Goal: Task Accomplishment & Management: Use online tool/utility

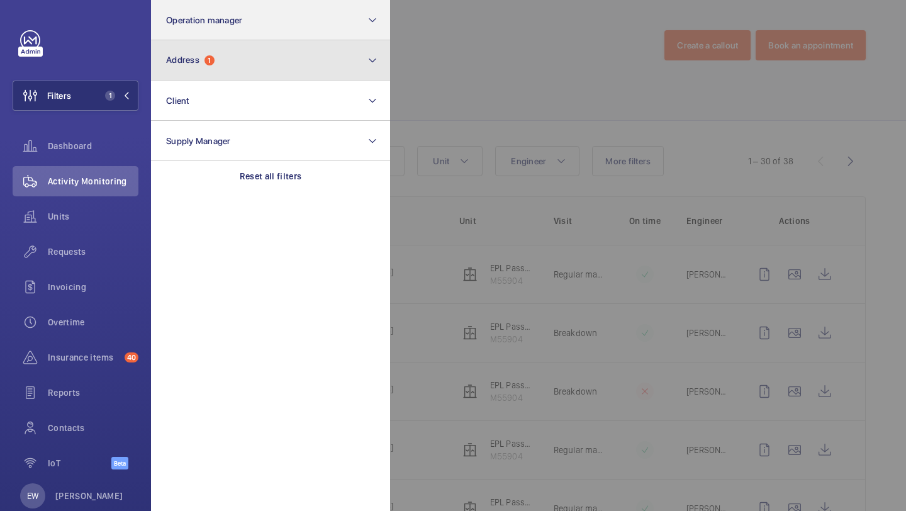
click at [223, 69] on button "Address 1" at bounding box center [270, 60] width 239 height 40
click at [216, 62] on button "Address 1" at bounding box center [270, 60] width 239 height 40
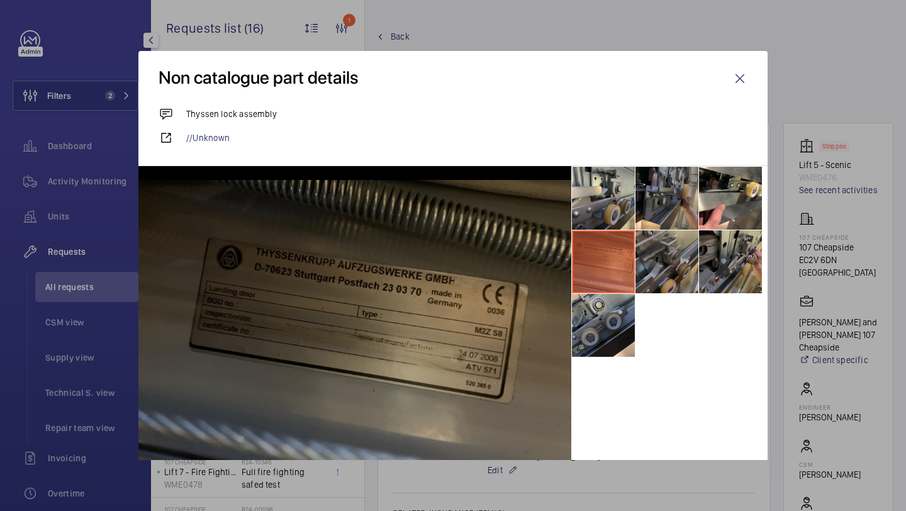
scroll to position [687, 0]
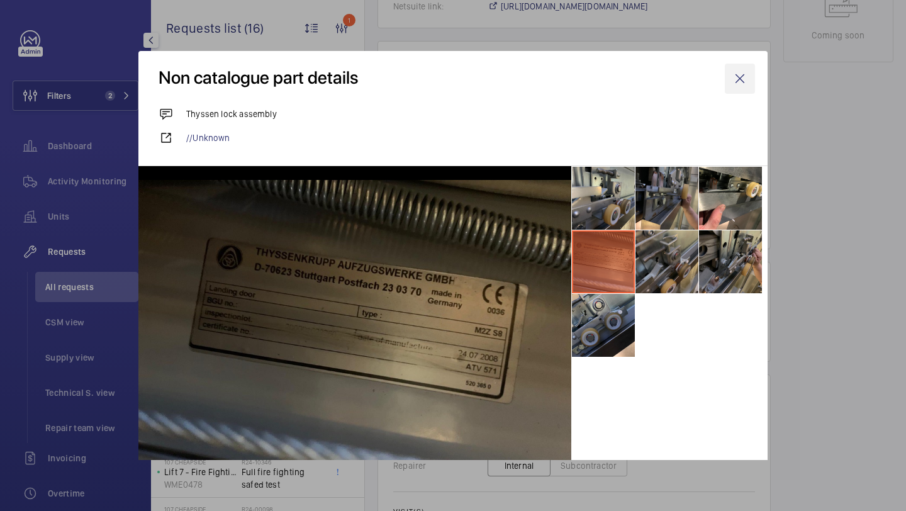
click at [741, 86] on wm-front-icon-button at bounding box center [740, 79] width 30 height 30
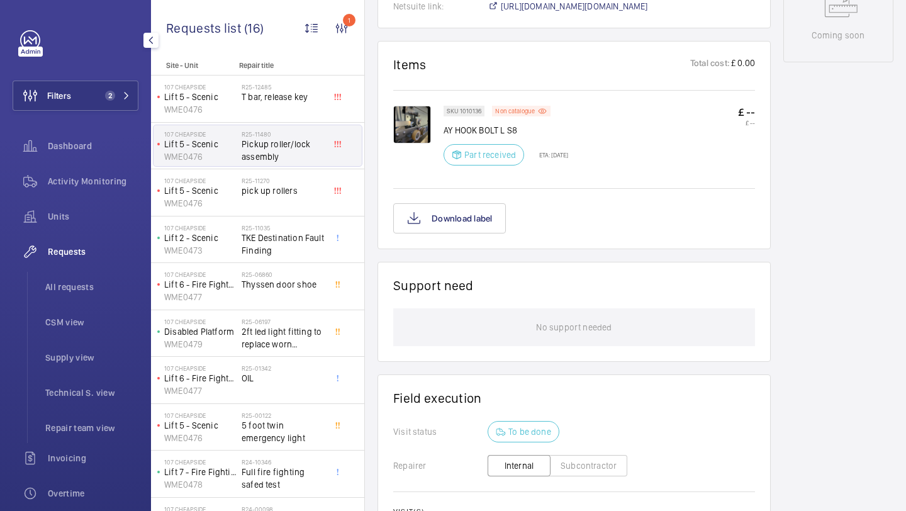
click at [89, 77] on div "Filters 2 Dashboard Activity Monitoring Units Requests All requests CSM view Su…" at bounding box center [76, 342] width 126 height 624
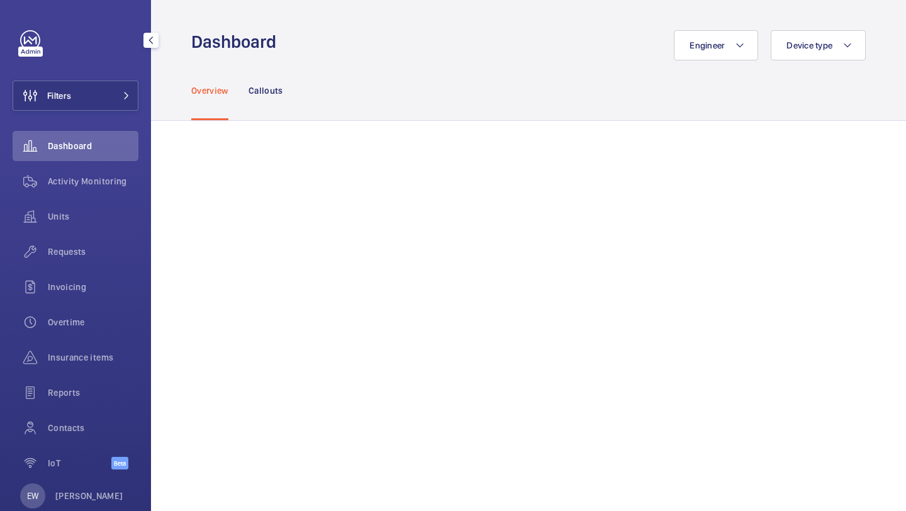
click at [125, 72] on div "Filters Dashboard Activity Monitoring Units Requests Invoicing Overtime Insuran…" at bounding box center [76, 256] width 126 height 453
click at [111, 96] on button "Filters" at bounding box center [76, 96] width 126 height 30
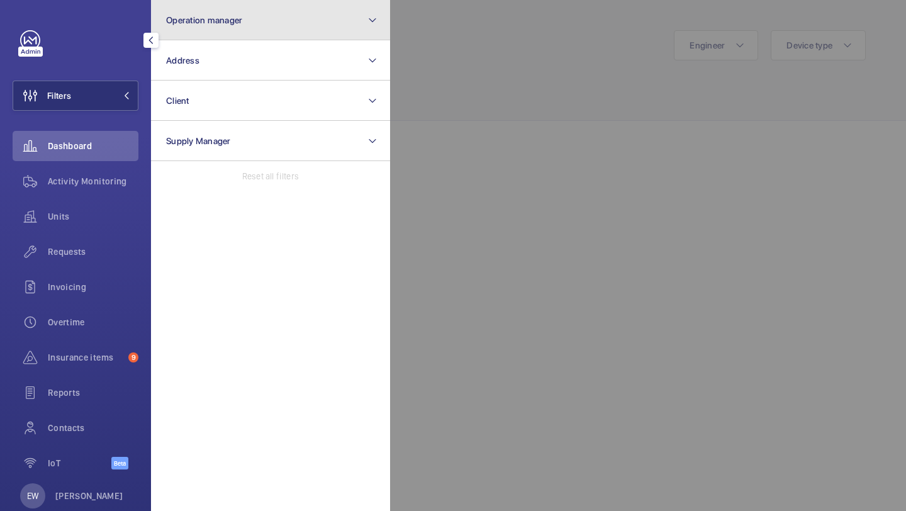
click at [198, 25] on span "Operation manager" at bounding box center [204, 20] width 76 height 10
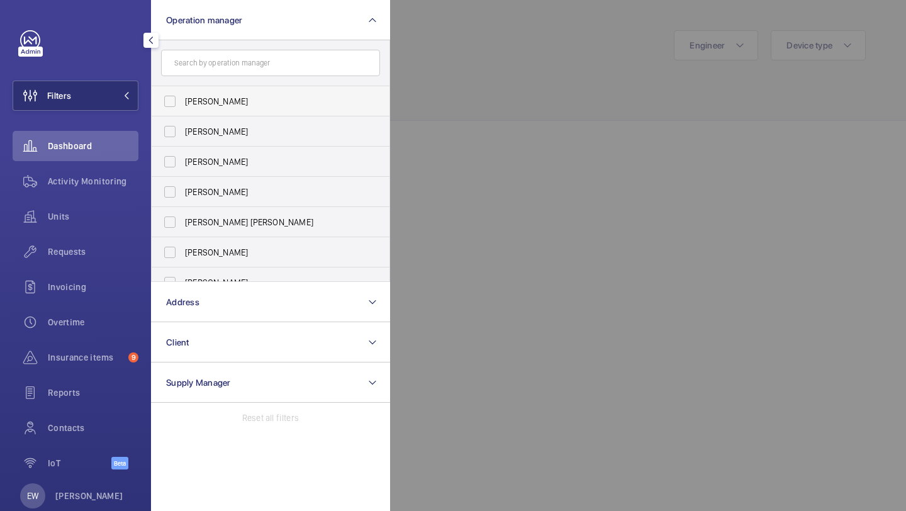
click at [196, 90] on label "[PERSON_NAME]" at bounding box center [261, 101] width 219 height 30
click at [182, 90] on input "[PERSON_NAME]" at bounding box center [169, 101] width 25 height 25
checkbox input "true"
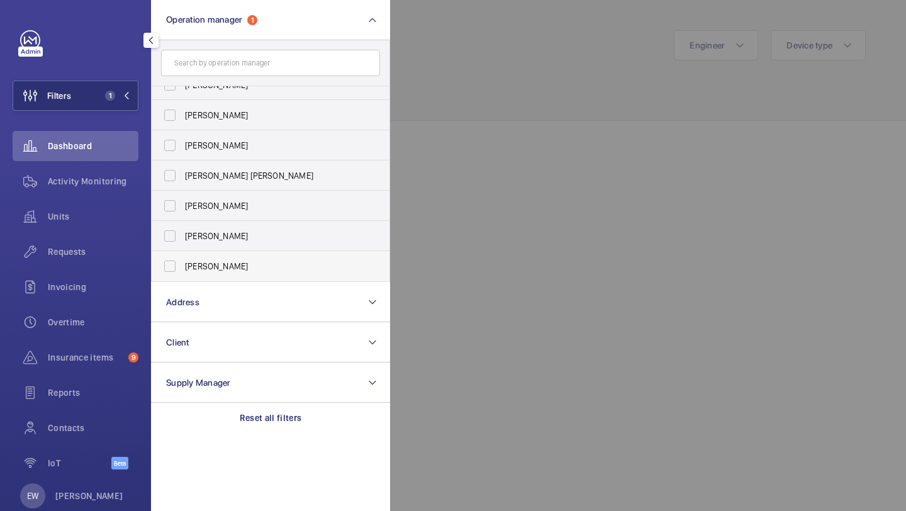
click at [217, 267] on span "[PERSON_NAME]" at bounding box center [271, 266] width 173 height 13
click at [182, 267] on input "[PERSON_NAME]" at bounding box center [169, 266] width 25 height 25
checkbox input "true"
click at [100, 247] on span "Requests" at bounding box center [93, 251] width 91 height 13
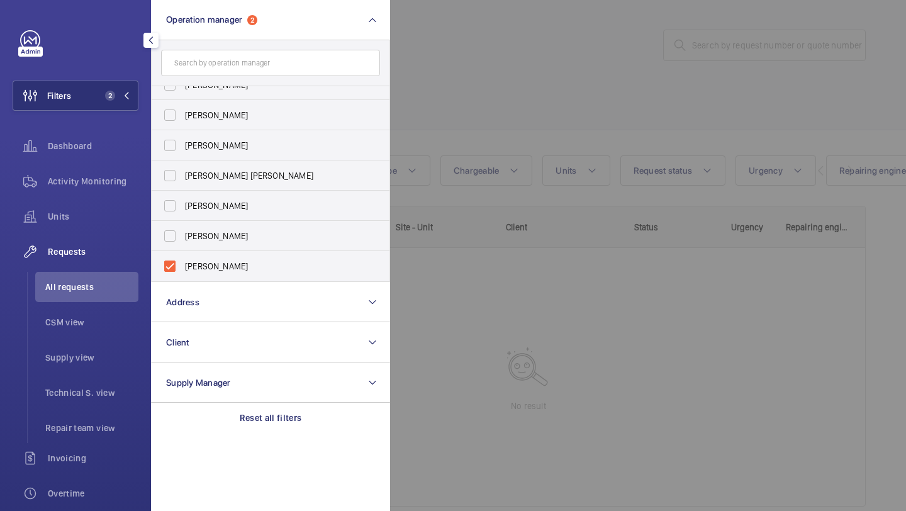
click at [469, 69] on div at bounding box center [843, 255] width 906 height 511
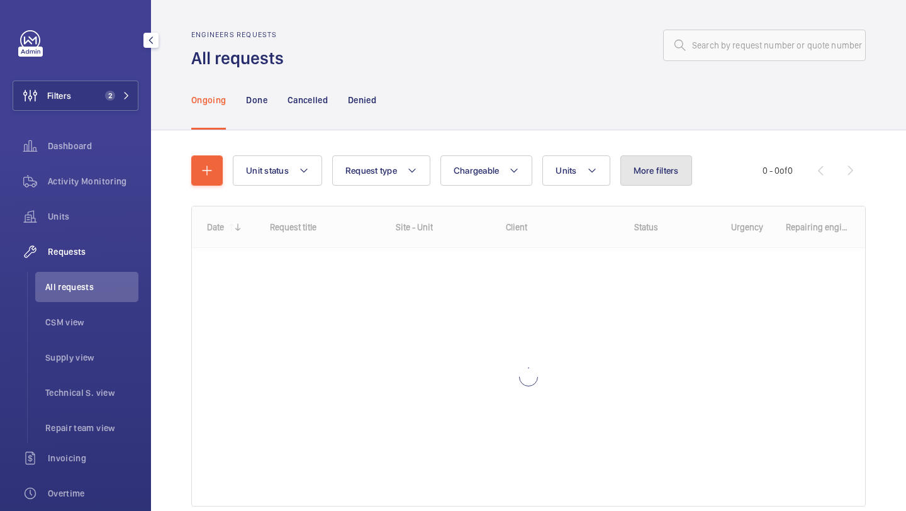
click at [641, 169] on span "More filters" at bounding box center [656, 170] width 45 height 10
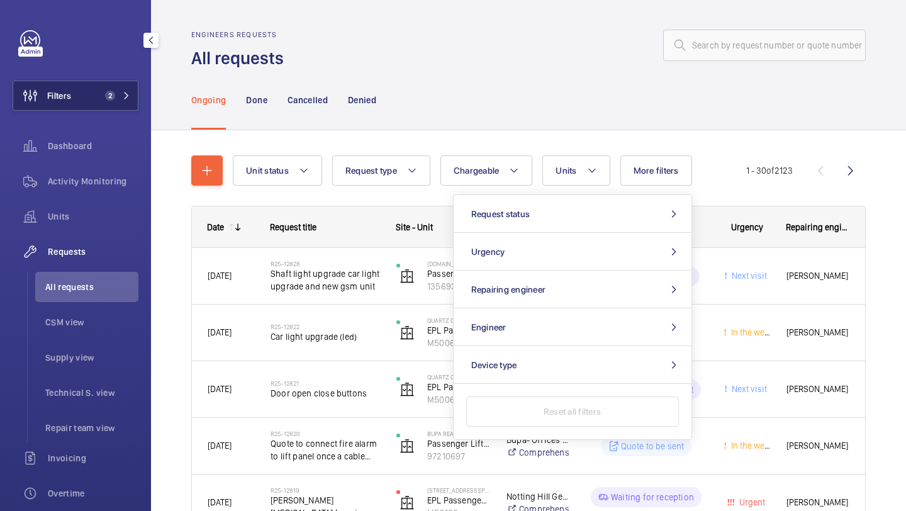
click at [76, 98] on button "Filters 2" at bounding box center [76, 96] width 126 height 30
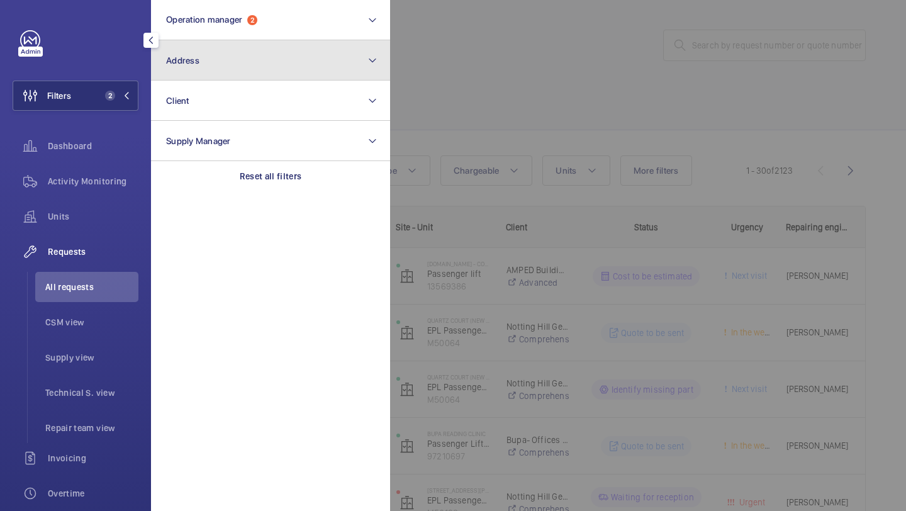
click at [189, 77] on button "Address" at bounding box center [270, 60] width 239 height 40
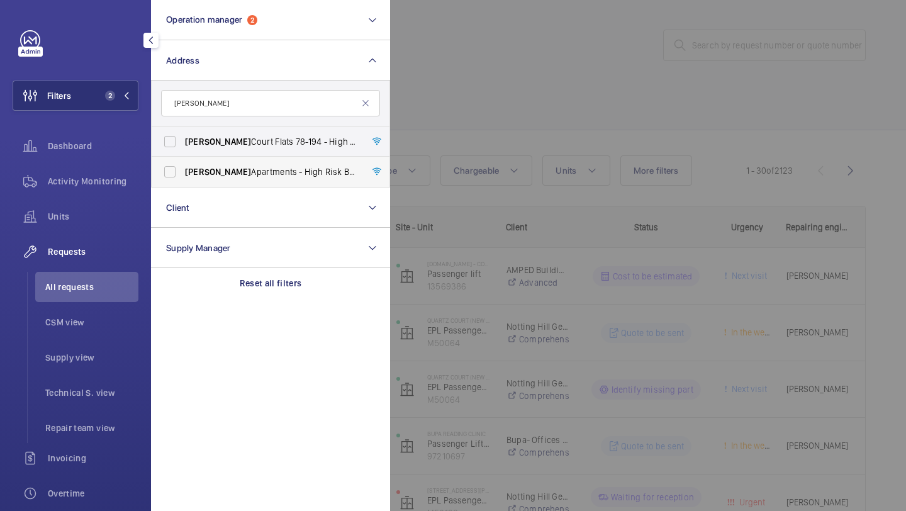
type input "rowan"
click at [212, 179] on label "Rowan Apartments - High Risk Building - Rowan Apartments, LONDON N4 1FS" at bounding box center [261, 172] width 219 height 30
click at [182, 179] on input "Rowan Apartments - High Risk Building - Rowan Apartments, LONDON N4 1FS" at bounding box center [169, 171] width 25 height 25
checkbox input "true"
click at [537, 65] on div at bounding box center [843, 255] width 906 height 511
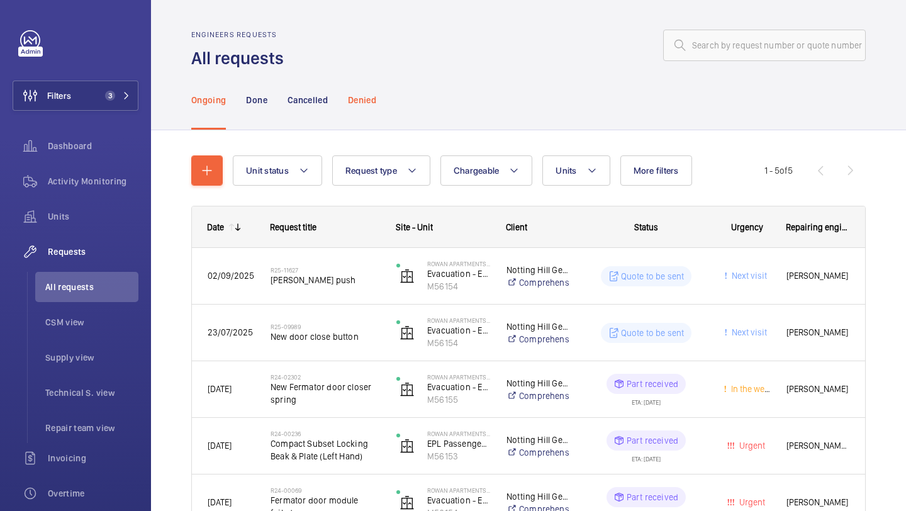
click at [367, 113] on div "Denied" at bounding box center [362, 100] width 28 height 60
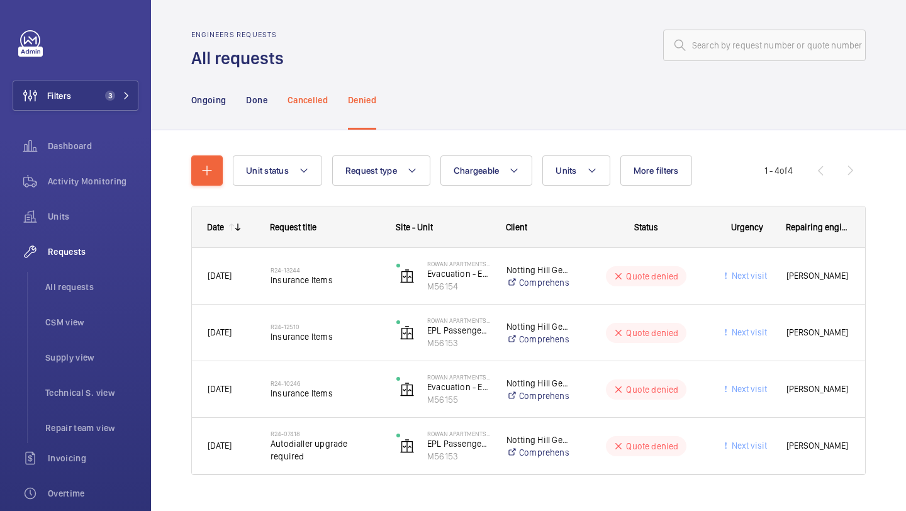
click at [302, 96] on p "Cancelled" at bounding box center [308, 100] width 40 height 13
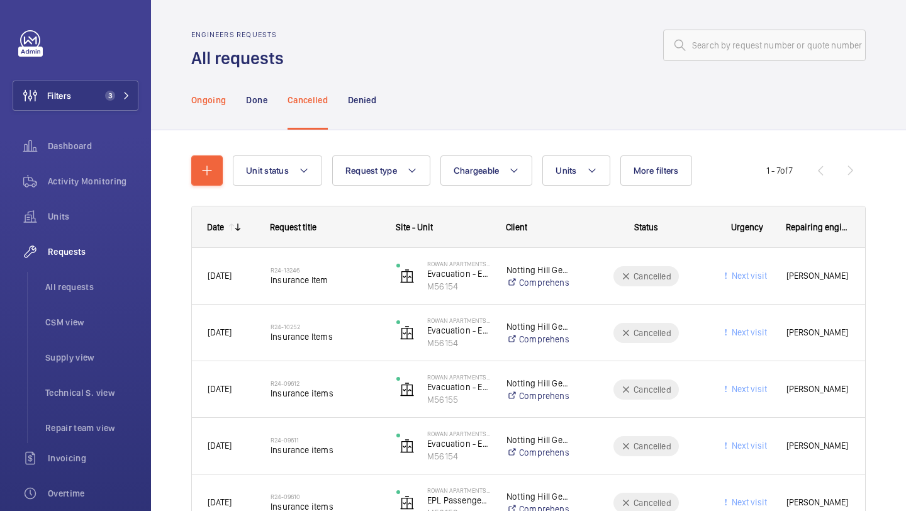
click at [213, 102] on p "Ongoing" at bounding box center [208, 100] width 35 height 13
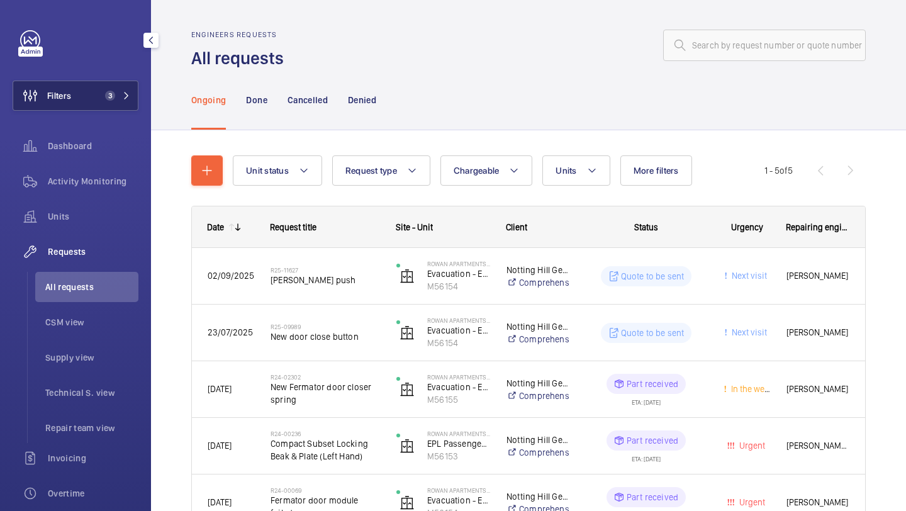
click at [84, 86] on button "Filters 3" at bounding box center [76, 96] width 126 height 30
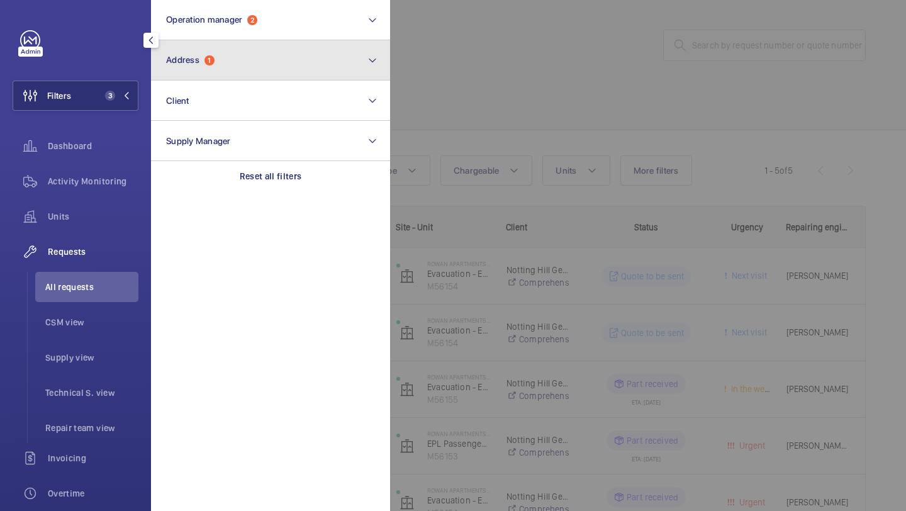
click at [215, 72] on button "Address 1" at bounding box center [270, 60] width 239 height 40
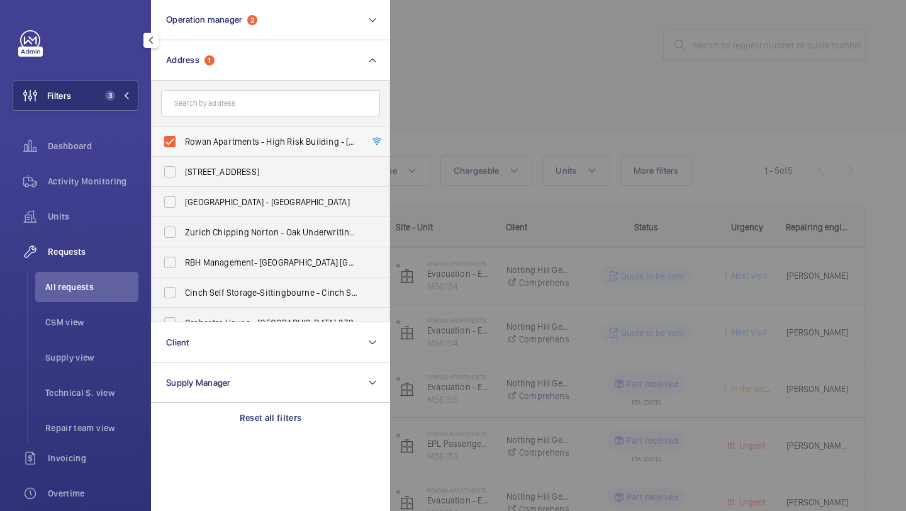
click at [293, 139] on span "Rowan Apartments - High Risk Building - Rowan Apartments, LONDON N4 1FS" at bounding box center [271, 141] width 173 height 13
click at [182, 139] on input "Rowan Apartments - High Risk Building - Rowan Apartments, LONDON N4 1FS" at bounding box center [169, 141] width 25 height 25
checkbox input "false"
click at [294, 119] on form at bounding box center [271, 104] width 238 height 46
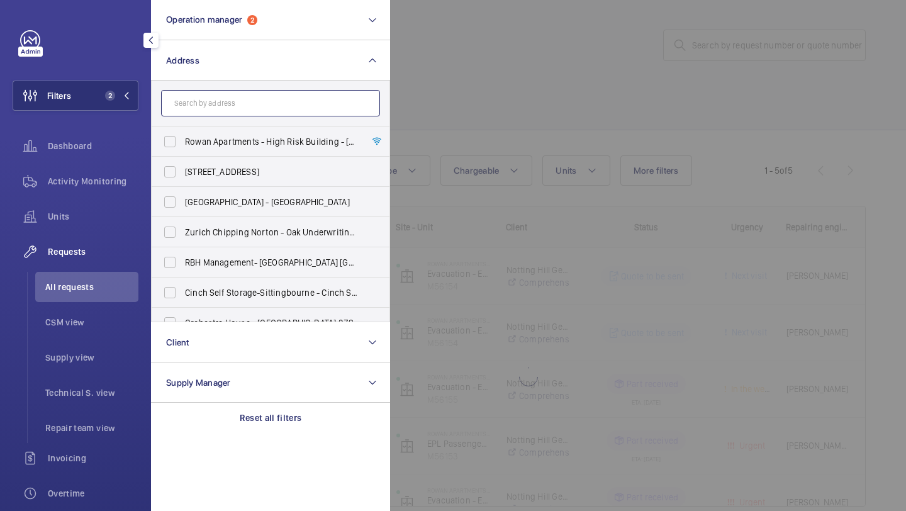
click at [297, 106] on input "text" at bounding box center [270, 103] width 219 height 26
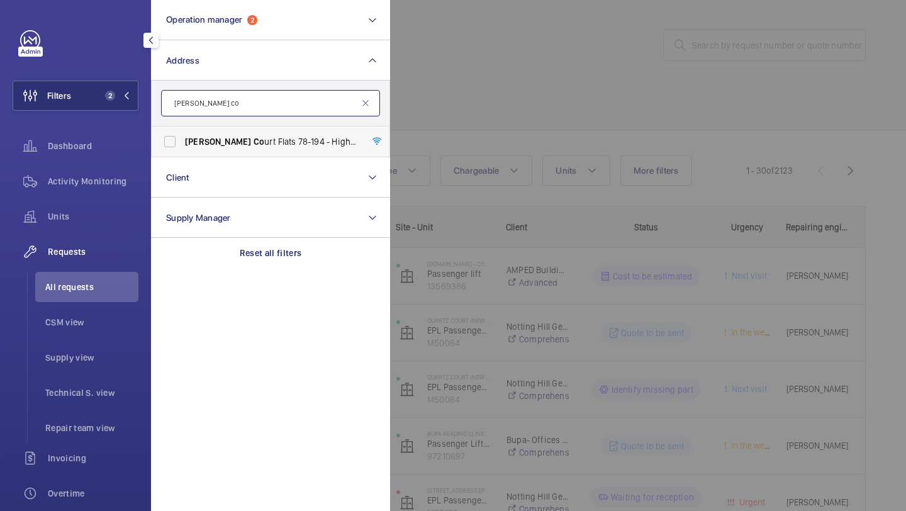
type input "rowan co"
click at [304, 149] on label "Rowan Co urt Flats 78-194 - High Risk Building - Rowan Co urt Flats 78-194, LON…" at bounding box center [261, 141] width 219 height 30
click at [182, 149] on input "Rowan Co urt Flats 78-194 - High Risk Building - Rowan Co urt Flats 78-194, LON…" at bounding box center [169, 141] width 25 height 25
checkbox input "true"
click at [454, 106] on div at bounding box center [843, 255] width 906 height 511
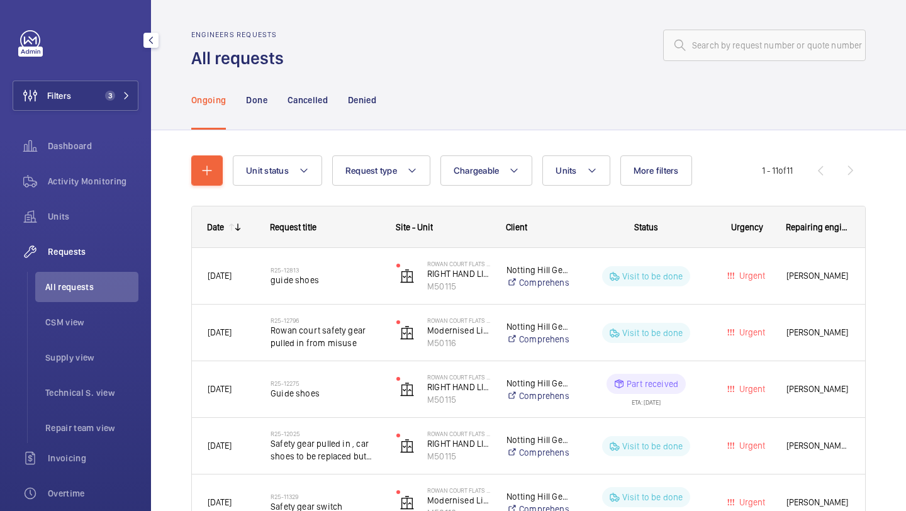
click at [337, 252] on div "R25-12813 guide shoes" at bounding box center [317, 276] width 125 height 57
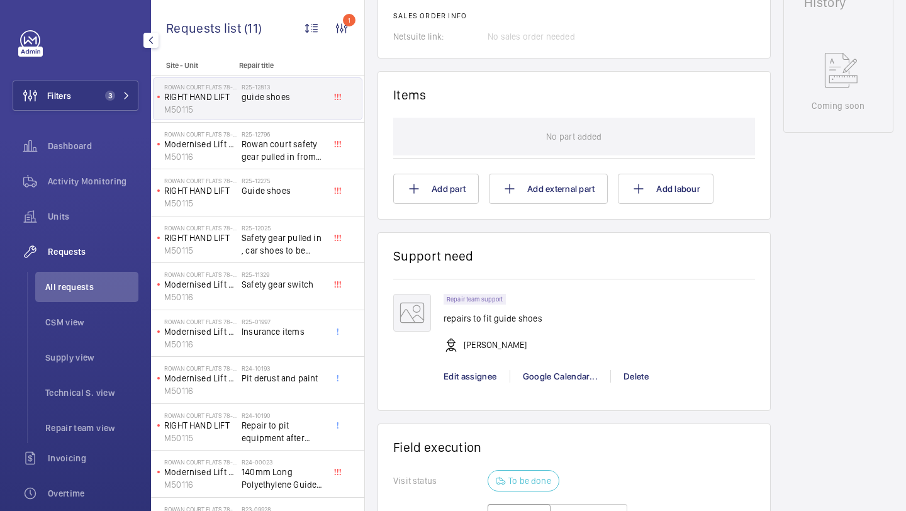
scroll to position [617, 0]
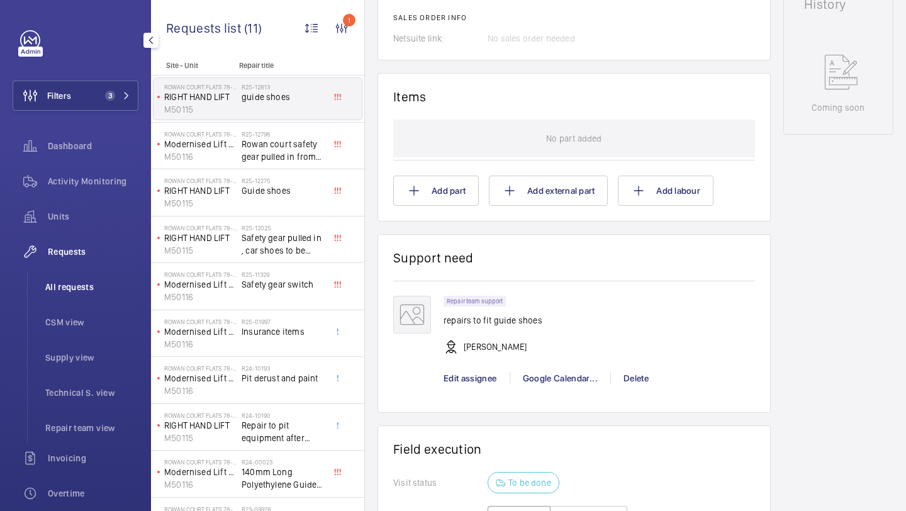
click at [106, 293] on span "All requests" at bounding box center [91, 287] width 93 height 13
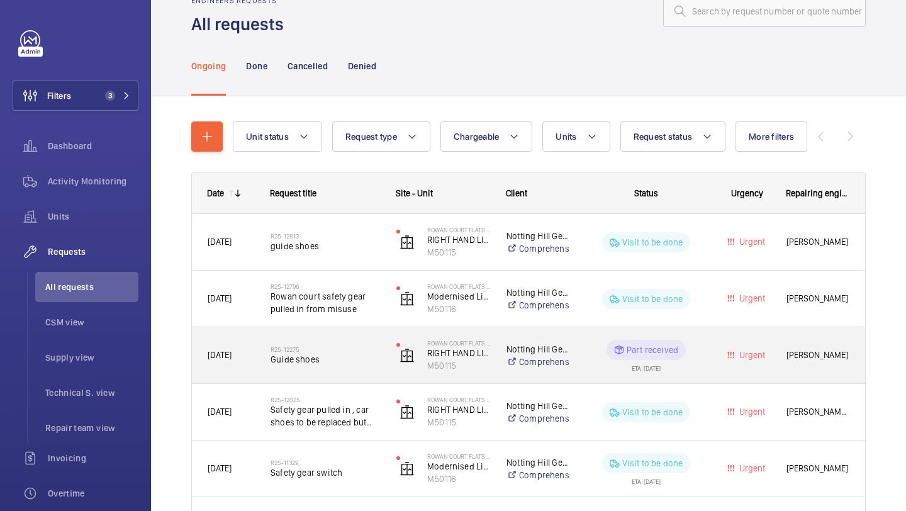
scroll to position [46, 0]
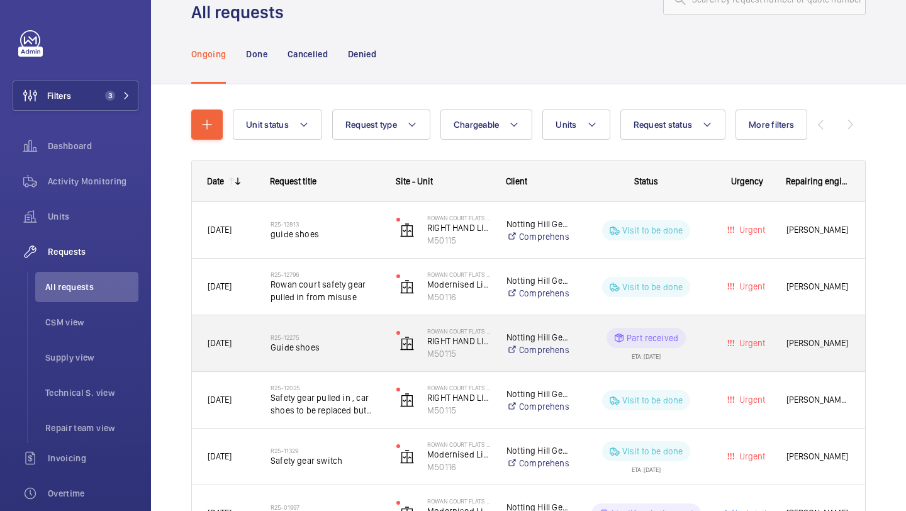
click at [297, 364] on div "R25-12275 Guide shoes" at bounding box center [317, 343] width 125 height 57
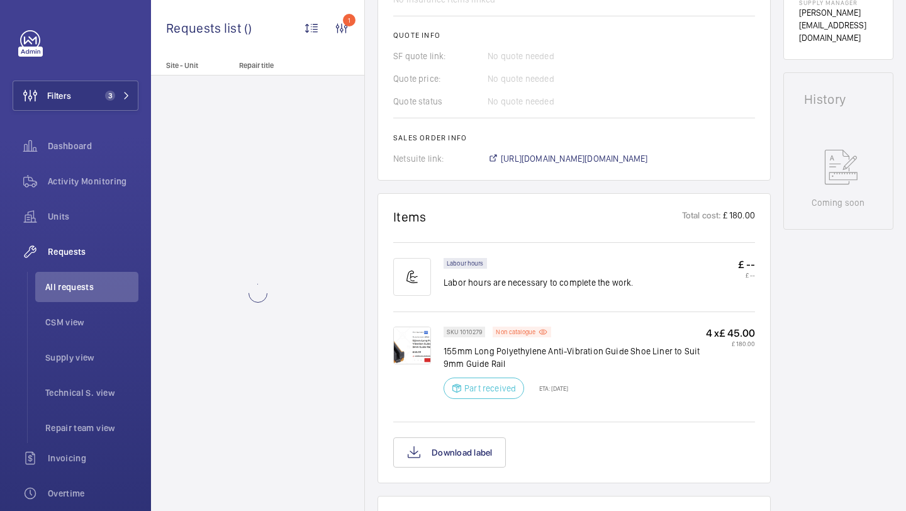
scroll to position [692, 0]
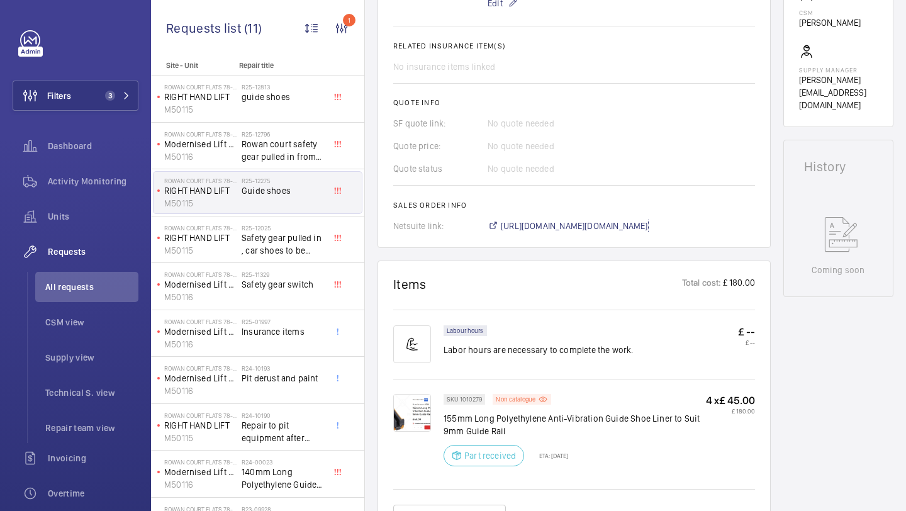
scroll to position [624, 0]
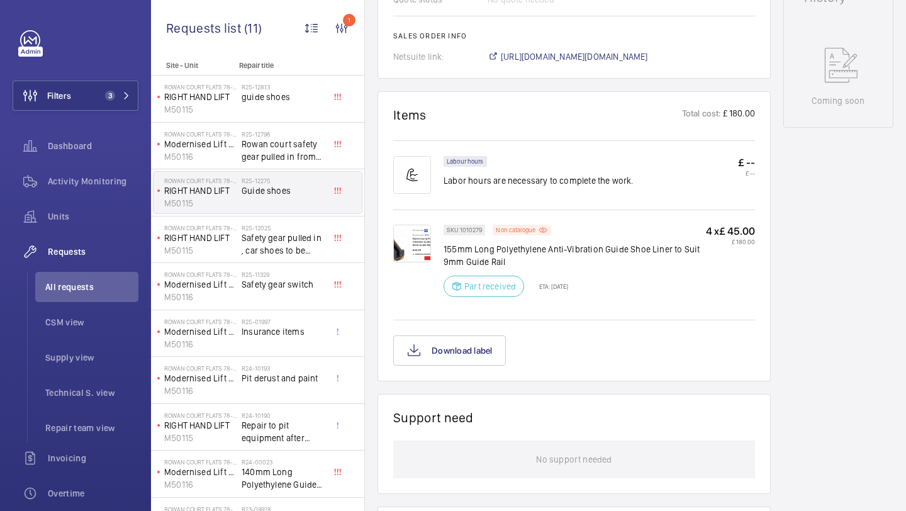
click at [412, 262] on img at bounding box center [412, 244] width 38 height 38
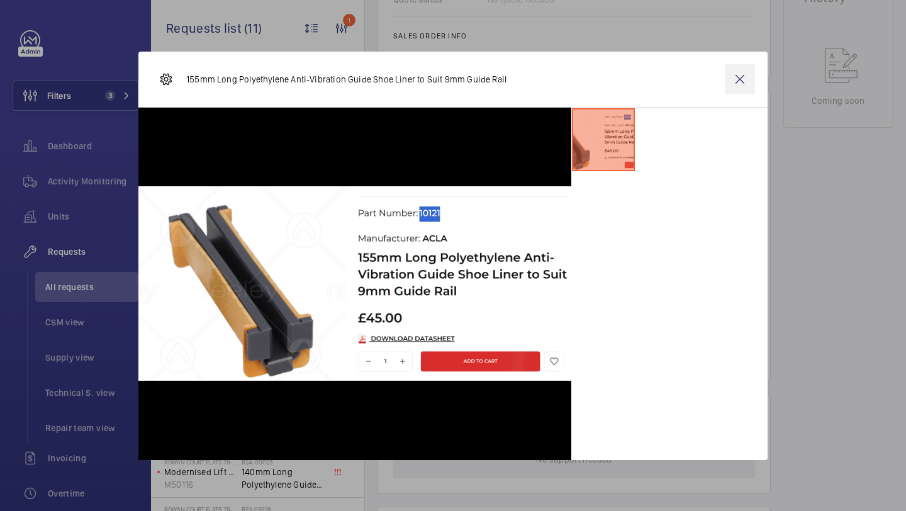
click at [743, 79] on wm-front-icon-button at bounding box center [740, 79] width 30 height 30
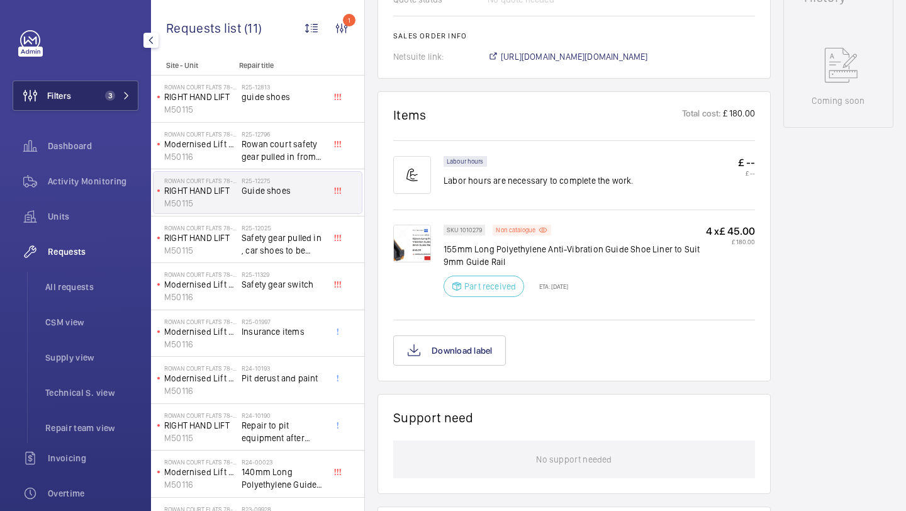
click at [91, 106] on button "Filters 3" at bounding box center [76, 96] width 126 height 30
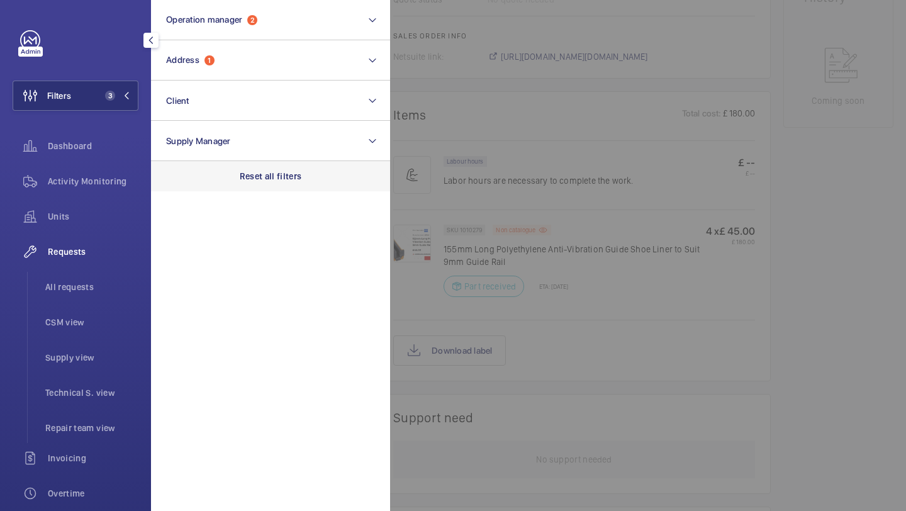
click at [255, 165] on div "Reset all filters" at bounding box center [270, 176] width 239 height 30
click at [602, 44] on div at bounding box center [843, 255] width 906 height 511
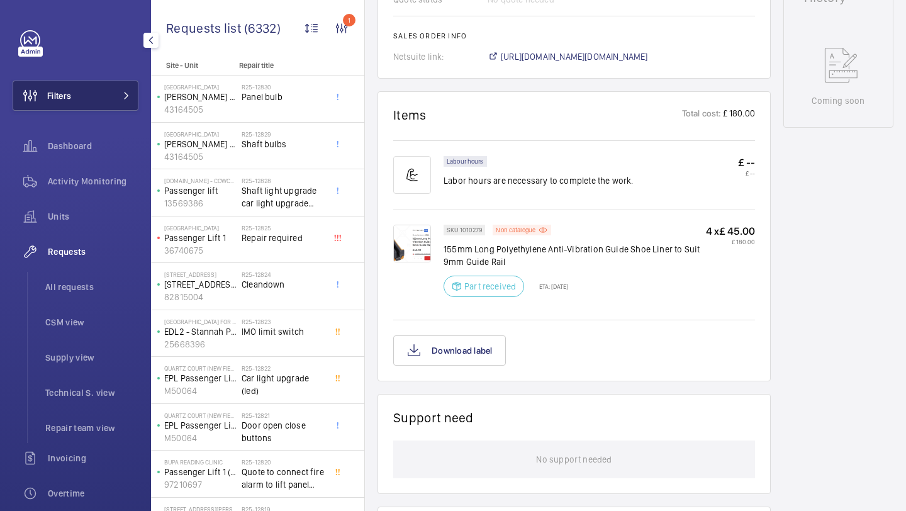
click at [123, 82] on button "Filters" at bounding box center [76, 96] width 126 height 30
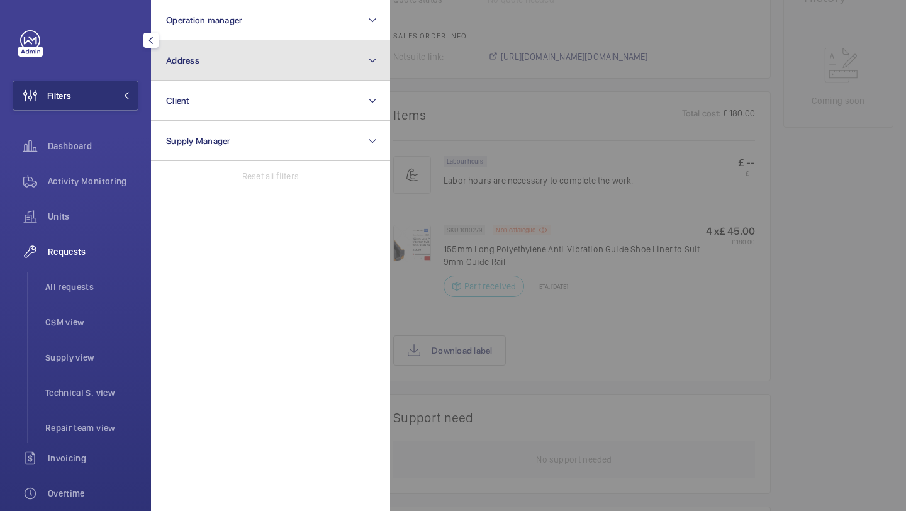
click at [185, 48] on button "Address" at bounding box center [270, 60] width 239 height 40
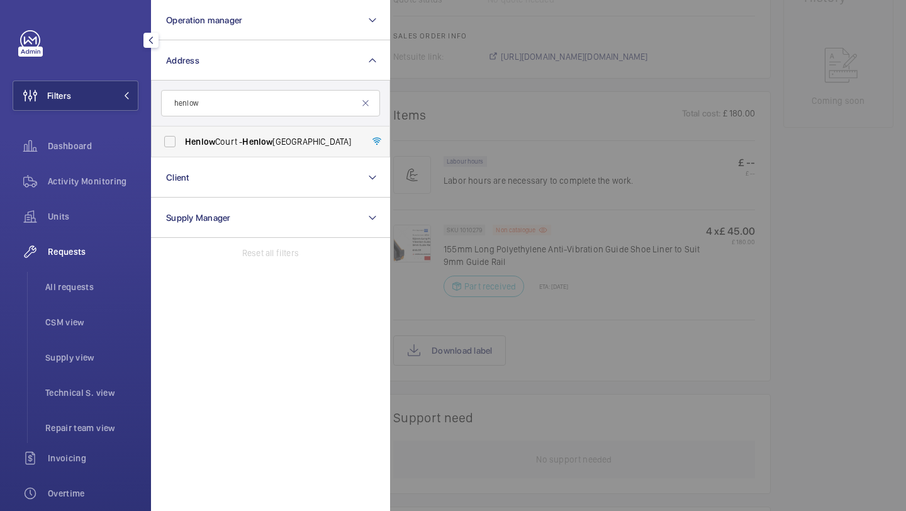
type input "henlow"
click at [218, 141] on span "Henlow Court - Henlow Court, LONDON WD23 3ES" at bounding box center [271, 141] width 173 height 13
click at [182, 141] on input "Henlow Court - Henlow Court, LONDON WD23 3ES" at bounding box center [169, 141] width 25 height 25
checkbox input "true"
click at [81, 279] on li "All requests" at bounding box center [86, 287] width 103 height 30
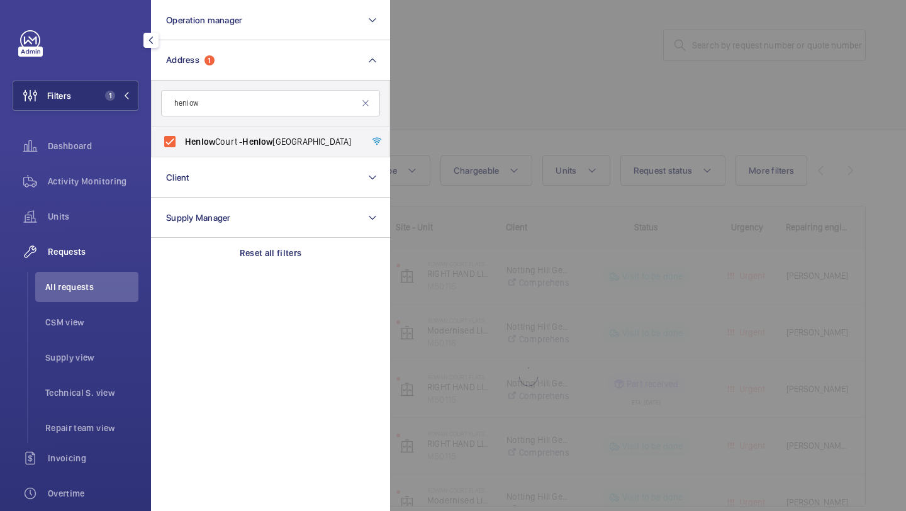
click at [596, 65] on div at bounding box center [843, 255] width 906 height 511
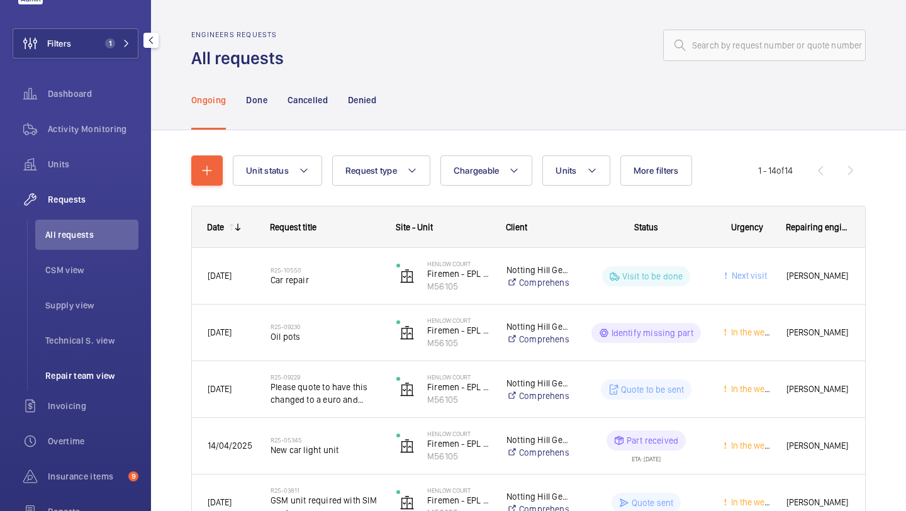
scroll to position [63, 0]
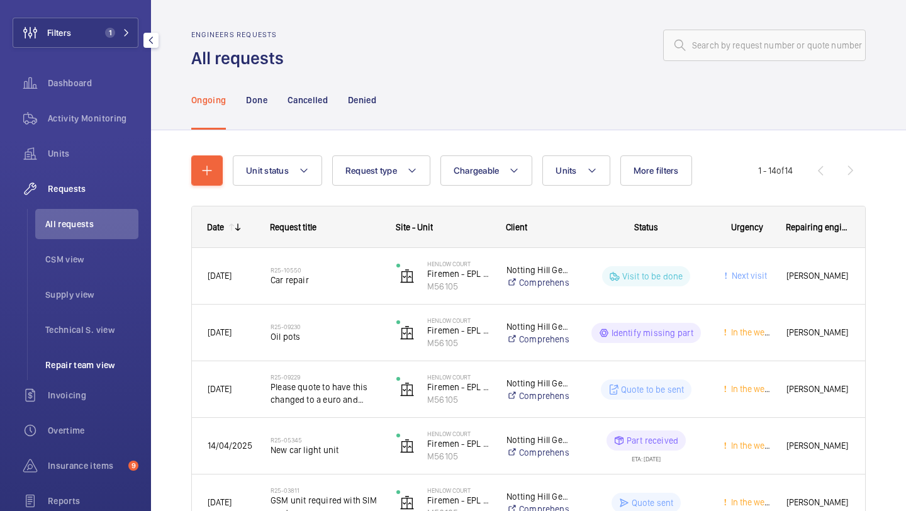
click at [98, 379] on li "Repair team view" at bounding box center [86, 365] width 103 height 30
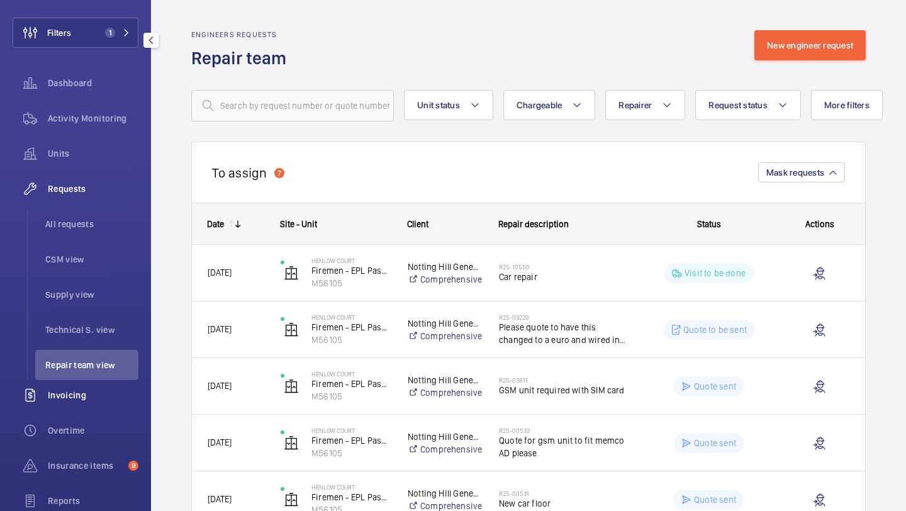
scroll to position [98, 0]
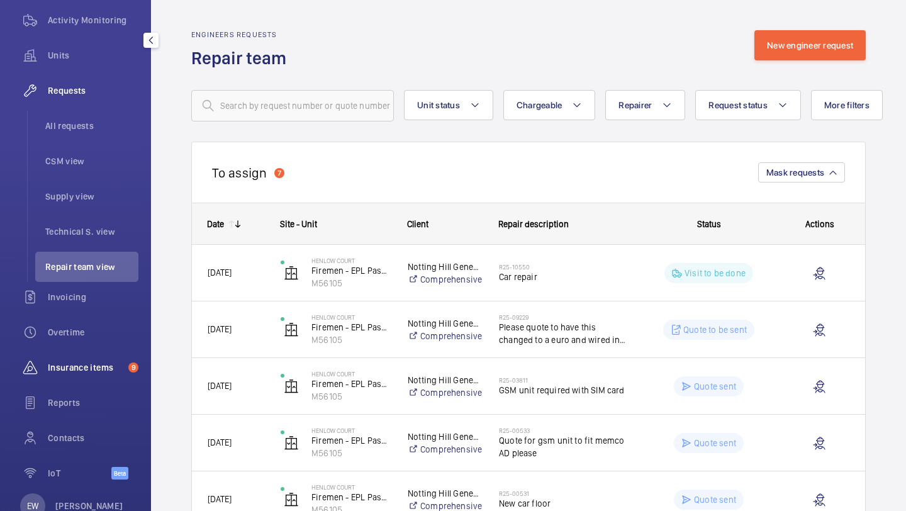
click at [86, 381] on div "Insurance items 9" at bounding box center [76, 367] width 126 height 30
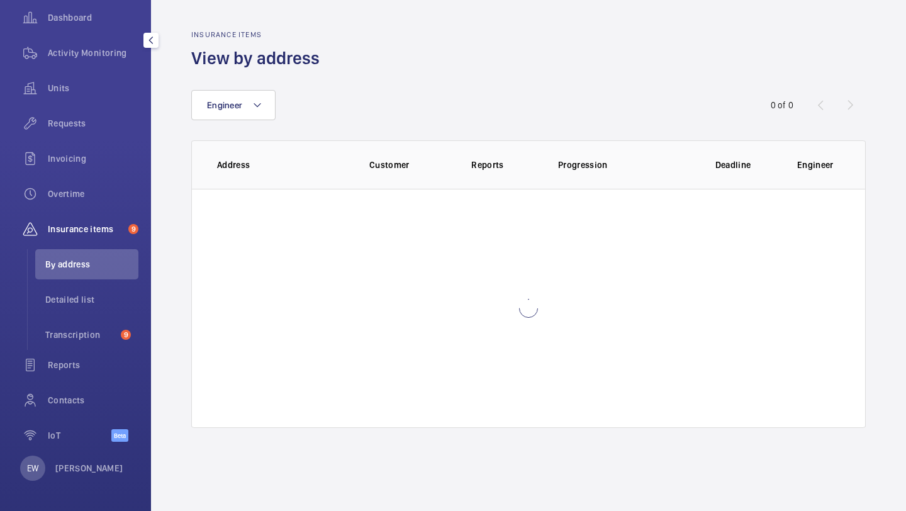
scroll to position [128, 0]
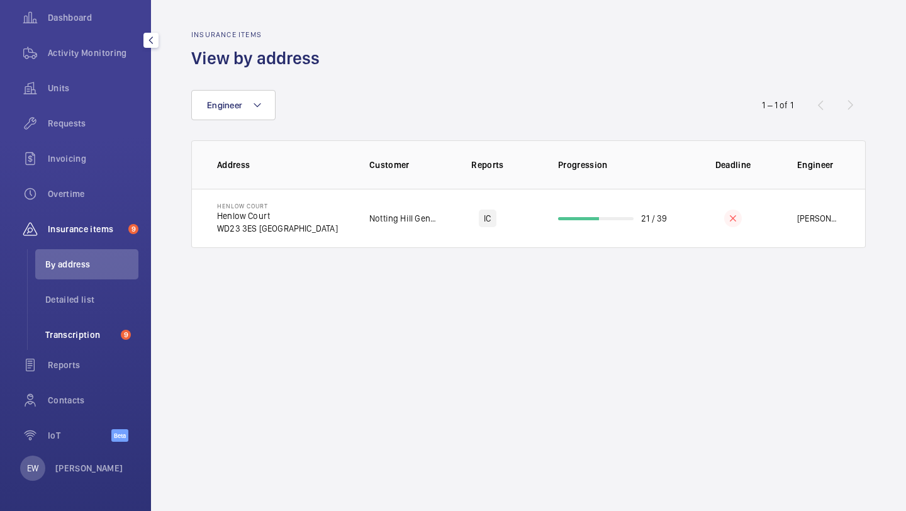
click at [86, 342] on li "Transcription 9" at bounding box center [86, 335] width 103 height 30
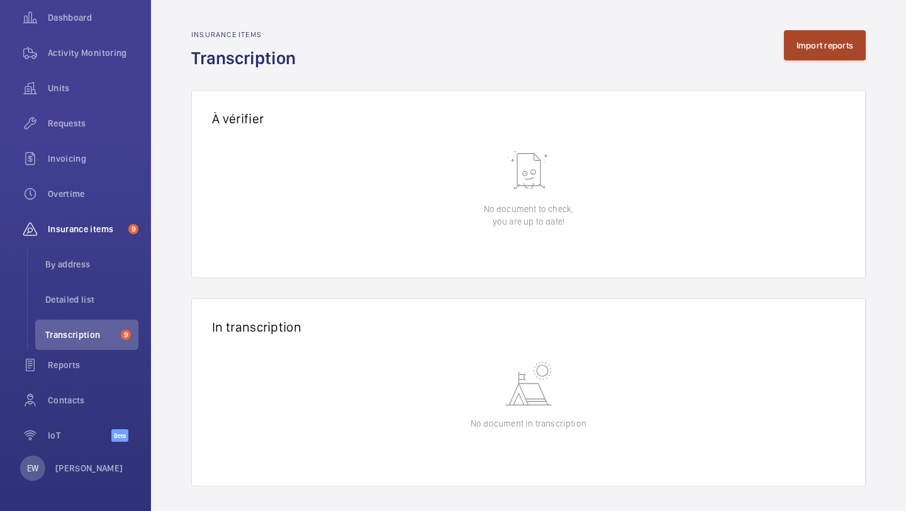
click at [793, 32] on button "Import reports" at bounding box center [825, 45] width 82 height 30
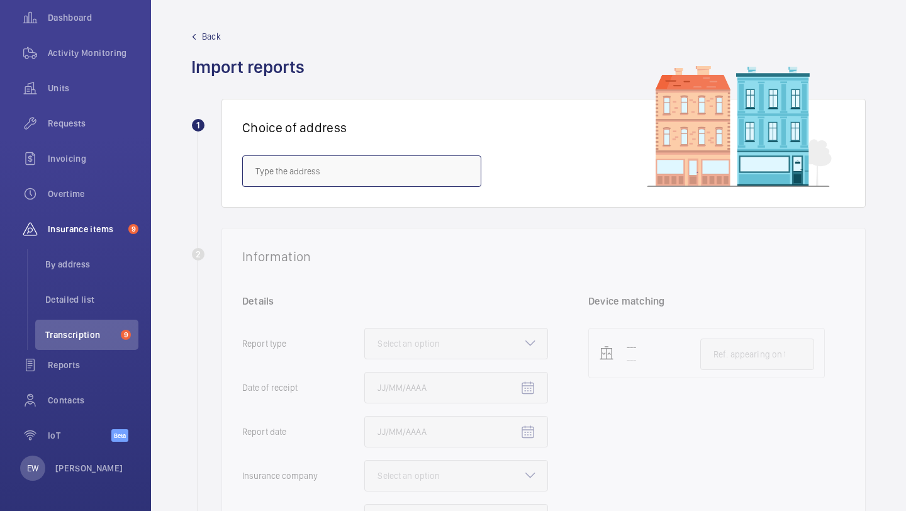
click at [379, 183] on input "text" at bounding box center [361, 170] width 239 height 31
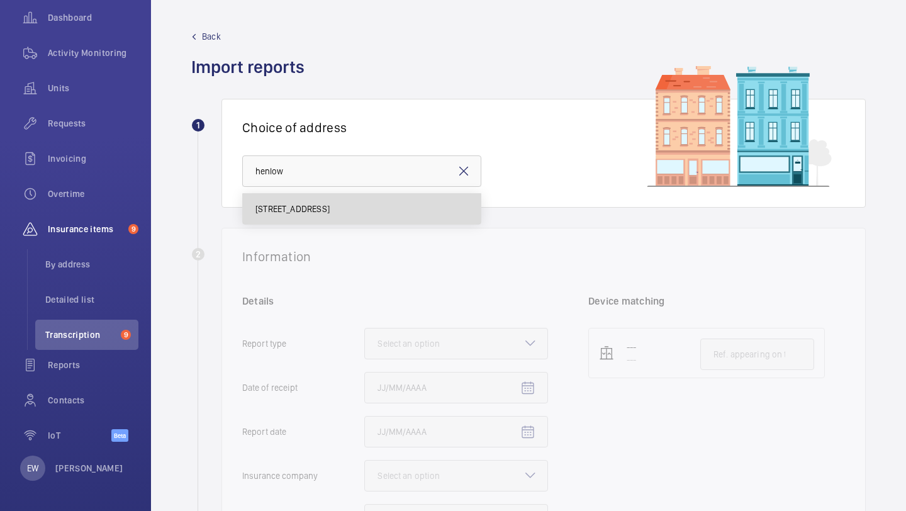
click at [330, 207] on span "Henlow Court - Henlow Court, LONDON WD23 3ES" at bounding box center [292, 209] width 74 height 13
type input "Henlow Court - Henlow Court, LONDON WD23 3ES"
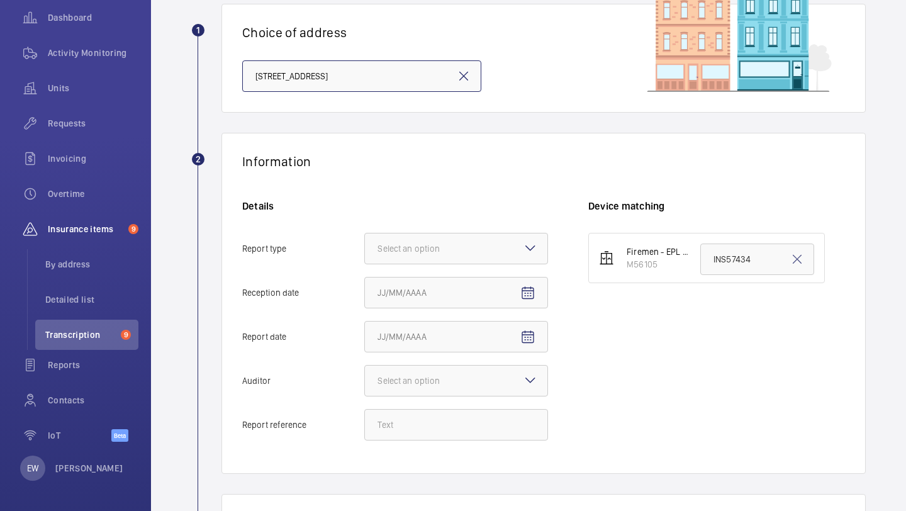
scroll to position [176, 0]
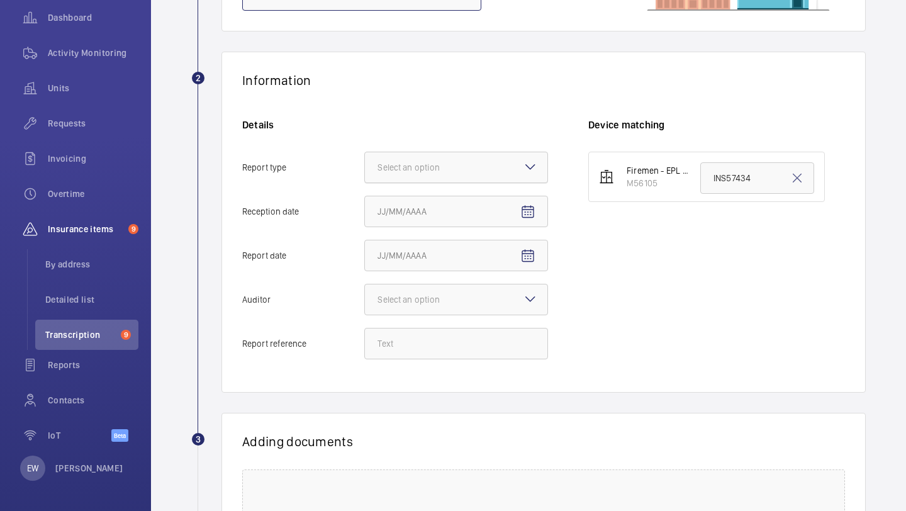
click at [411, 175] on div at bounding box center [456, 167] width 182 height 30
click at [365, 175] on input "Report type Select an option" at bounding box center [365, 167] width 0 height 30
click at [411, 196] on div "Insurance company" at bounding box center [456, 206] width 182 height 31
click at [365, 182] on input "Report type Select an option Insurance company Consultant" at bounding box center [365, 167] width 0 height 30
click at [520, 211] on mat-icon "Open calendar" at bounding box center [527, 212] width 15 height 15
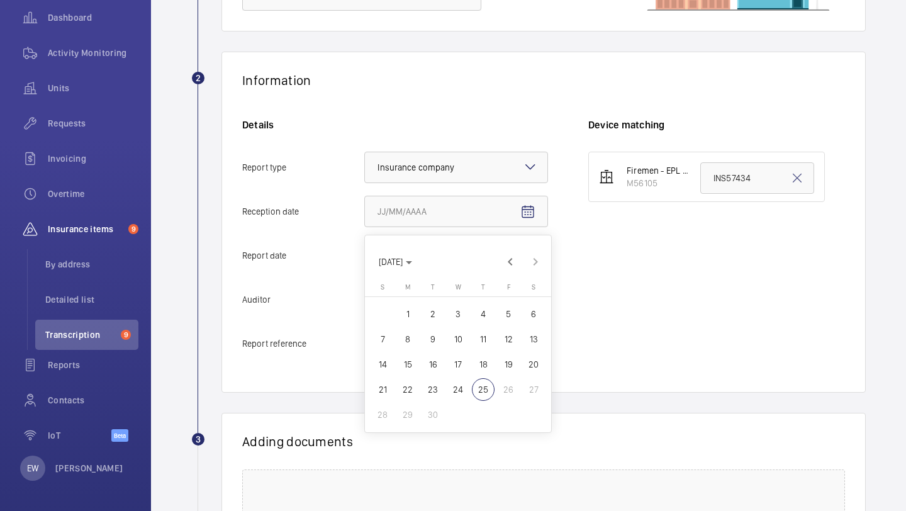
click at [463, 386] on span "24" at bounding box center [458, 389] width 23 height 23
type input "9/24/2025"
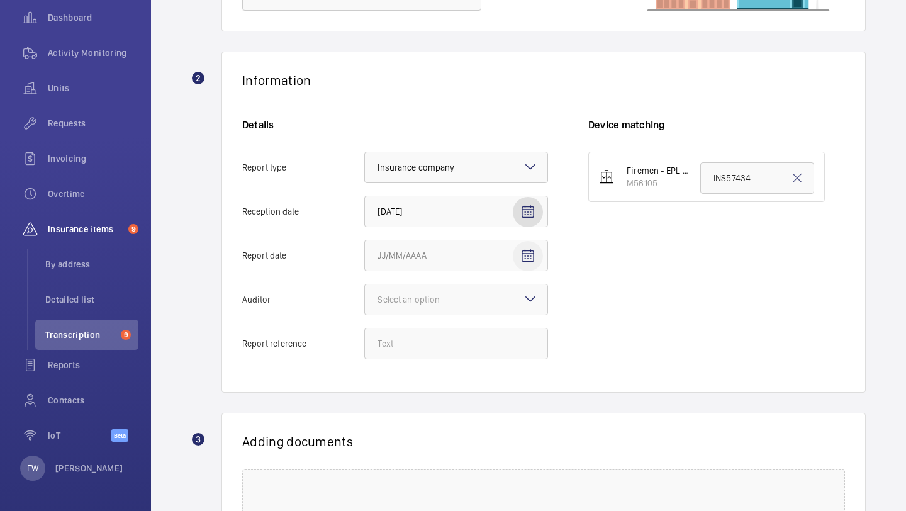
click at [536, 260] on span "Open calendar" at bounding box center [528, 256] width 30 height 30
click at [427, 435] on span "23" at bounding box center [433, 433] width 23 height 23
type input "9/23/2025"
click at [491, 310] on div at bounding box center [456, 299] width 182 height 30
click at [365, 310] on input "Auditor Select an option" at bounding box center [365, 299] width 0 height 30
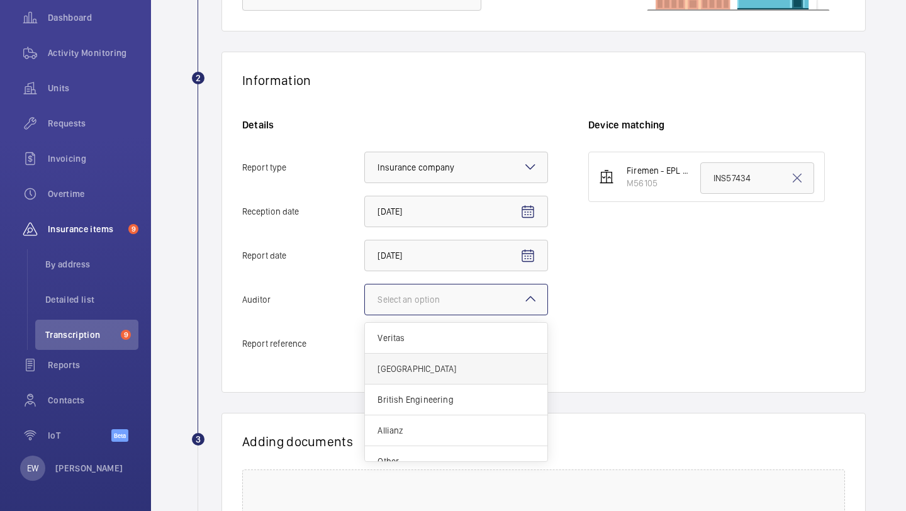
scroll to position [15, 0]
click at [437, 434] on div "Other" at bounding box center [456, 446] width 182 height 30
click at [365, 315] on input "Auditor Select an option Veritas Zurich British Engineering Allianz Other" at bounding box center [365, 299] width 0 height 30
click at [465, 322] on div "Details Report type Select an option × Insurance company × Reception date 9/24/…" at bounding box center [415, 245] width 346 height 254
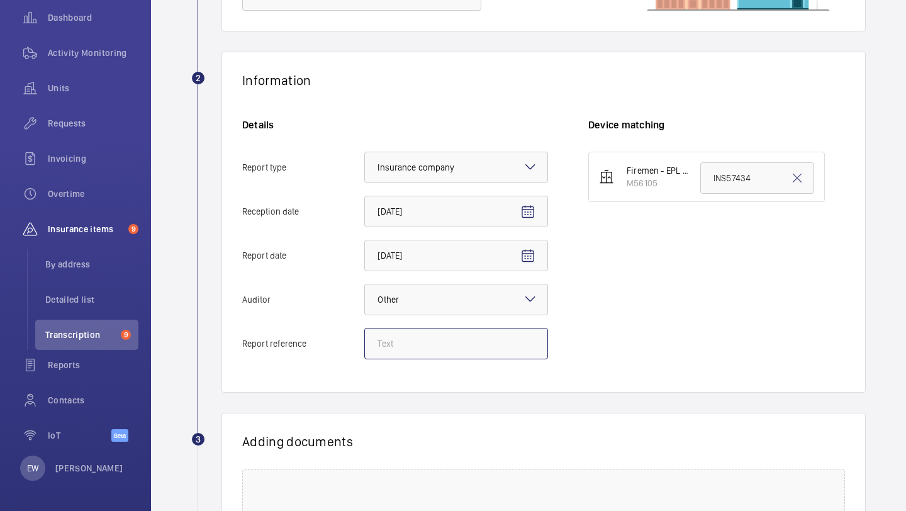
click at [463, 334] on input "Report reference" at bounding box center [456, 343] width 184 height 31
paste input "INS67102"
type input "INS67102"
click at [734, 177] on input "INS57434" at bounding box center [757, 177] width 114 height 31
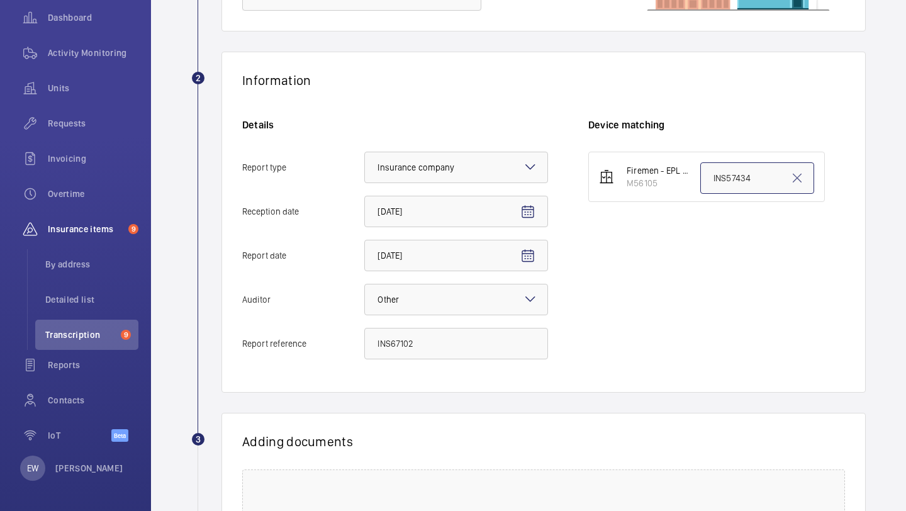
click at [734, 177] on input "INS57434" at bounding box center [757, 177] width 114 height 31
paste input "67102"
type input "INS67102"
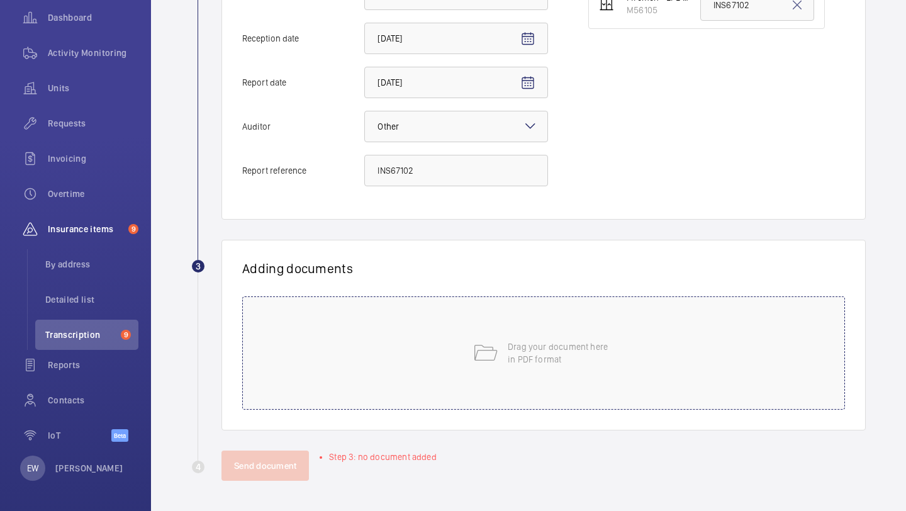
click at [520, 370] on div "Drag your document here in PDF format" at bounding box center [543, 352] width 603 height 113
click at [496, 325] on div "Drag your document here in PDF format" at bounding box center [543, 352] width 603 height 113
click at [570, 311] on div "Drag your document here in PDF format" at bounding box center [543, 352] width 603 height 113
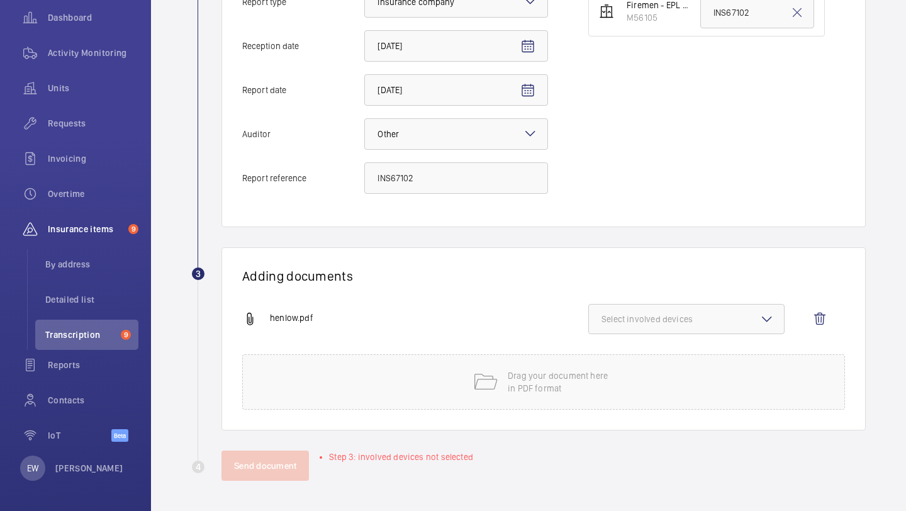
scroll to position [342, 0]
click at [664, 291] on div "Adding documents henlow.pdf Select involved devices Drag your document here in …" at bounding box center [544, 338] width 644 height 183
click at [664, 302] on div "Adding documents henlow.pdf Select involved devices Drag your document here in …" at bounding box center [544, 338] width 644 height 183
click at [662, 310] on button "Select involved devices" at bounding box center [686, 319] width 196 height 30
click at [636, 353] on span "M56105" at bounding box center [687, 358] width 130 height 13
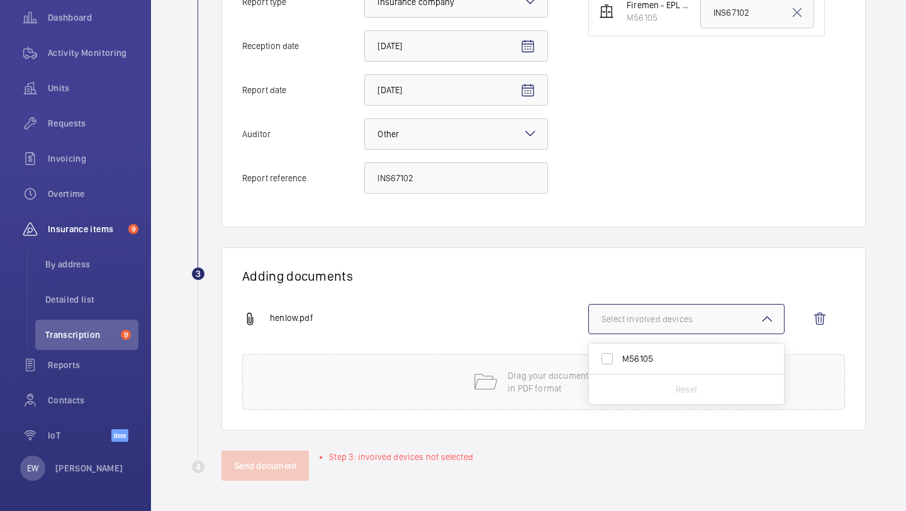
click at [620, 353] on input "M56105" at bounding box center [607, 358] width 25 height 25
checkbox input "true"
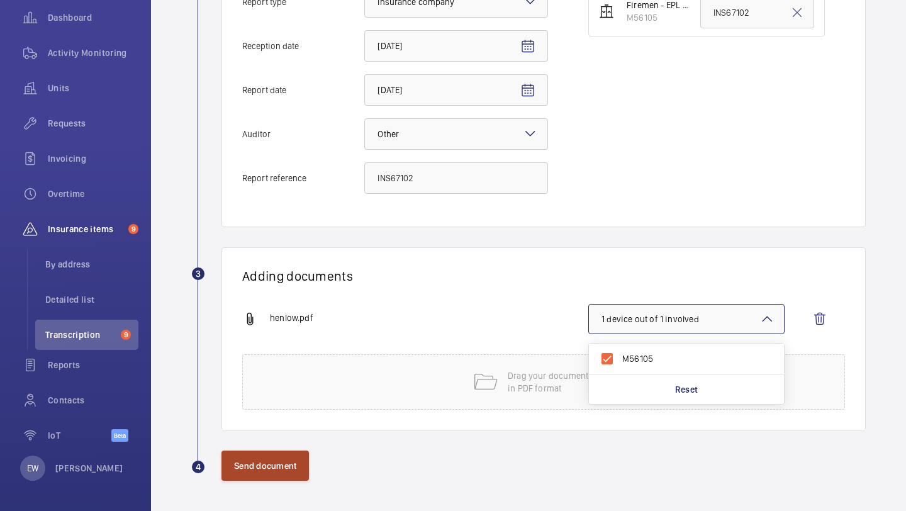
click at [288, 461] on button "Send document" at bounding box center [265, 466] width 87 height 30
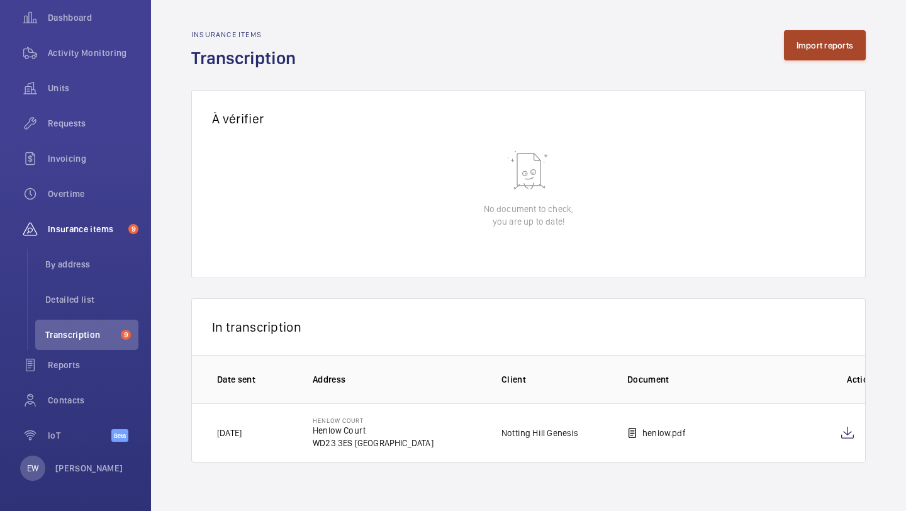
click at [835, 41] on button "Import reports" at bounding box center [825, 45] width 82 height 30
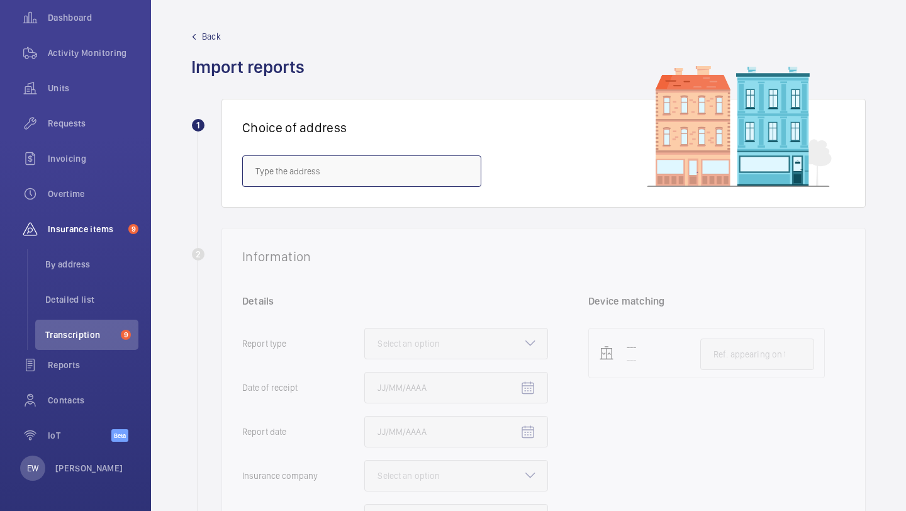
click at [448, 175] on input "text" at bounding box center [361, 170] width 239 height 31
click at [330, 210] on span "Sawbridgeworth Court - Sawbridgeworth Court, LONDON WD23 3ET" at bounding box center [292, 209] width 74 height 13
type input "Sawbridgeworth Court - Sawbridgeworth Court, LONDON WD23 3ET"
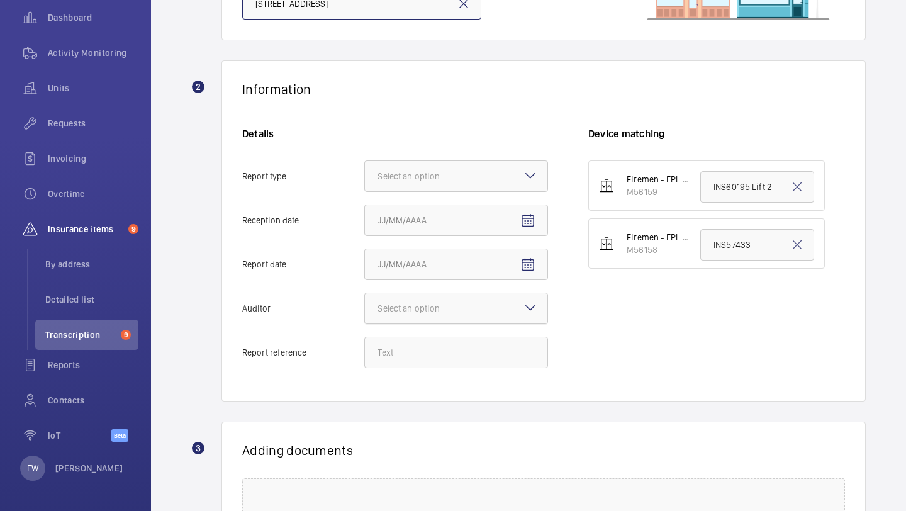
scroll to position [270, 0]
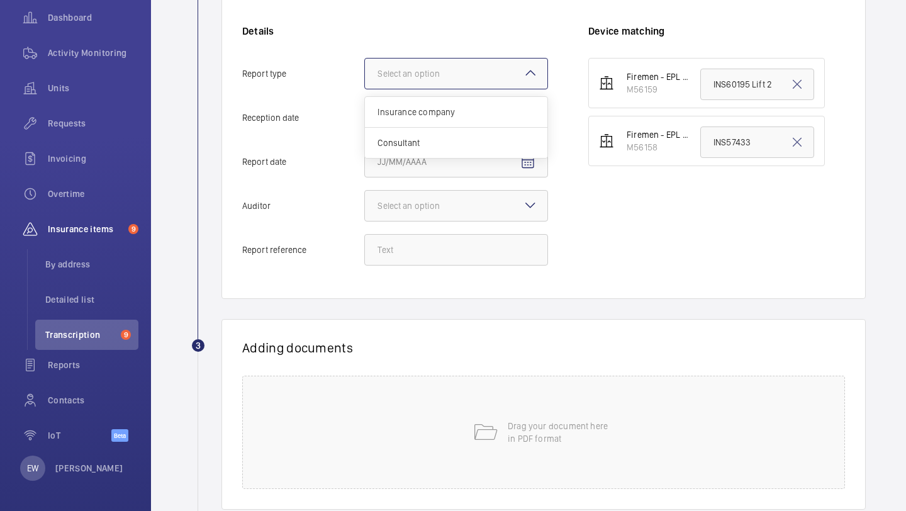
click at [450, 75] on div "Select an option" at bounding box center [425, 73] width 94 height 13
click at [365, 75] on input "Report type Select an option Insurance company Consultant" at bounding box center [365, 74] width 0 height 30
click at [443, 120] on div "Insurance company" at bounding box center [456, 112] width 182 height 31
click at [365, 89] on input "Report type Select an option Insurance company Consultant" at bounding box center [365, 74] width 0 height 30
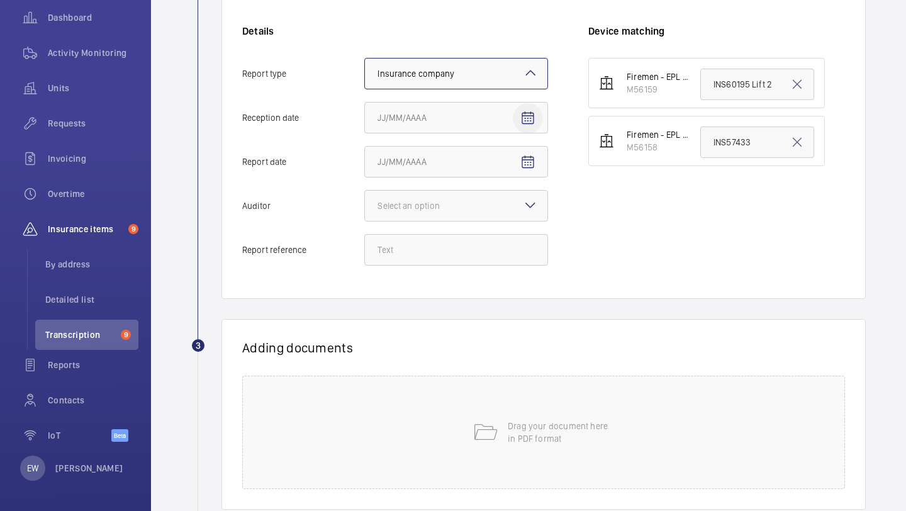
click at [520, 121] on span "Open calendar" at bounding box center [528, 118] width 30 height 30
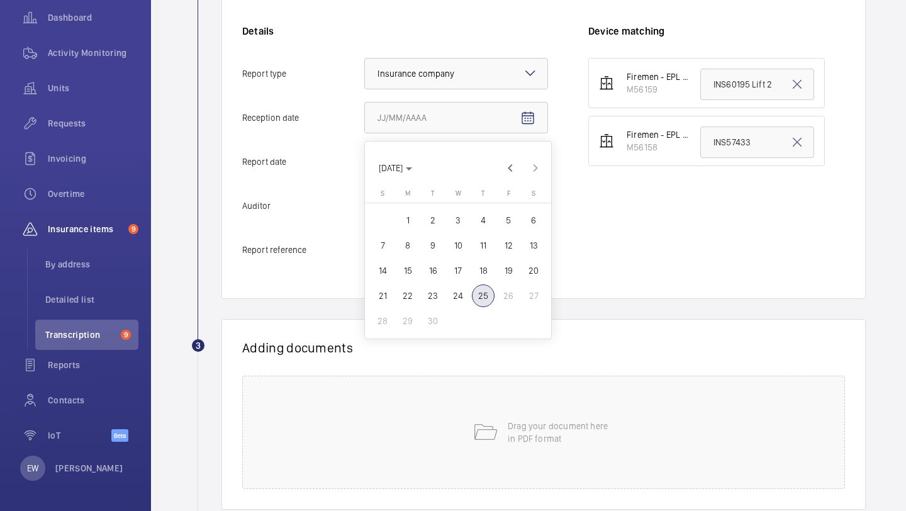
click at [457, 300] on span "24" at bounding box center [458, 295] width 23 height 23
type input "9/24/2025"
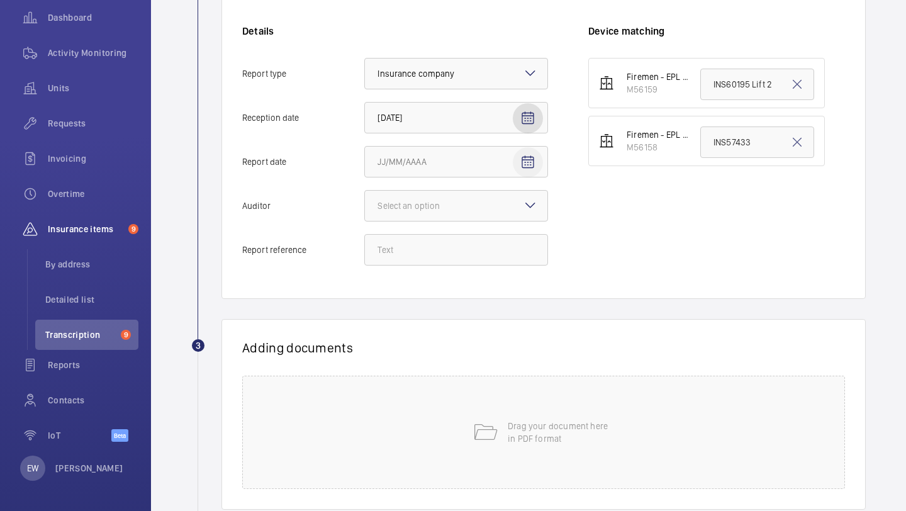
click at [534, 160] on mat-icon "Open calendar" at bounding box center [527, 162] width 15 height 15
click at [439, 337] on span "23" at bounding box center [433, 339] width 23 height 23
type input "9/23/2025"
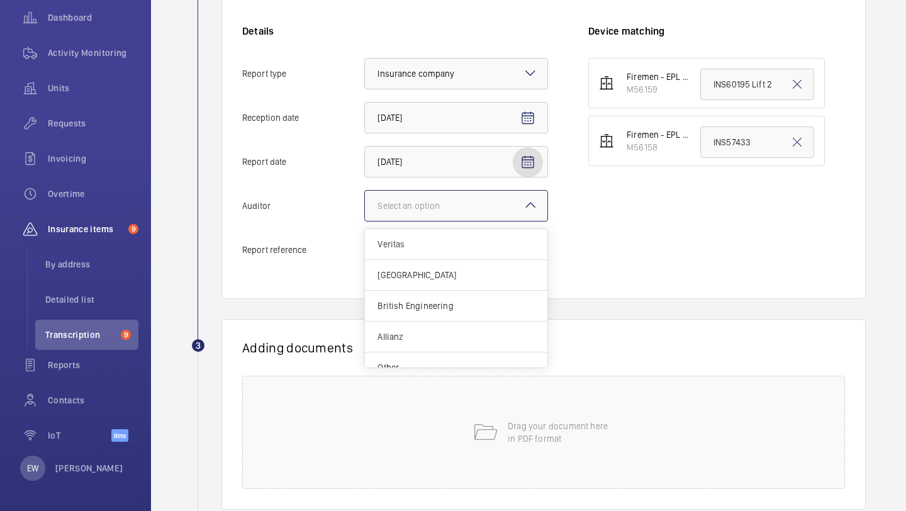
click at [500, 210] on div at bounding box center [456, 206] width 182 height 30
click at [365, 210] on input "Auditor Select an option Veritas Zurich British Engineering Allianz Other" at bounding box center [365, 206] width 0 height 30
click at [441, 345] on div "Other" at bounding box center [456, 352] width 182 height 30
click at [365, 221] on input "Auditor Select an option Veritas Zurich British Engineering Allianz Other" at bounding box center [365, 206] width 0 height 30
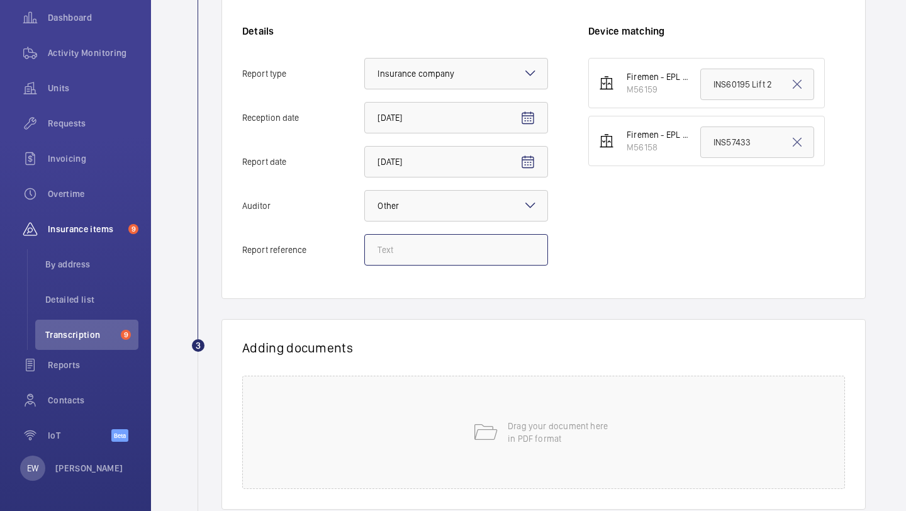
click at [461, 242] on input "Report reference" at bounding box center [456, 249] width 184 height 31
paste input "INS67104"
type input "INS67104"
click at [719, 140] on input "INS57433" at bounding box center [757, 141] width 114 height 31
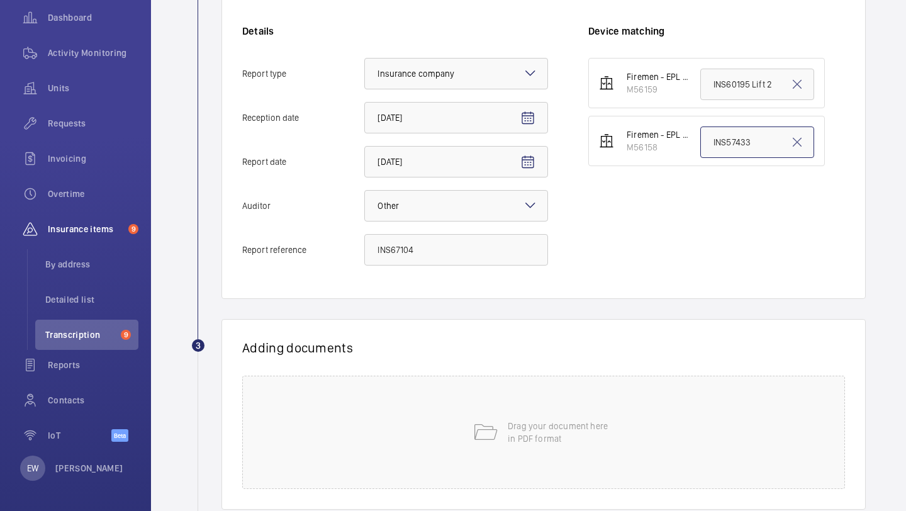
click at [720, 140] on input "INS57433" at bounding box center [757, 141] width 114 height 31
paste input "67104"
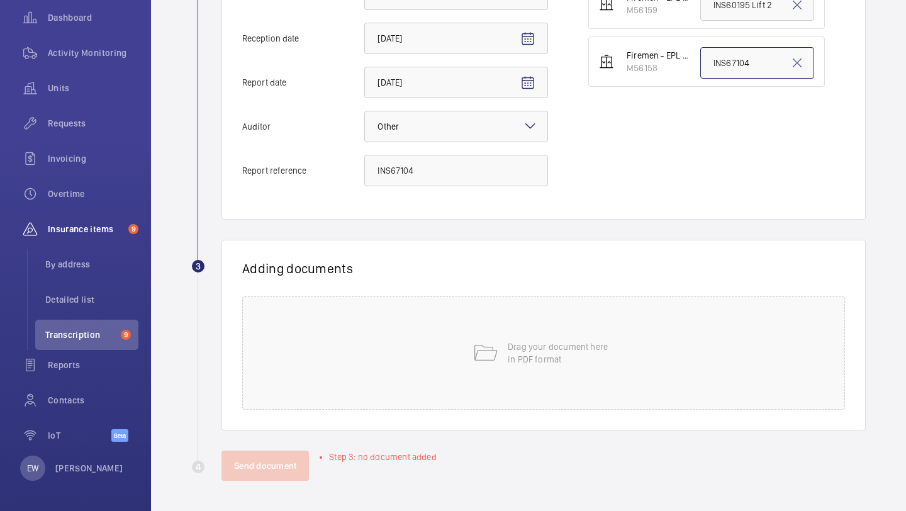
type input "INS67104"
click at [517, 279] on div "Adding documents Drag your document here in PDF format" at bounding box center [544, 335] width 644 height 191
click at [503, 333] on div "Drag your document here in PDF format" at bounding box center [543, 352] width 603 height 113
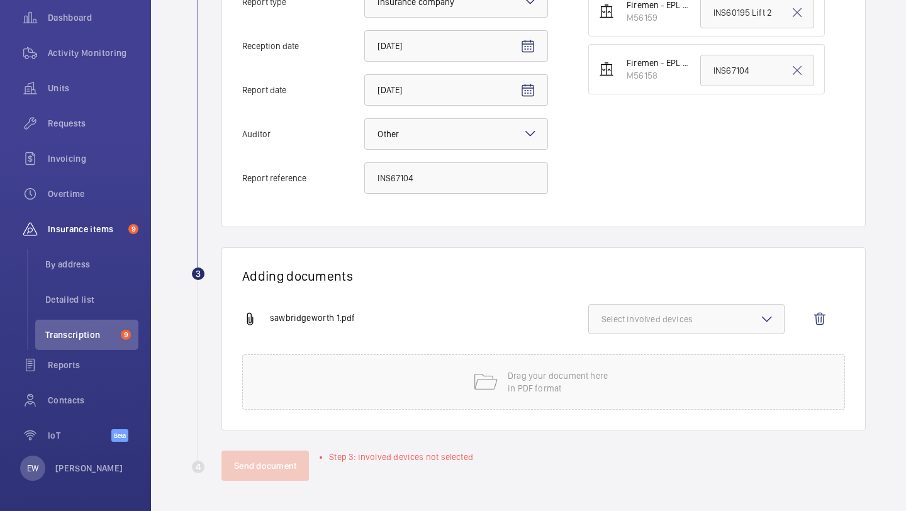
click at [703, 327] on button "Select involved devices" at bounding box center [686, 319] width 196 height 30
click at [680, 376] on label "M56158" at bounding box center [677, 389] width 176 height 30
click at [620, 376] on input "M56158" at bounding box center [607, 388] width 25 height 25
checkbox input "true"
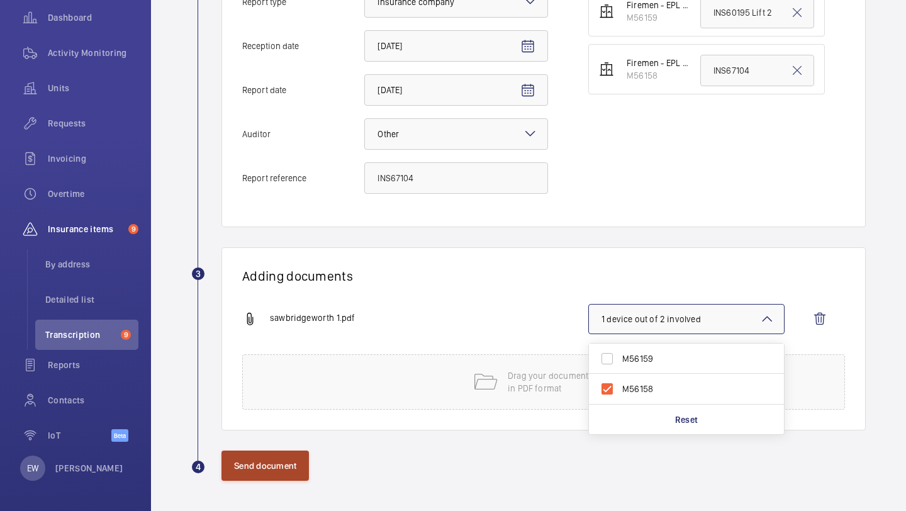
click at [285, 453] on button "Send document" at bounding box center [265, 466] width 87 height 30
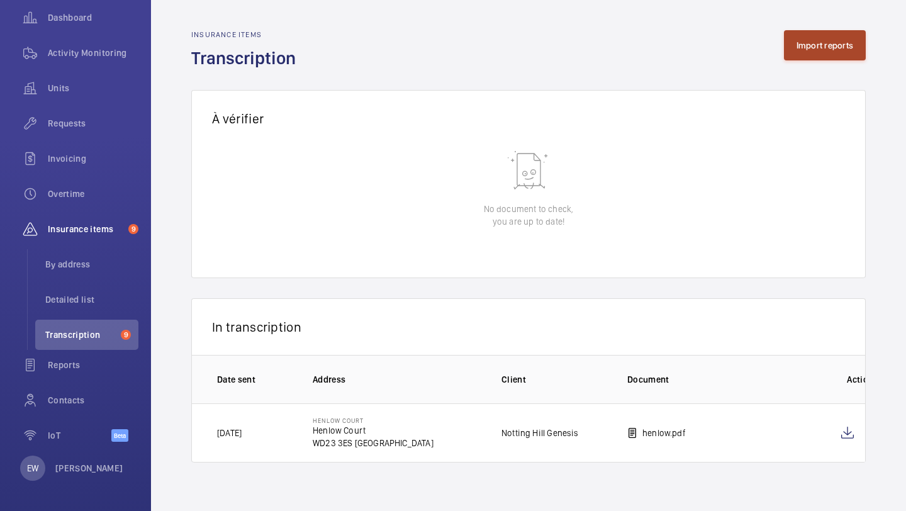
click at [802, 43] on button "Import reports" at bounding box center [825, 45] width 82 height 30
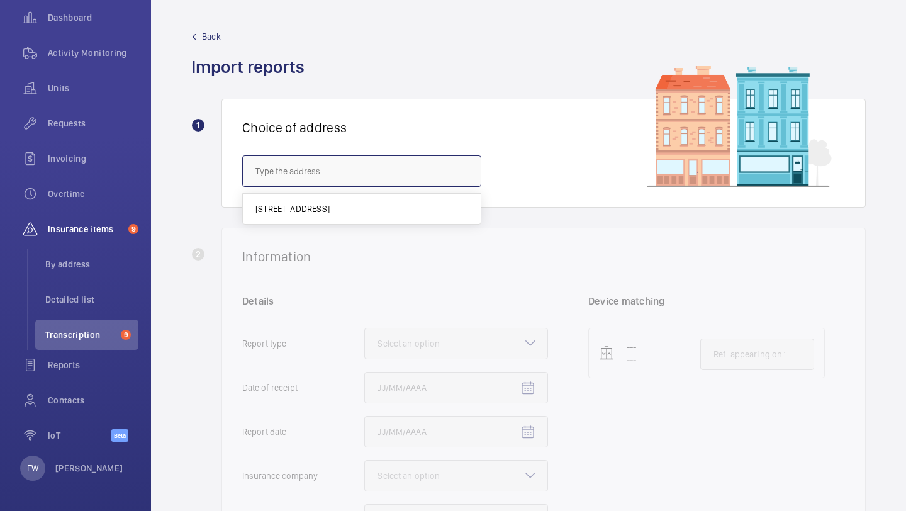
click at [381, 165] on input "text" at bounding box center [361, 170] width 239 height 31
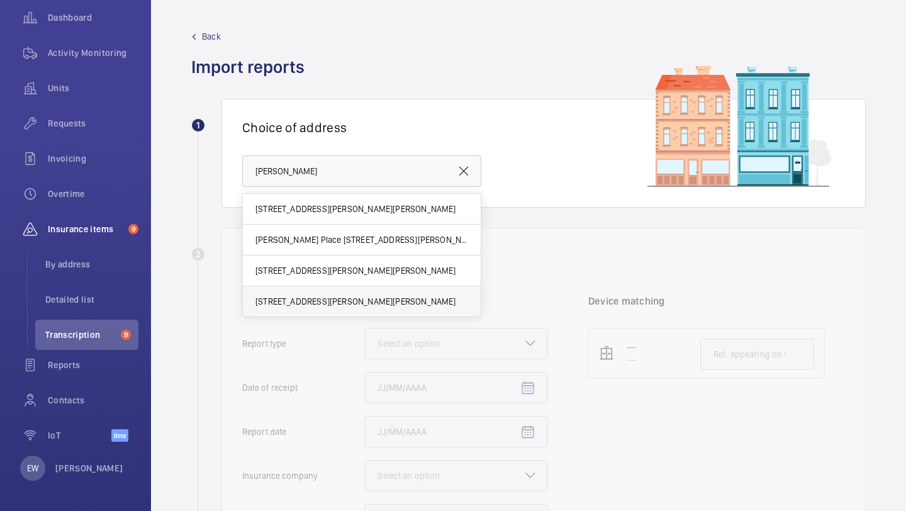
click at [412, 308] on mat-option "17-39 Brownell Place - 17-39 Brownell Place, LONDON W7 3AZ" at bounding box center [362, 301] width 238 height 30
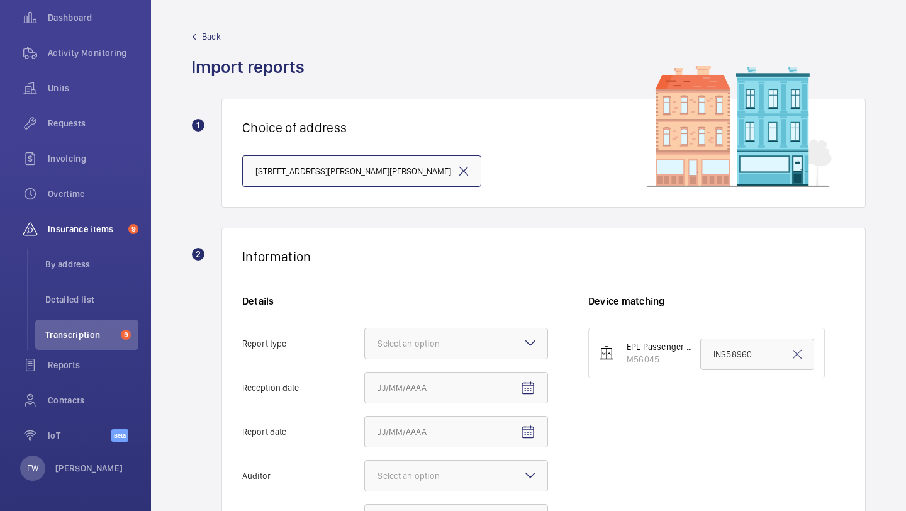
click at [339, 171] on input "17-39 Brownell Place - 17-39 Brownell Place, LONDON W7 3AZ" at bounding box center [361, 170] width 239 height 31
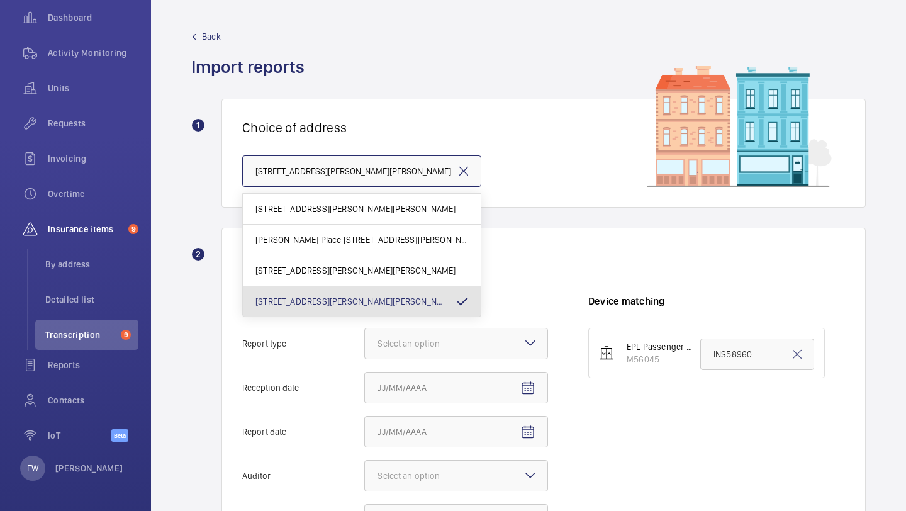
click at [339, 171] on input "17-39 Brownell Place - 17-39 Brownell Place, LONDON W7 3AZ" at bounding box center [361, 170] width 239 height 31
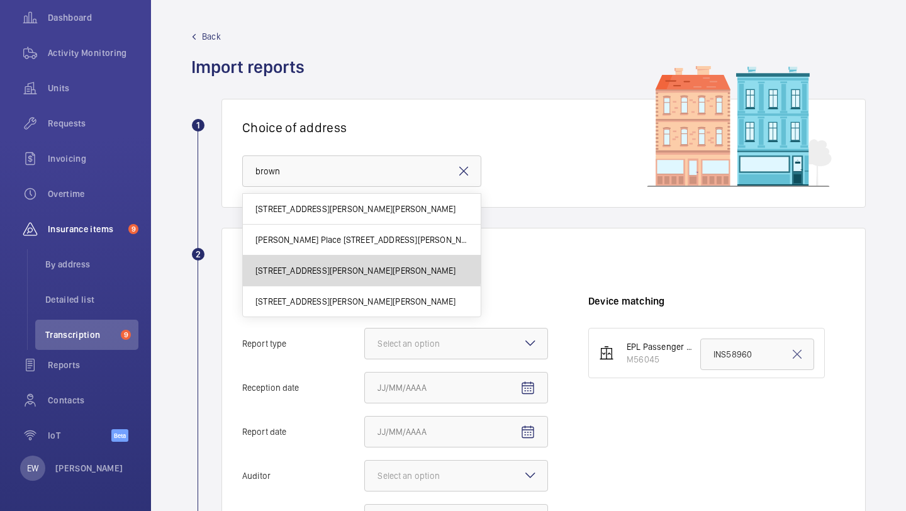
click at [317, 263] on mat-option "1-16 Brownell Place - 1-16 Brownell Place, LONDON W7 3AZ" at bounding box center [362, 270] width 238 height 31
type input "1-16 Brownell Place - 1-16 Brownell Place, LONDON W7 3AZ"
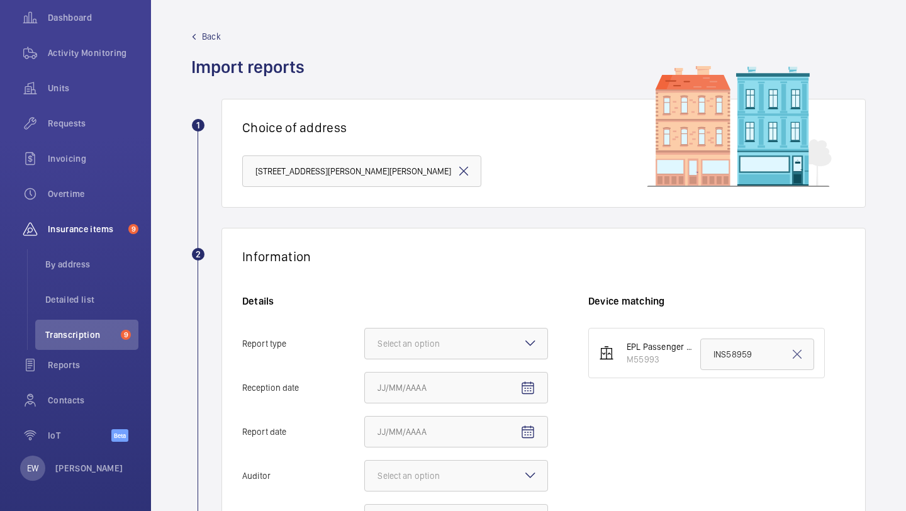
click at [461, 258] on div "Information" at bounding box center [543, 257] width 603 height 16
click at [441, 366] on div "Details Report type Select an option Reception date Report date Auditor Select …" at bounding box center [415, 421] width 346 height 254
click at [441, 354] on div at bounding box center [456, 343] width 182 height 30
click at [365, 354] on input "Report type Select an option" at bounding box center [365, 343] width 0 height 30
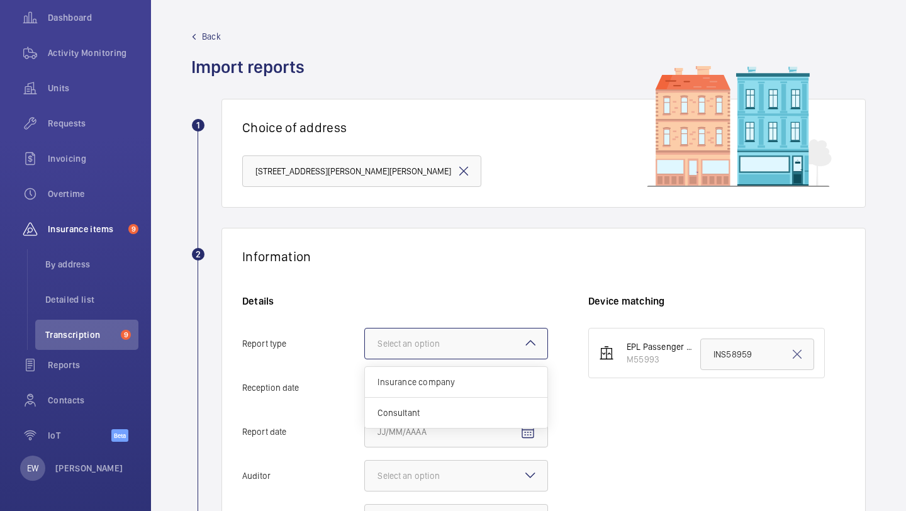
click at [441, 353] on div at bounding box center [456, 343] width 182 height 30
click at [365, 353] on input "Report type Select an option Insurance company Consultant" at bounding box center [365, 343] width 0 height 30
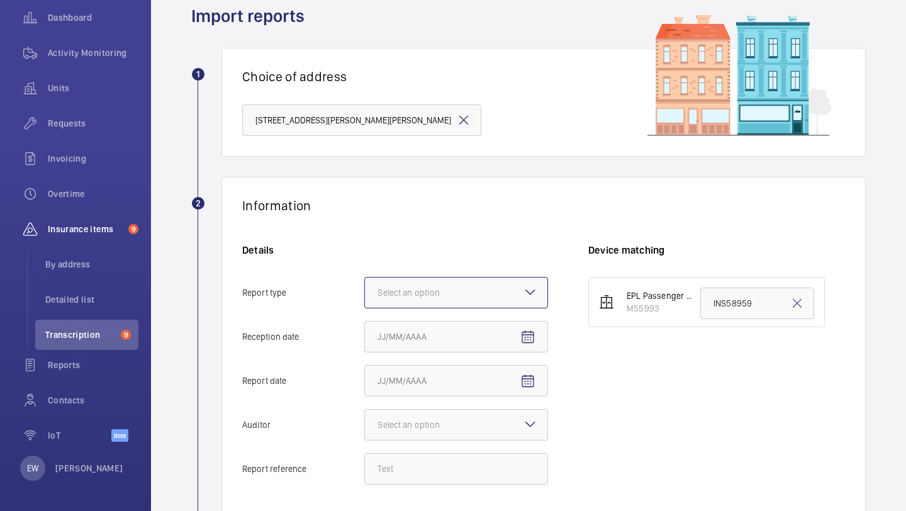
scroll to position [52, 0]
click at [434, 292] on div "Select an option" at bounding box center [425, 292] width 94 height 13
click at [365, 292] on input "Report type Select an option" at bounding box center [365, 292] width 0 height 30
click at [424, 321] on div "Insurance company" at bounding box center [456, 330] width 182 height 31
click at [365, 307] on input "Report type Select an option Insurance company Consultant" at bounding box center [365, 292] width 0 height 30
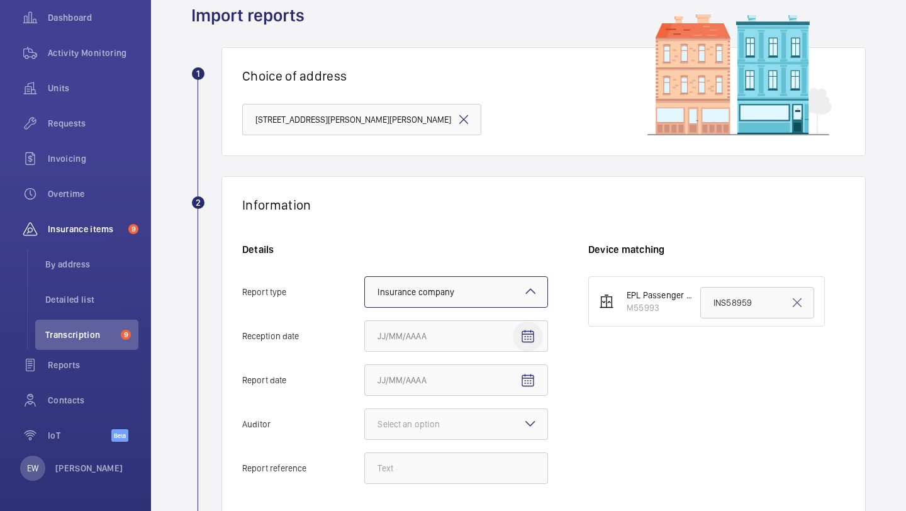
click at [525, 329] on mat-icon "Open calendar" at bounding box center [527, 336] width 15 height 15
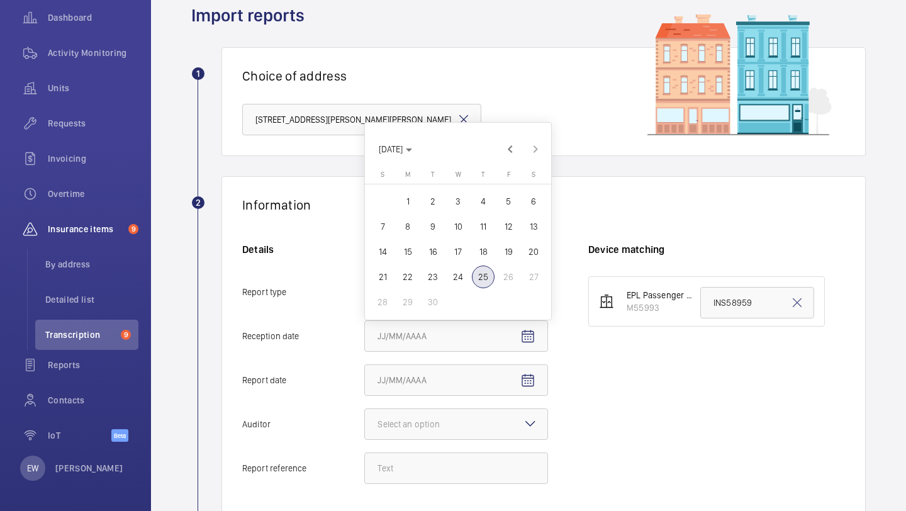
click at [459, 277] on span "24" at bounding box center [458, 277] width 23 height 23
type input "9/24/2025"
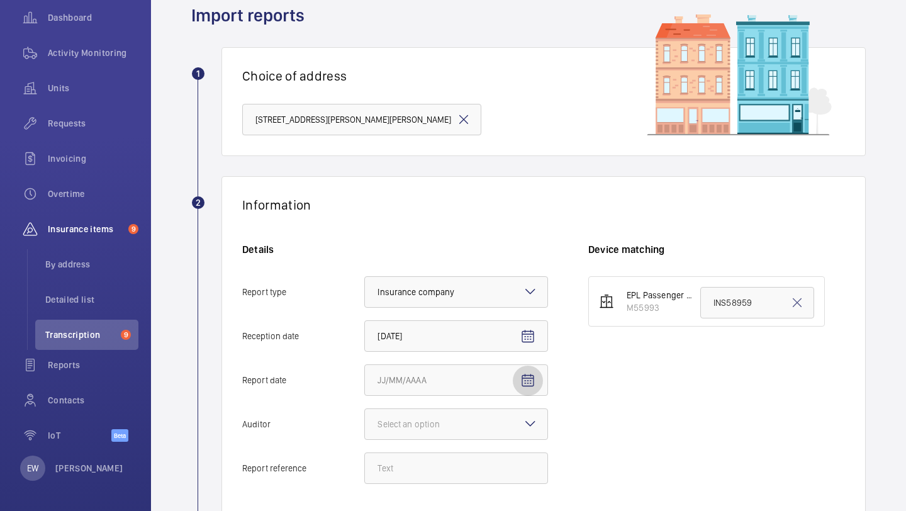
click at [530, 370] on span "Open calendar" at bounding box center [528, 381] width 30 height 30
click at [435, 321] on span "23" at bounding box center [433, 321] width 23 height 23
type input "9/23/2025"
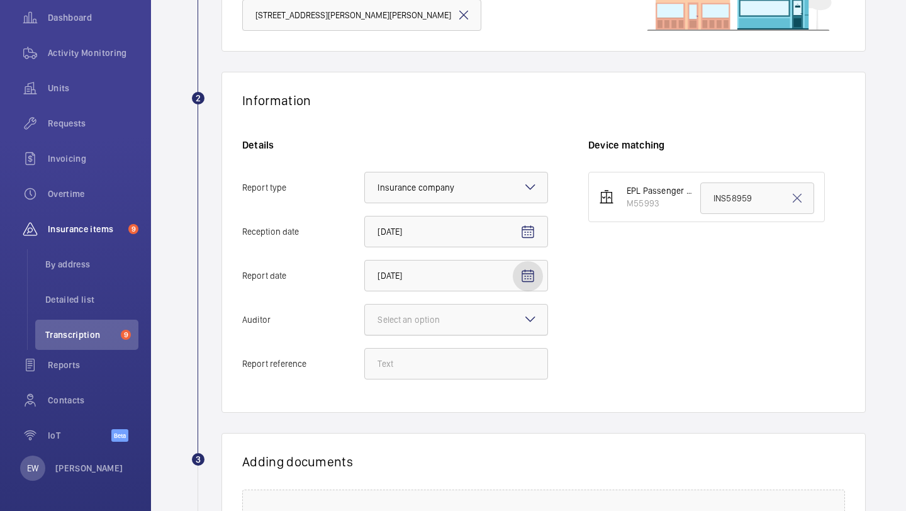
click at [435, 320] on div "Select an option" at bounding box center [425, 319] width 94 height 13
click at [365, 320] on input "Auditor Select an option" at bounding box center [365, 320] width 0 height 30
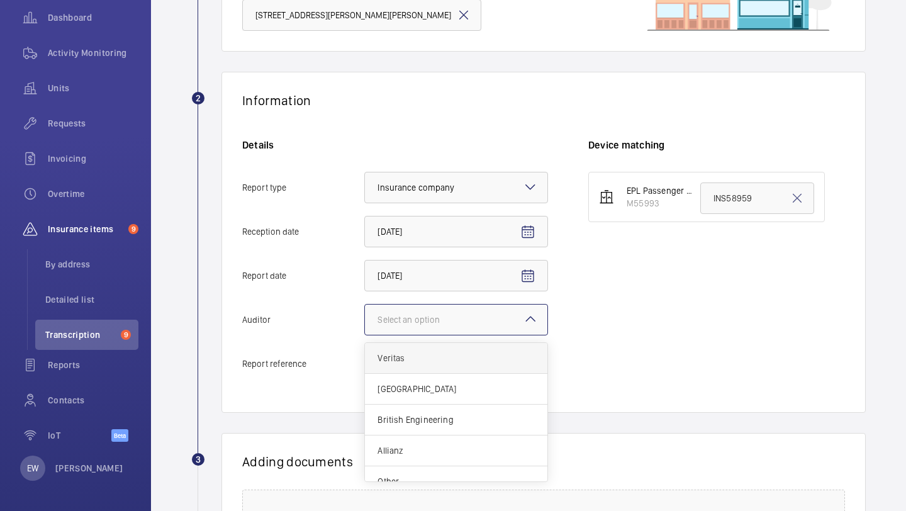
scroll to position [15, 0]
click at [403, 470] on span "Other" at bounding box center [456, 466] width 157 height 13
click at [365, 335] on input "Auditor Select an option Veritas Zurich British Engineering Allianz Other" at bounding box center [365, 320] width 0 height 30
click at [408, 376] on input "Report reference" at bounding box center [456, 363] width 184 height 31
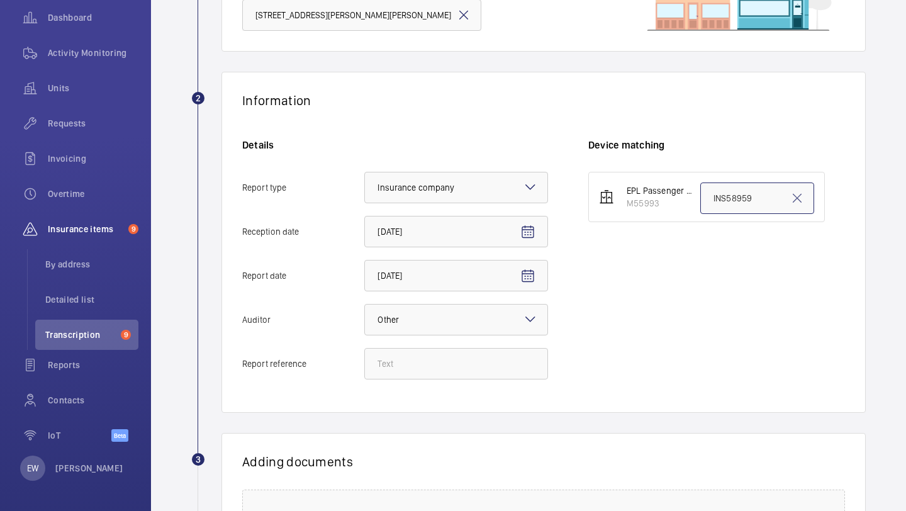
click at [744, 208] on input "INS58959" at bounding box center [757, 197] width 114 height 31
paste input "67283"
type input "INS67283"
click at [459, 362] on input "Report reference" at bounding box center [456, 363] width 184 height 31
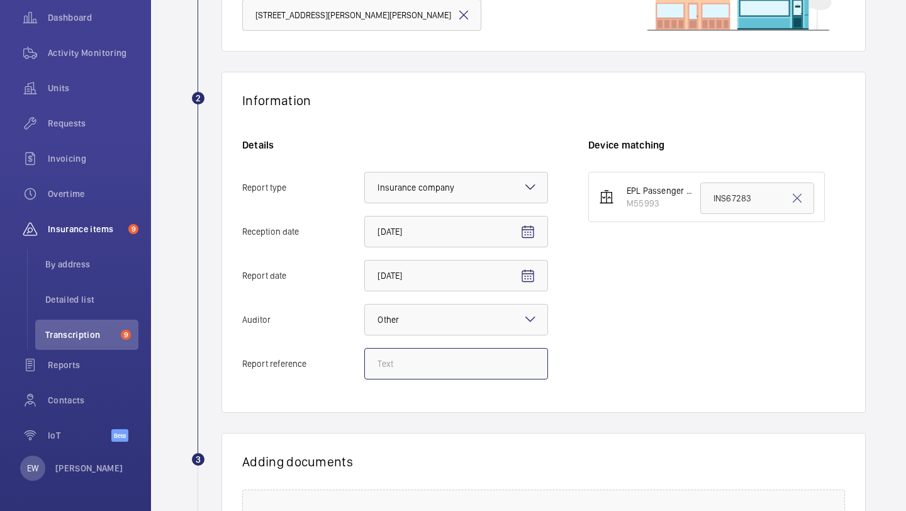
paste input "INS67283"
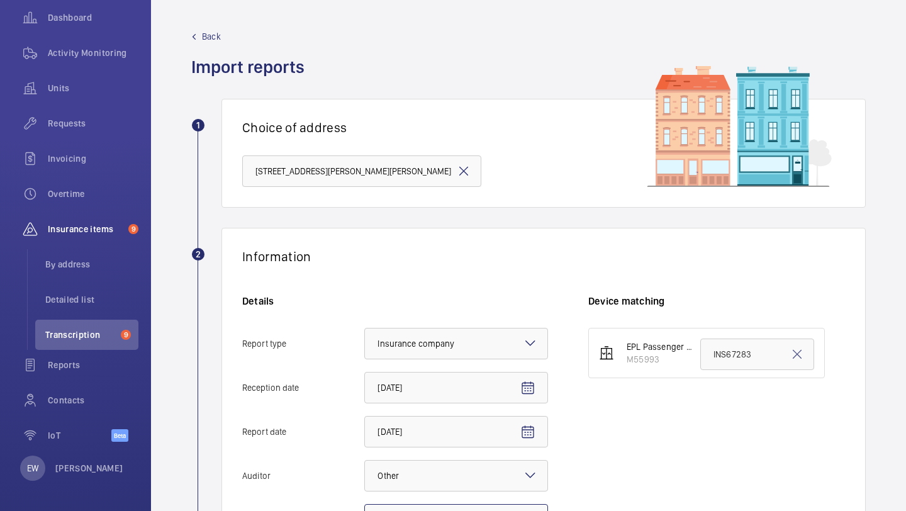
scroll to position [349, 0]
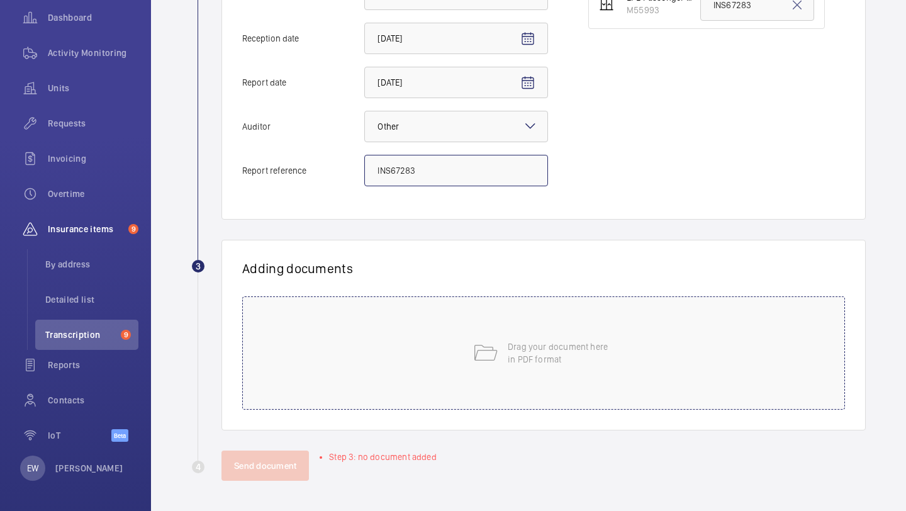
type input "INS67283"
click at [476, 348] on mat-icon at bounding box center [485, 352] width 25 height 25
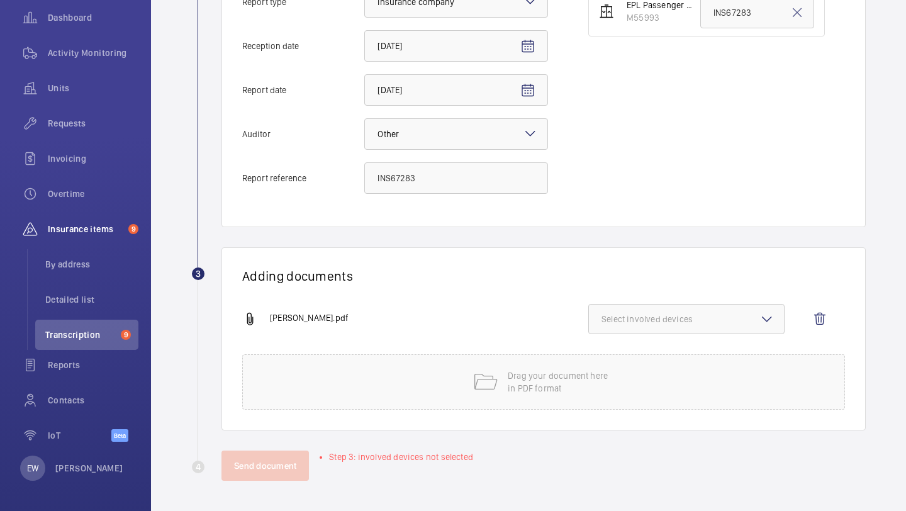
scroll to position [342, 0]
click at [690, 311] on button "Select involved devices" at bounding box center [686, 319] width 196 height 30
click at [666, 349] on label "M55993" at bounding box center [677, 359] width 176 height 30
click at [620, 349] on input "M55993" at bounding box center [607, 358] width 25 height 25
checkbox input "true"
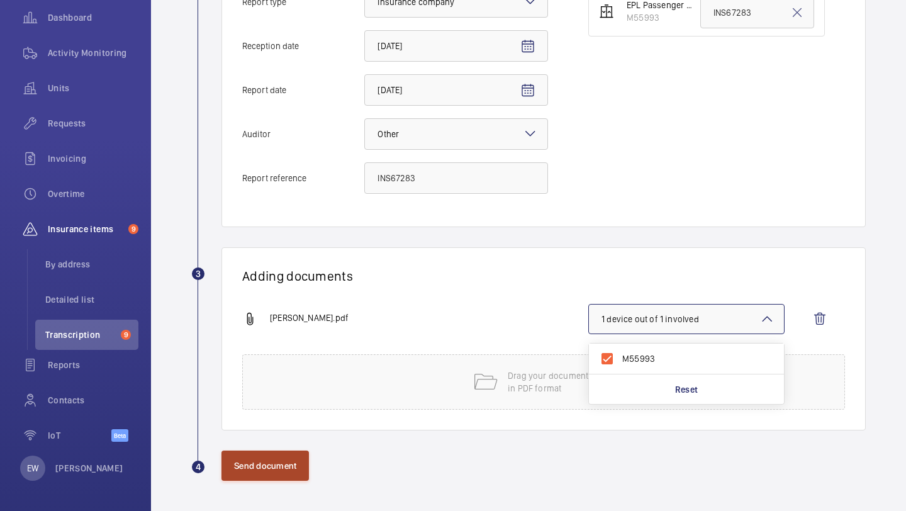
click at [263, 457] on button "Send document" at bounding box center [265, 466] width 87 height 30
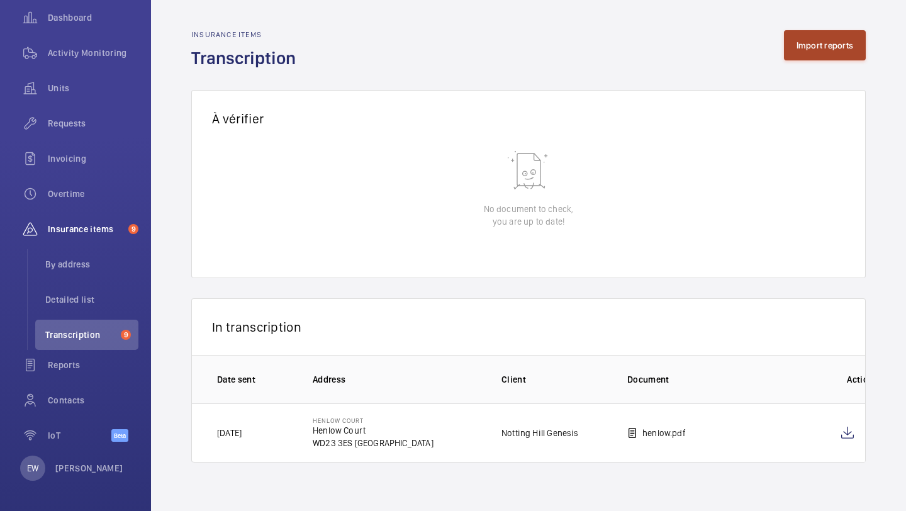
click at [818, 45] on button "Import reports" at bounding box center [825, 45] width 82 height 30
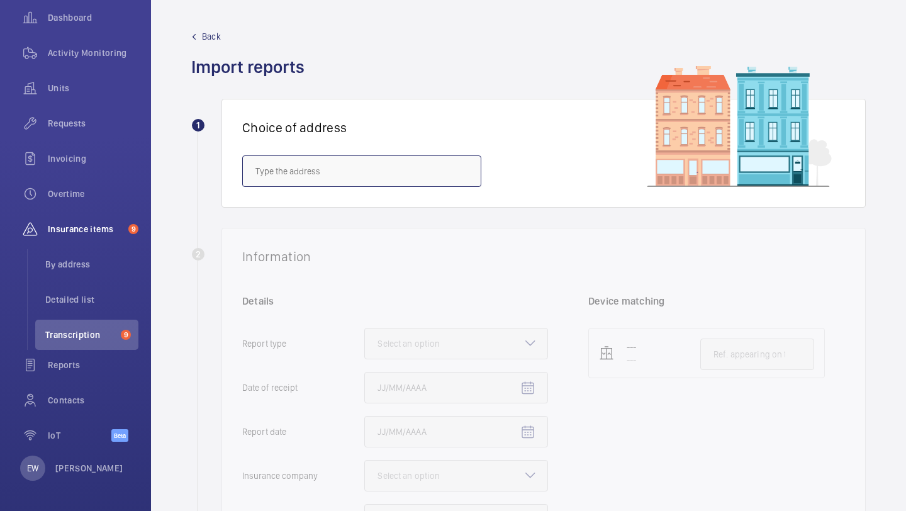
click at [441, 181] on input "text" at bounding box center [361, 170] width 239 height 31
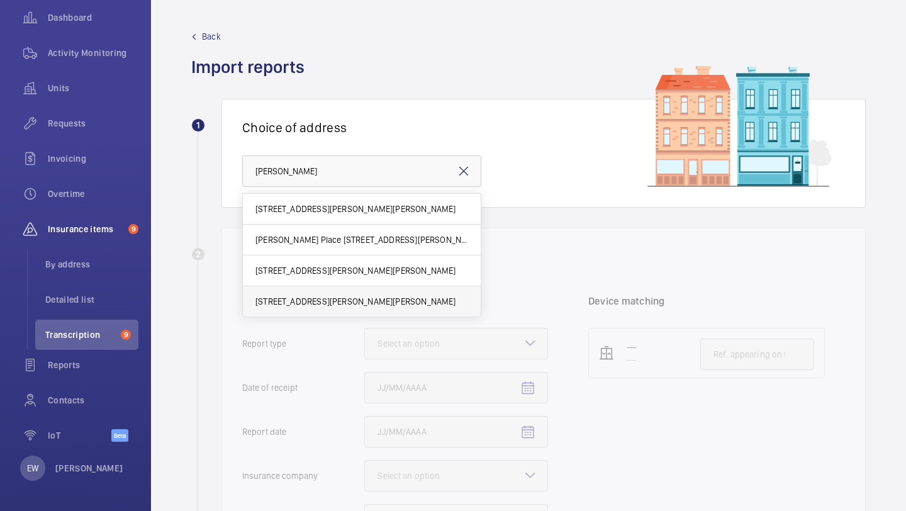
click at [351, 298] on span "17-39 Brownell Place - 17-39 Brownell Place, LONDON W7 3AZ" at bounding box center [355, 301] width 201 height 13
type input "17-39 Brownell Place - 17-39 Brownell Place, LONDON W7 3AZ"
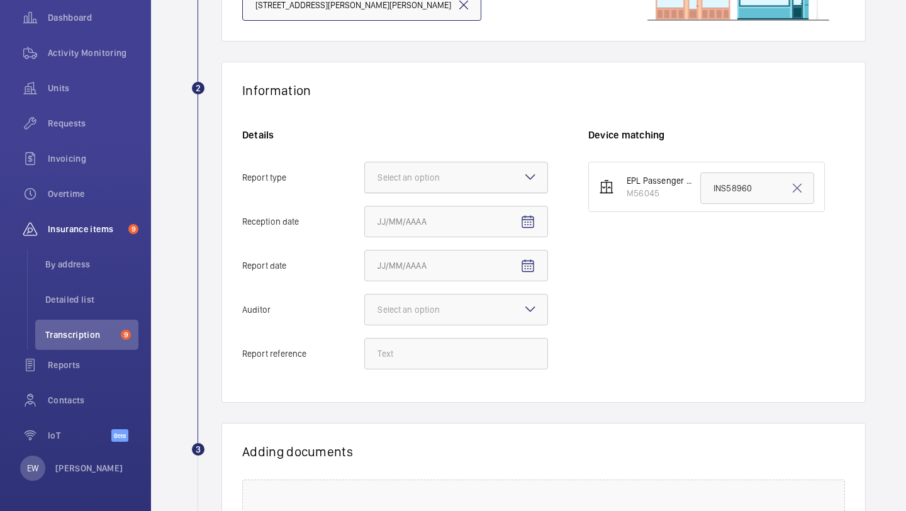
click at [503, 184] on div at bounding box center [456, 177] width 182 height 30
click at [365, 184] on input "Report type Select an option" at bounding box center [365, 177] width 0 height 30
click at [490, 215] on span "Insurance company" at bounding box center [456, 216] width 157 height 13
click at [365, 193] on input "Report type Select an option Insurance company Consultant" at bounding box center [365, 177] width 0 height 30
click at [520, 224] on span "Open calendar" at bounding box center [528, 222] width 30 height 30
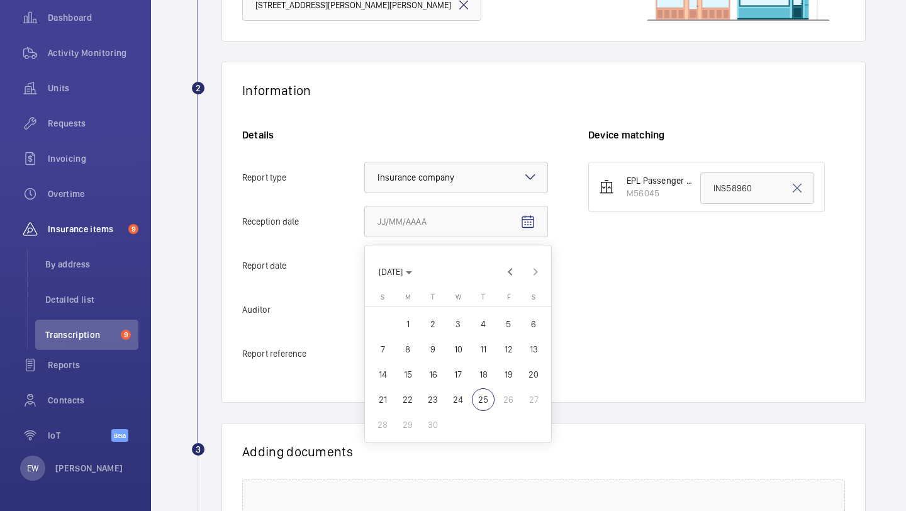
click at [457, 389] on span "24" at bounding box center [458, 399] width 23 height 23
type input "9/24/2025"
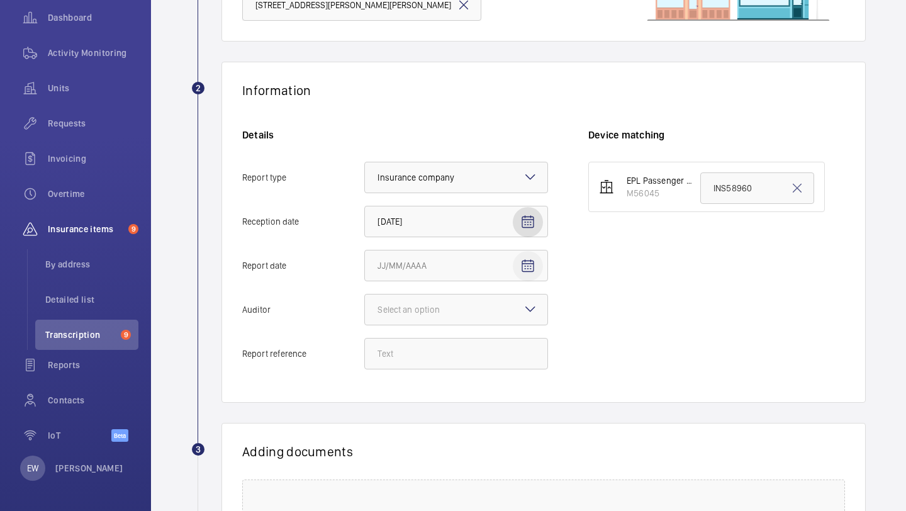
click at [531, 269] on mat-icon "Open calendar" at bounding box center [527, 266] width 15 height 15
click at [475, 444] on span "25" at bounding box center [483, 443] width 23 height 23
click at [528, 248] on div "Details Report type Select an option × Insurance company × Reception date 9/24/…" at bounding box center [415, 255] width 346 height 254
click at [528, 257] on span "Open calendar" at bounding box center [528, 266] width 30 height 30
click at [461, 444] on span "24" at bounding box center [458, 443] width 23 height 23
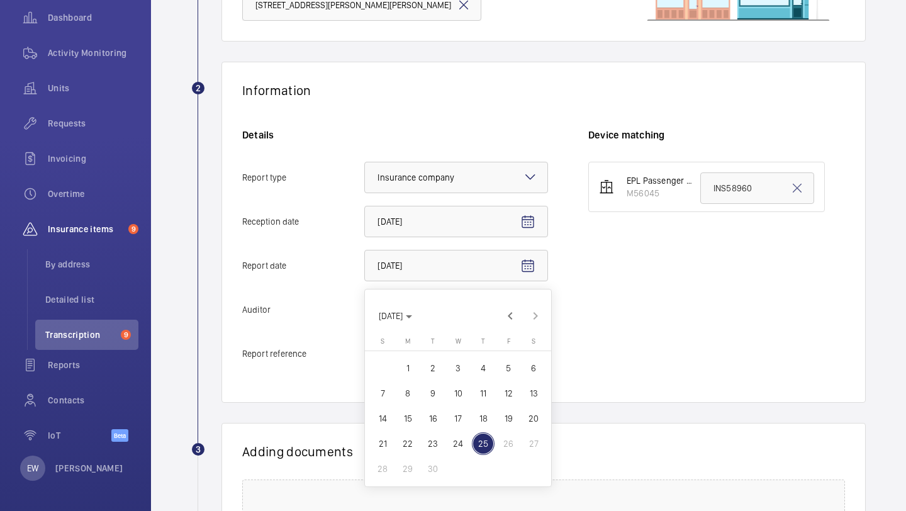
type input "9/24/2025"
click at [502, 317] on div at bounding box center [456, 309] width 182 height 30
click at [365, 317] on input "Auditor Select an option" at bounding box center [365, 309] width 0 height 30
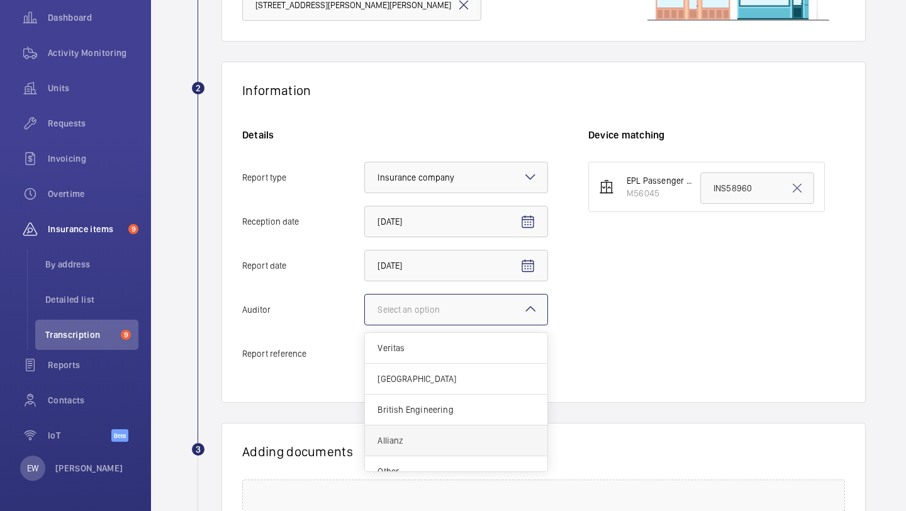
scroll to position [15, 0]
click at [458, 464] on div "Other" at bounding box center [456, 456] width 182 height 30
click at [365, 325] on input "Auditor Select an option Veritas Zurich British Engineering Allianz Other" at bounding box center [365, 309] width 0 height 30
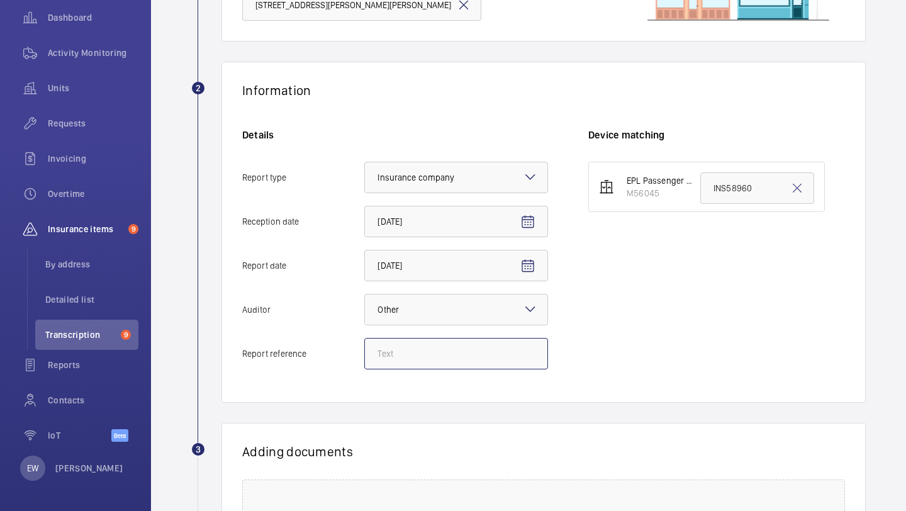
click at [433, 367] on input "Report reference" at bounding box center [456, 353] width 184 height 31
paste input "INS67284"
type input "INS67284"
click at [717, 177] on input "INS58960" at bounding box center [757, 187] width 114 height 31
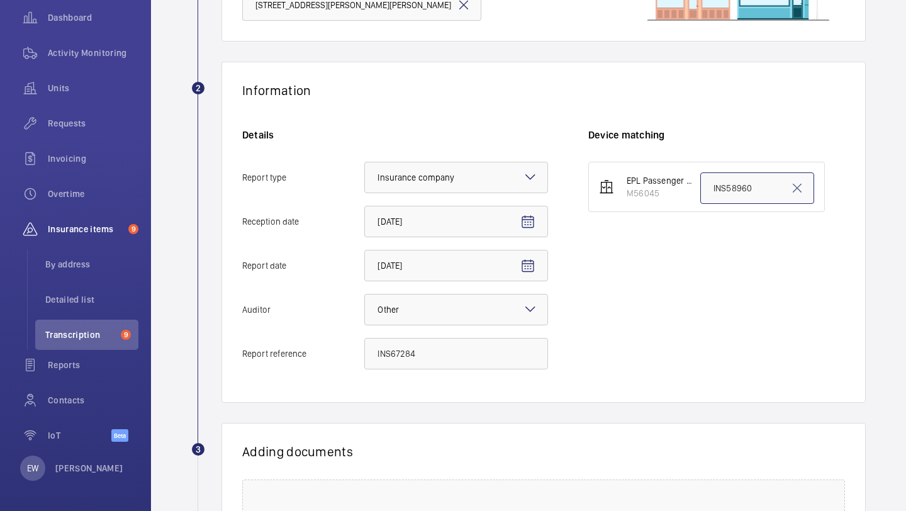
paste input "67284"
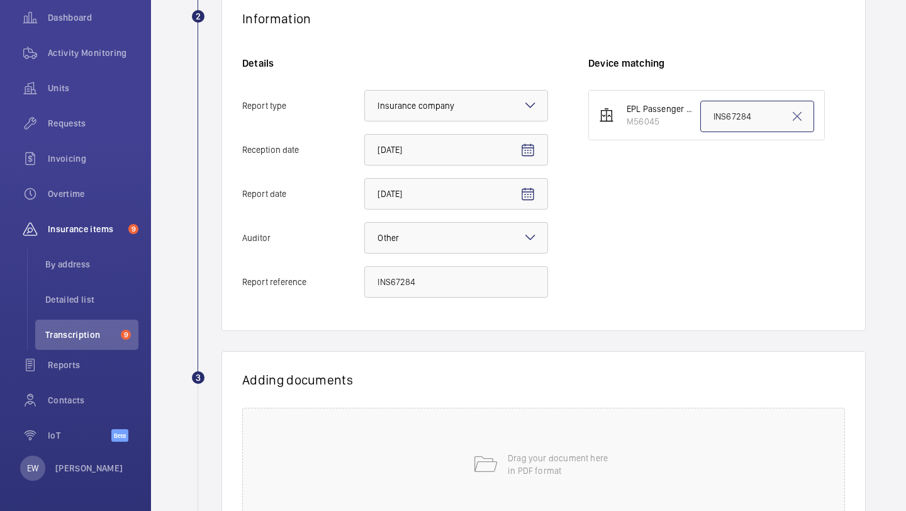
scroll to position [347, 0]
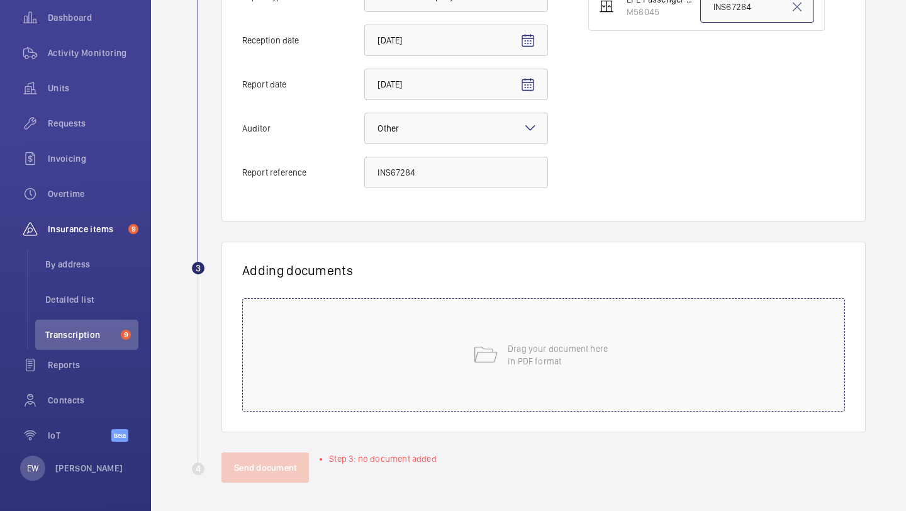
type input "INS67284"
click at [534, 364] on p "Drag your document here in PDF format" at bounding box center [561, 354] width 107 height 25
click at [456, 374] on div "Drag your document here in PDF format" at bounding box center [543, 354] width 603 height 113
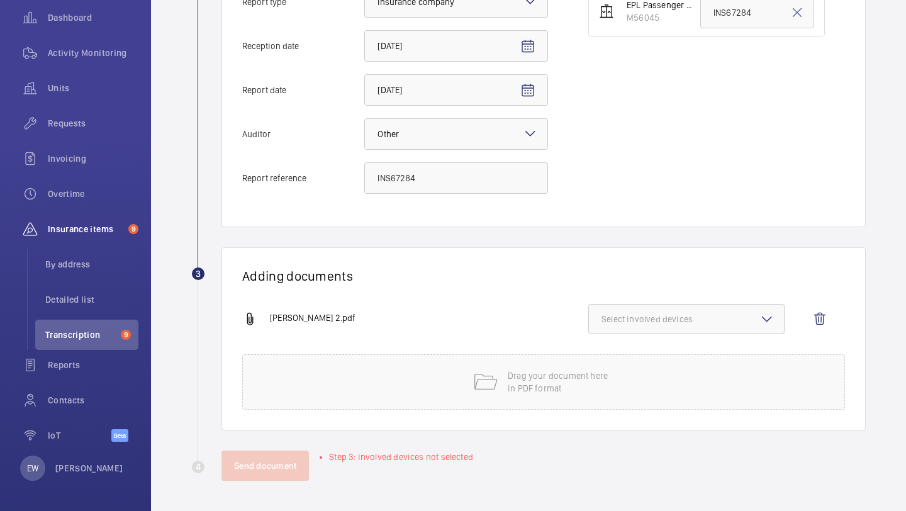
click at [686, 304] on button "Select involved devices" at bounding box center [686, 319] width 196 height 30
click at [645, 369] on label "M56045" at bounding box center [677, 359] width 176 height 30
click at [620, 369] on input "M56045" at bounding box center [607, 358] width 25 height 25
checkbox input "true"
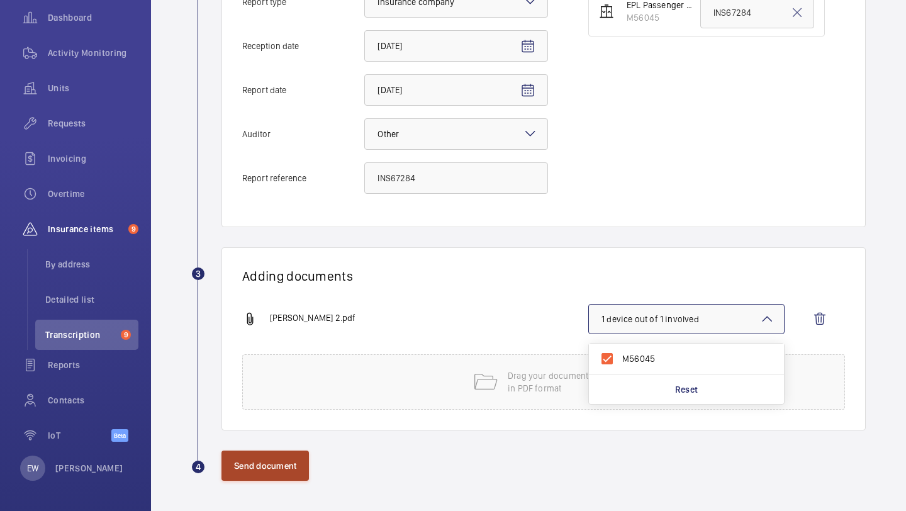
click at [249, 460] on button "Send document" at bounding box center [265, 466] width 87 height 30
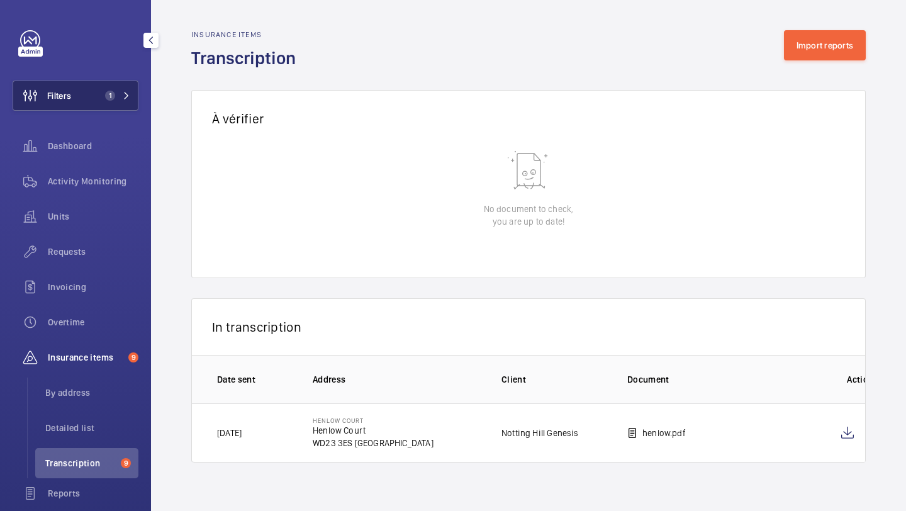
click at [97, 92] on button "Filters 1" at bounding box center [76, 96] width 126 height 30
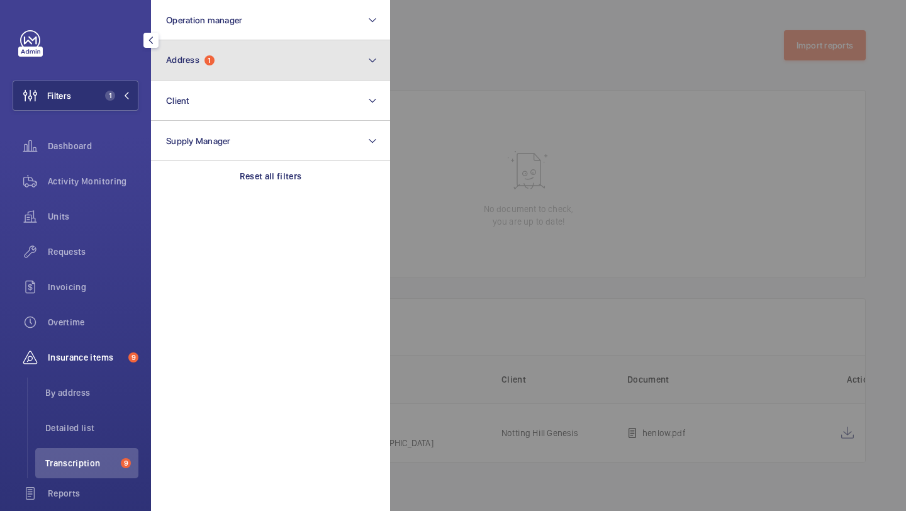
click at [171, 71] on button "Address 1" at bounding box center [270, 60] width 239 height 40
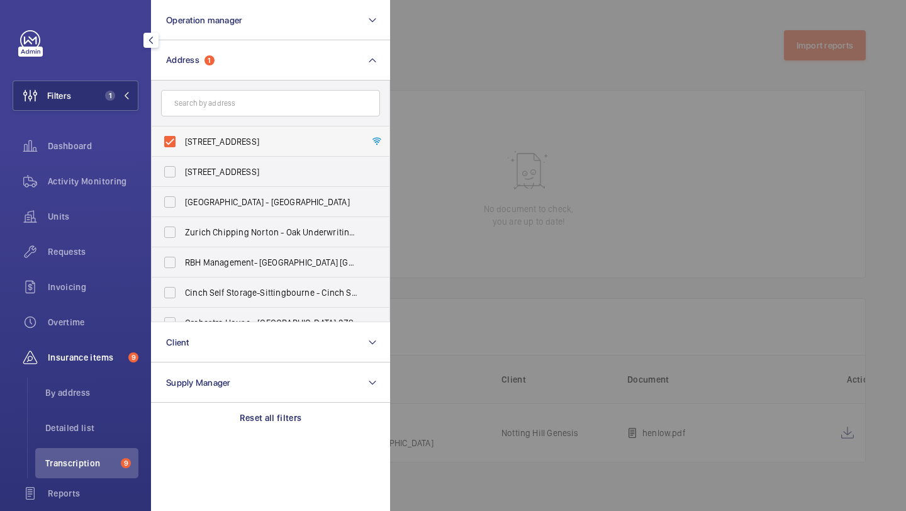
click at [317, 148] on label "Henlow Court - Henlow Court, LONDON WD23 3ES" at bounding box center [261, 141] width 219 height 30
click at [182, 148] on input "Henlow Court - Henlow Court, LONDON WD23 3ES" at bounding box center [169, 141] width 25 height 25
checkbox input "false"
click at [435, 233] on div at bounding box center [843, 255] width 906 height 511
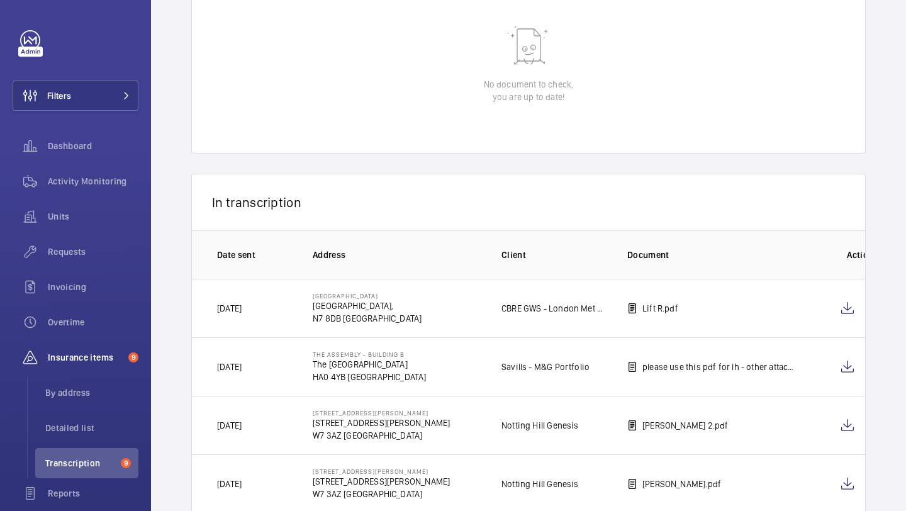
scroll to position [48, 0]
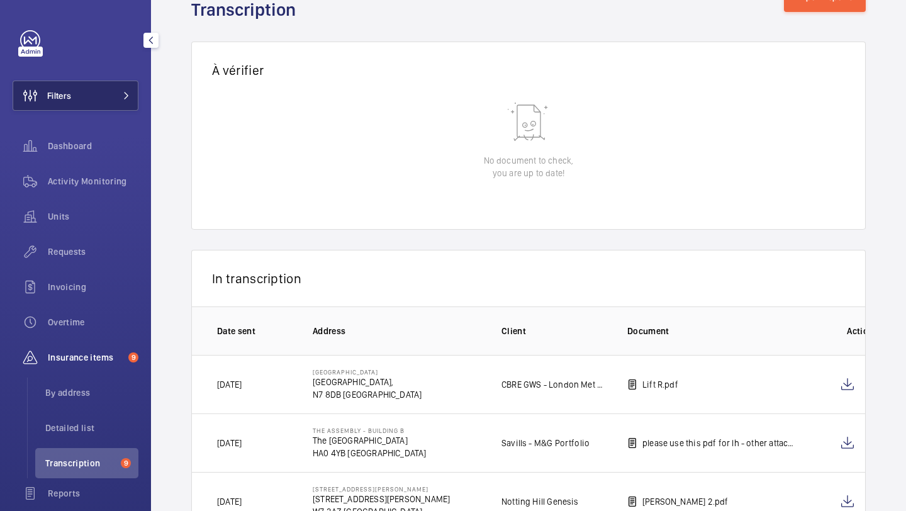
drag, startPoint x: 112, startPoint y: 97, endPoint x: 133, endPoint y: 82, distance: 25.7
click at [112, 96] on button "Filters" at bounding box center [76, 96] width 126 height 30
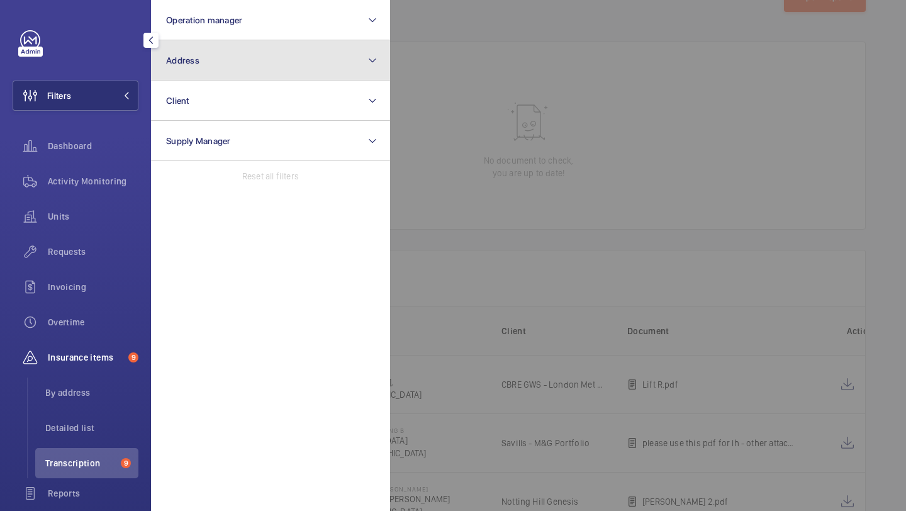
click at [205, 58] on button "Address" at bounding box center [270, 60] width 239 height 40
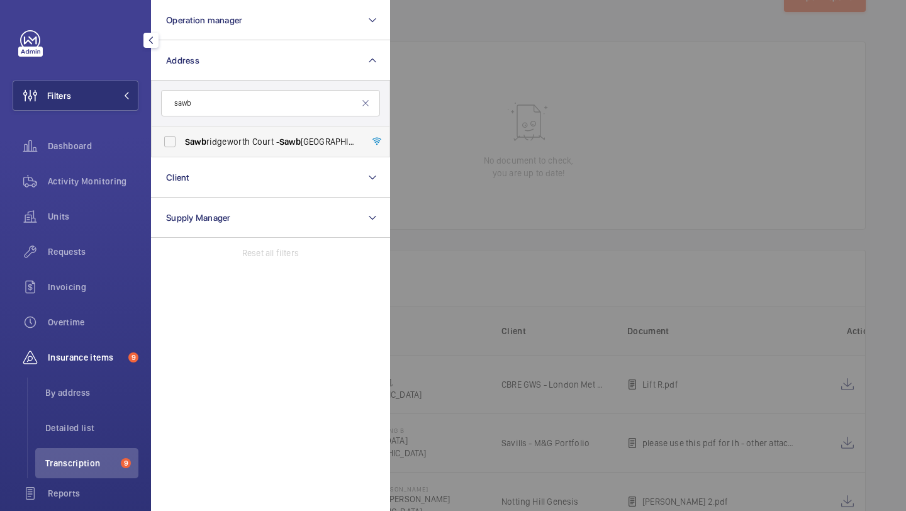
type input "sawb"
click at [211, 133] on label "Sawb ridgeworth Court - Sawb ridgeworth Court, LONDON WD23 3ET" at bounding box center [261, 141] width 219 height 30
click at [182, 133] on input "Sawb ridgeworth Court - Sawb ridgeworth Court, LONDON WD23 3ET" at bounding box center [169, 141] width 25 height 25
checkbox input "true"
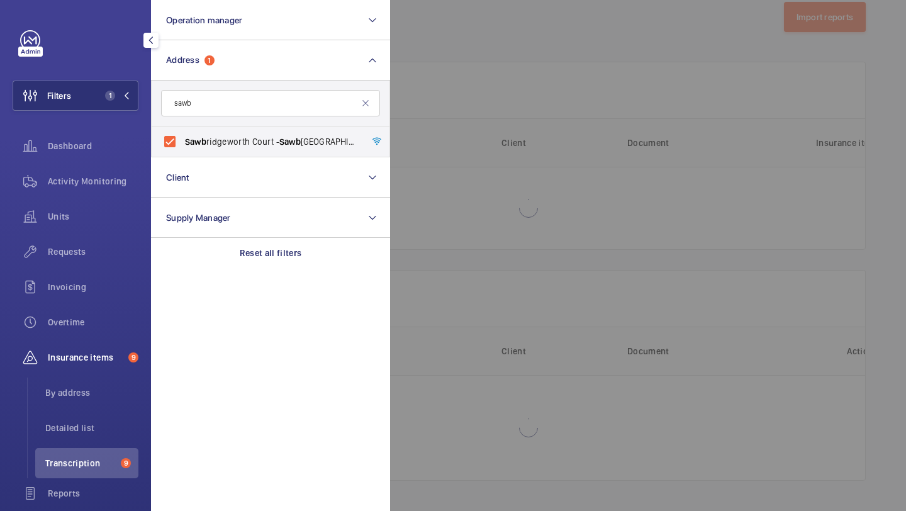
click at [412, 109] on div at bounding box center [843, 255] width 906 height 511
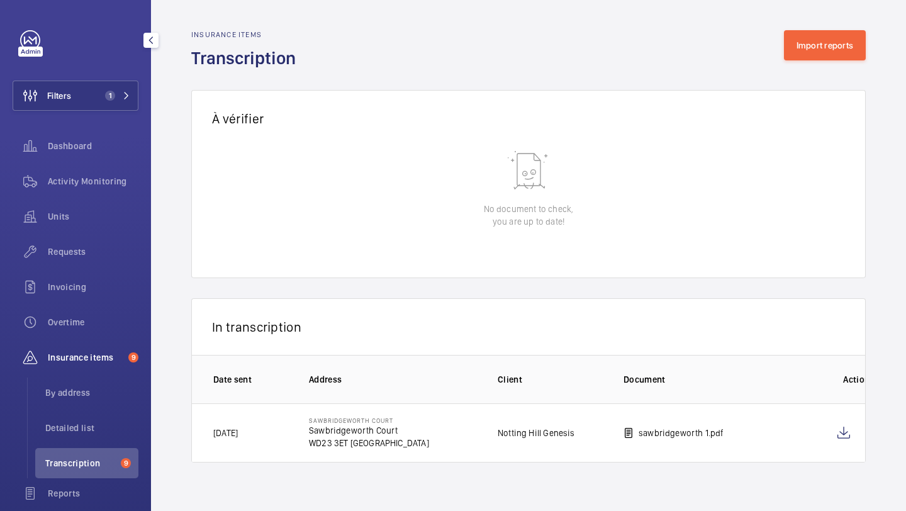
scroll to position [0, 0]
click at [631, 430] on mat-icon at bounding box center [632, 432] width 10 height 15
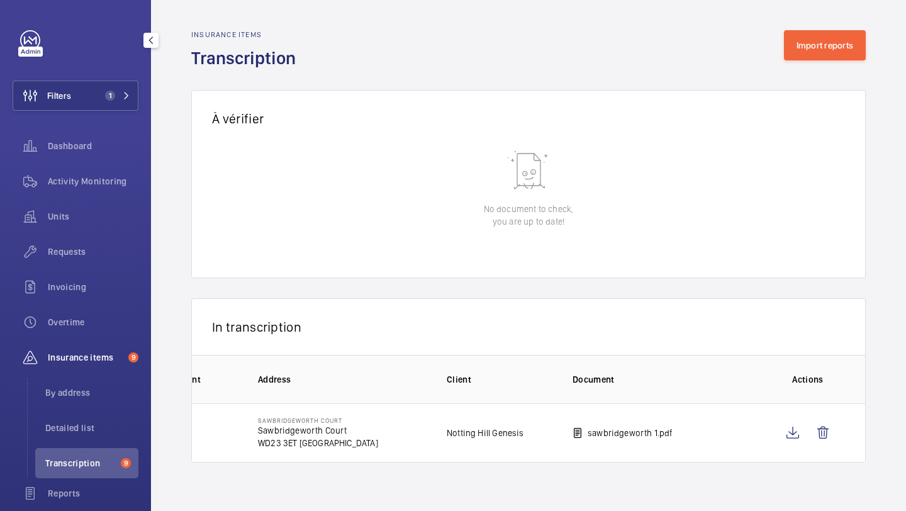
scroll to position [0, 69]
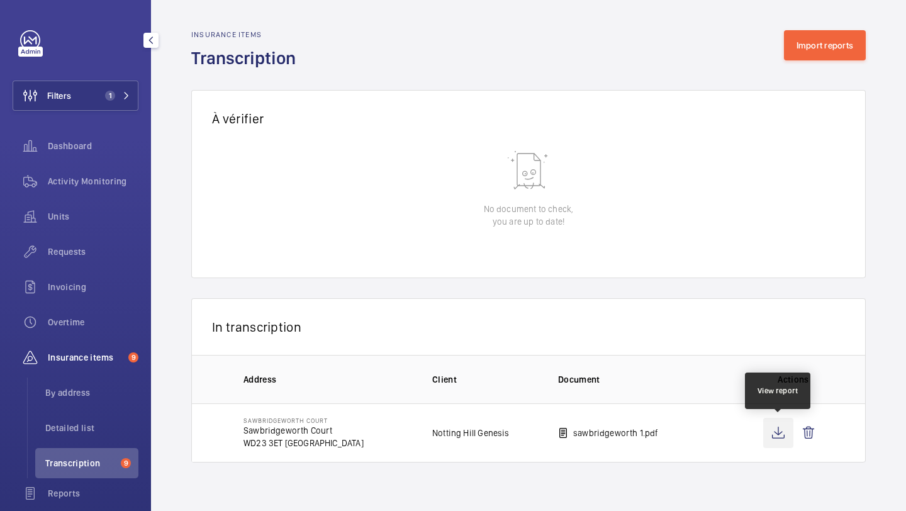
click at [780, 431] on wm-front-icon-button at bounding box center [778, 433] width 30 height 30
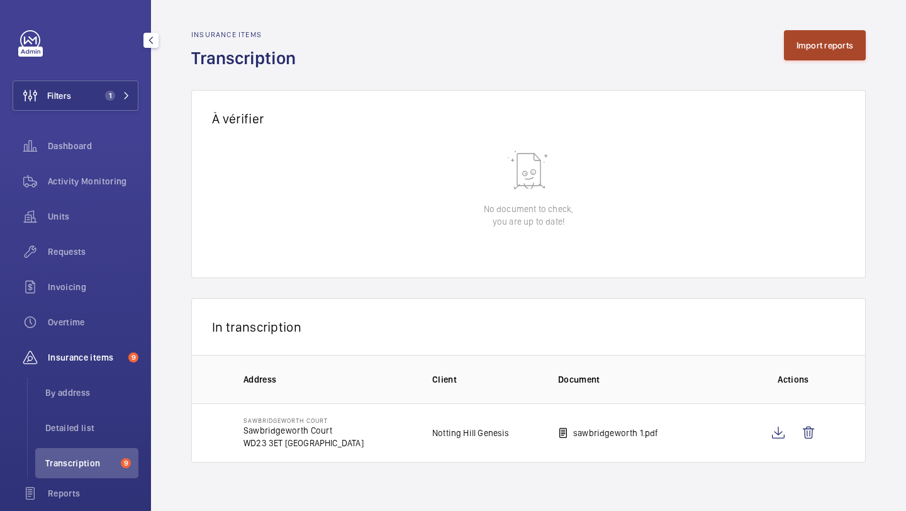
click at [812, 50] on button "Import reports" at bounding box center [825, 45] width 82 height 30
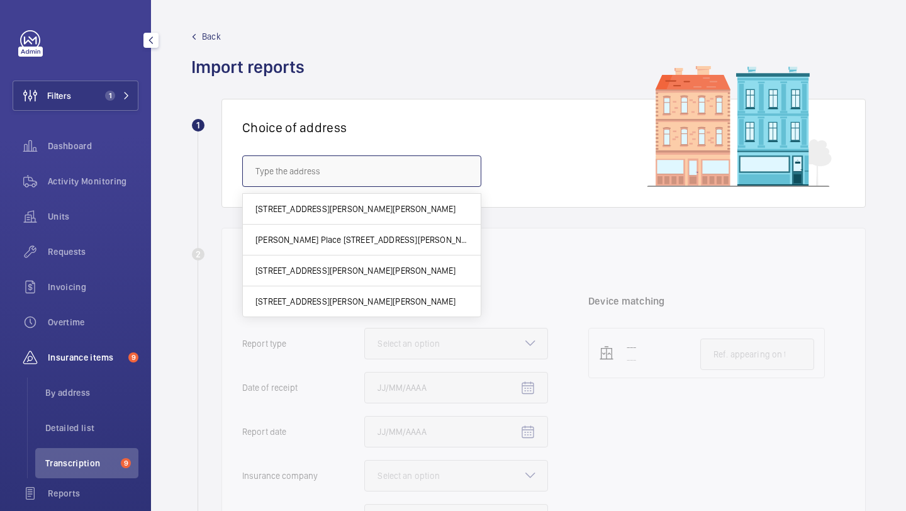
click at [359, 175] on input "text" at bounding box center [361, 170] width 239 height 31
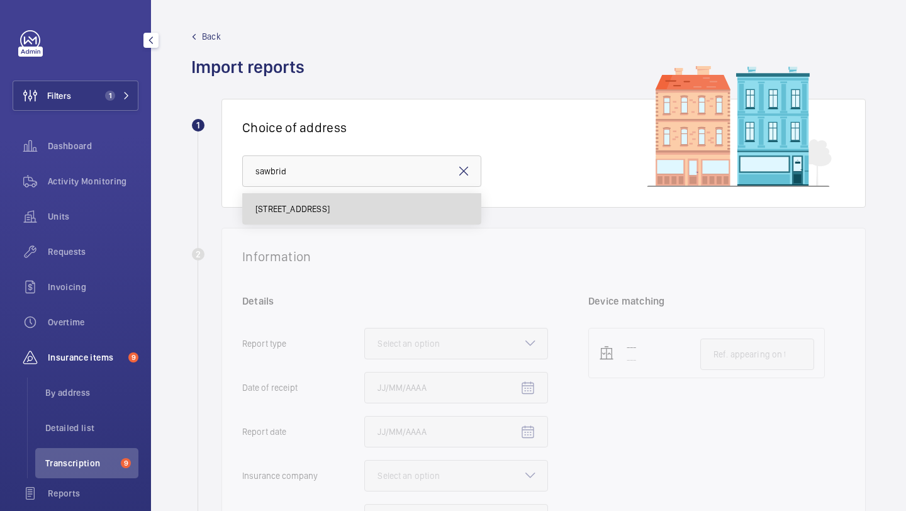
click at [336, 198] on mat-option "Sawbridgeworth Court - Sawbridgeworth Court, LONDON WD23 3ET" at bounding box center [362, 209] width 238 height 30
type input "Sawbridgeworth Court - Sawbridgeworth Court, LONDON WD23 3ET"
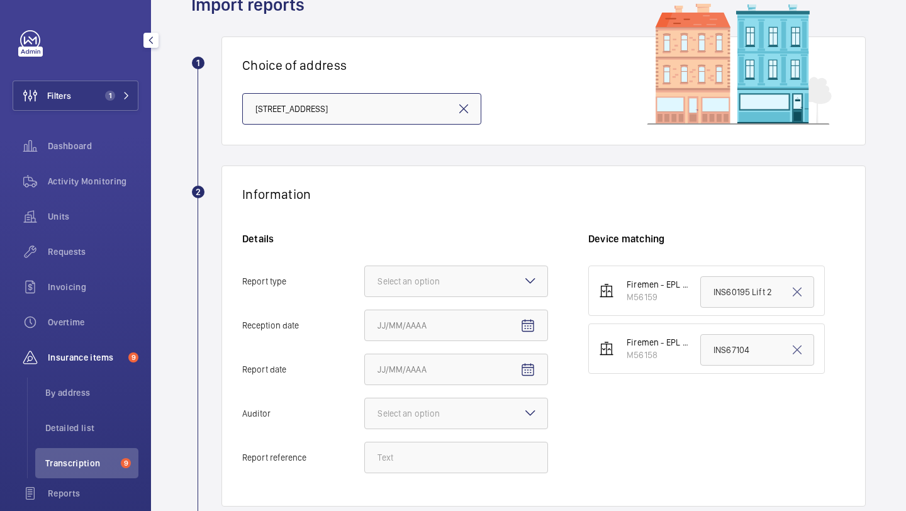
scroll to position [63, 0]
click at [414, 279] on div "Select an option" at bounding box center [425, 280] width 94 height 13
click at [365, 279] on input "Report type Select an option" at bounding box center [365, 281] width 0 height 30
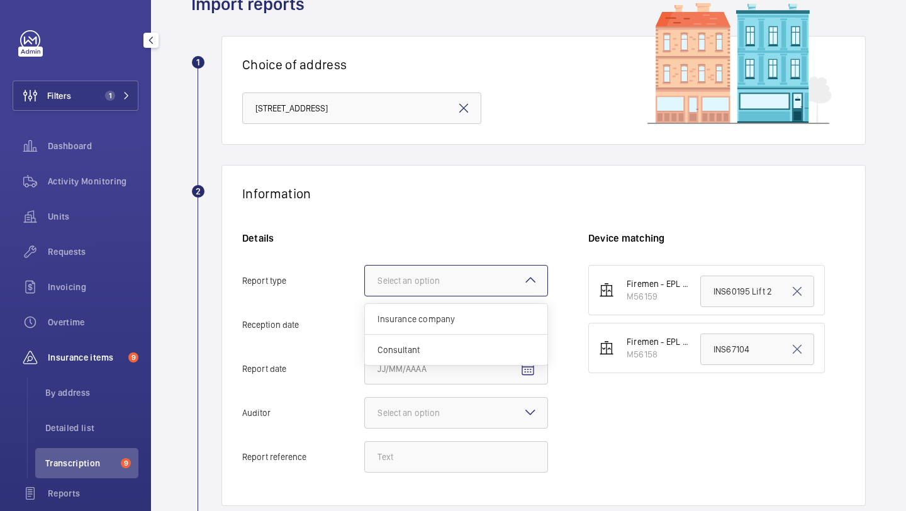
scroll to position [0, 0]
click at [417, 310] on div "Insurance company" at bounding box center [456, 319] width 182 height 31
click at [365, 296] on input "Report type Select an option Insurance company Consultant" at bounding box center [365, 281] width 0 height 30
click at [524, 317] on span "Open calendar" at bounding box center [528, 325] width 30 height 30
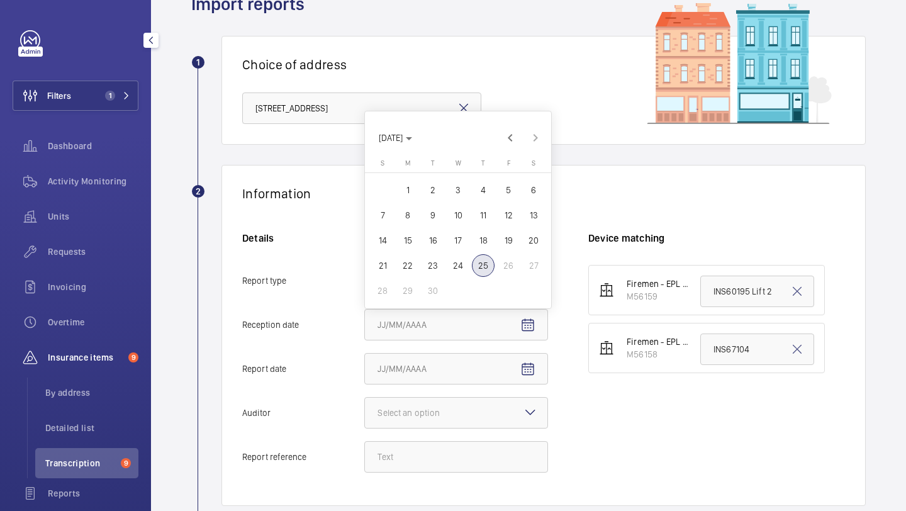
click at [452, 266] on span "24" at bounding box center [458, 265] width 23 height 23
type input "9/24/2025"
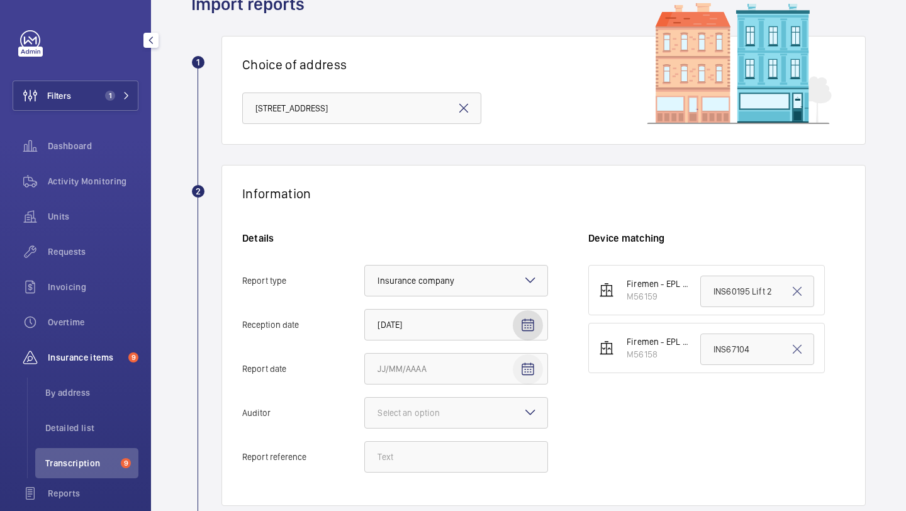
click at [527, 369] on mat-icon "Open calendar" at bounding box center [527, 369] width 15 height 15
click at [430, 305] on span "23" at bounding box center [433, 309] width 23 height 23
type input "9/23/2025"
click at [736, 296] on input "INS60195 Lift 2" at bounding box center [757, 291] width 114 height 31
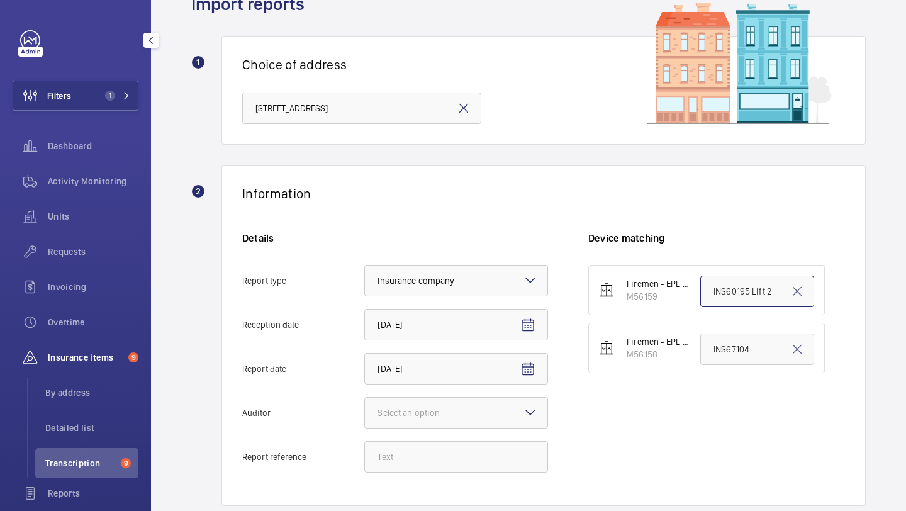
click at [736, 296] on input "INS60195 Lift 2" at bounding box center [757, 291] width 114 height 31
paste input "INS67103"
click at [508, 410] on div at bounding box center [456, 413] width 182 height 30
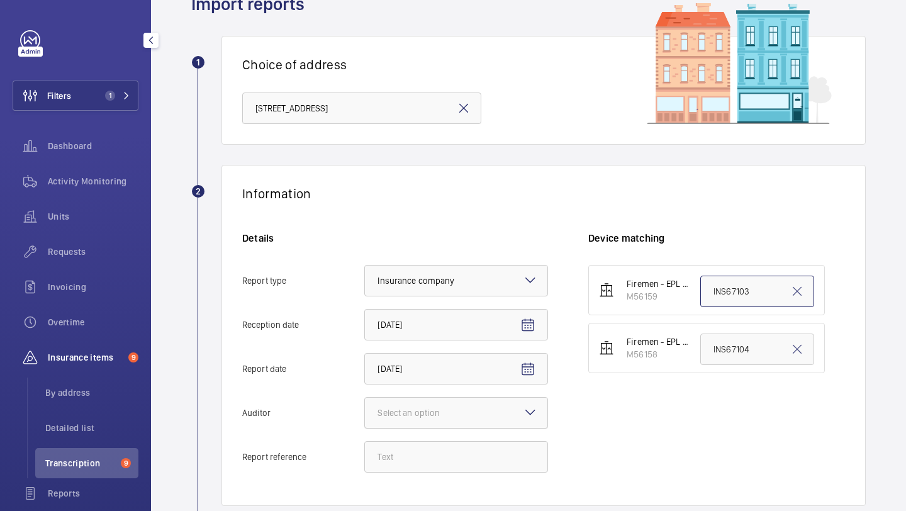
type input "INS67103"
click at [365, 410] on input "Auditor Select an option" at bounding box center [365, 413] width 0 height 30
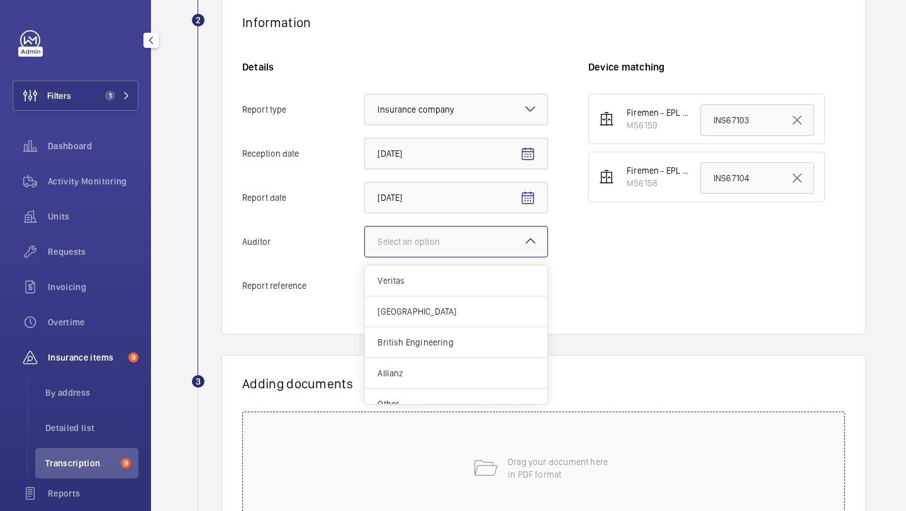
scroll to position [263, 0]
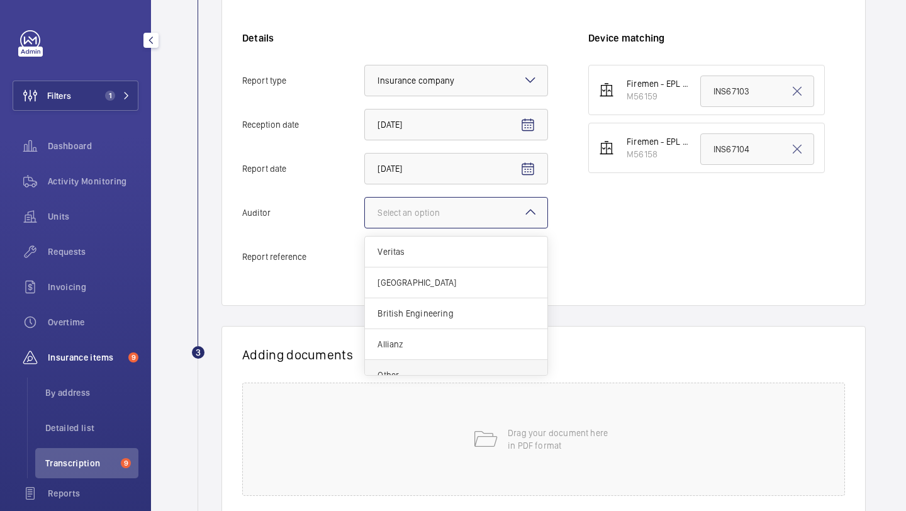
click at [477, 362] on div "Other" at bounding box center [456, 375] width 182 height 30
click at [365, 228] on input "Auditor Select an option Veritas Zurich British Engineering Allianz Other" at bounding box center [365, 213] width 0 height 30
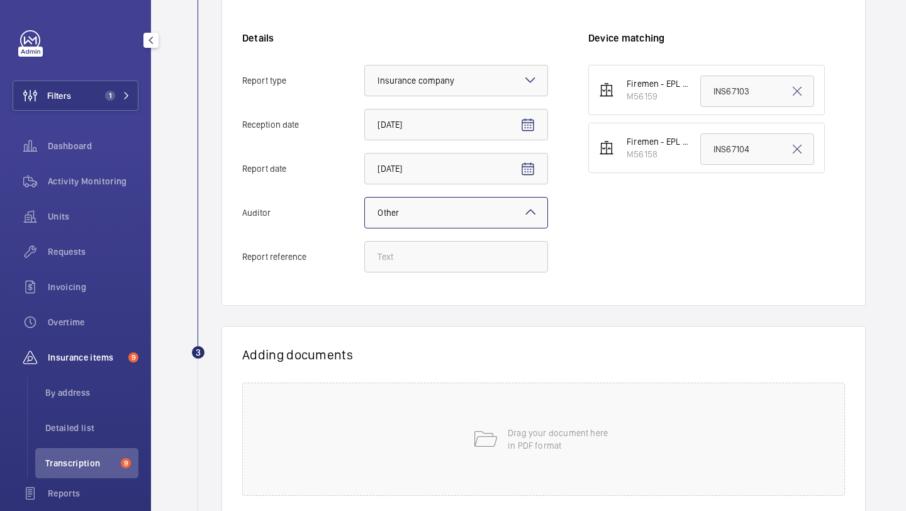
click at [459, 272] on div "Details Report type Select an option × Insurance company × Reception date 9/24/…" at bounding box center [415, 158] width 346 height 254
click at [459, 268] on input "Report reference" at bounding box center [456, 256] width 184 height 31
paste input "INS67103"
type input "INS67103"
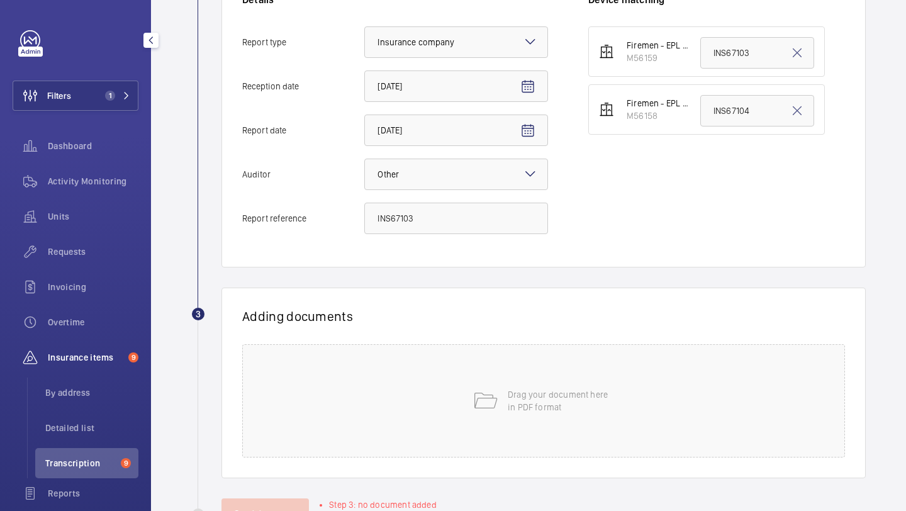
scroll to position [305, 0]
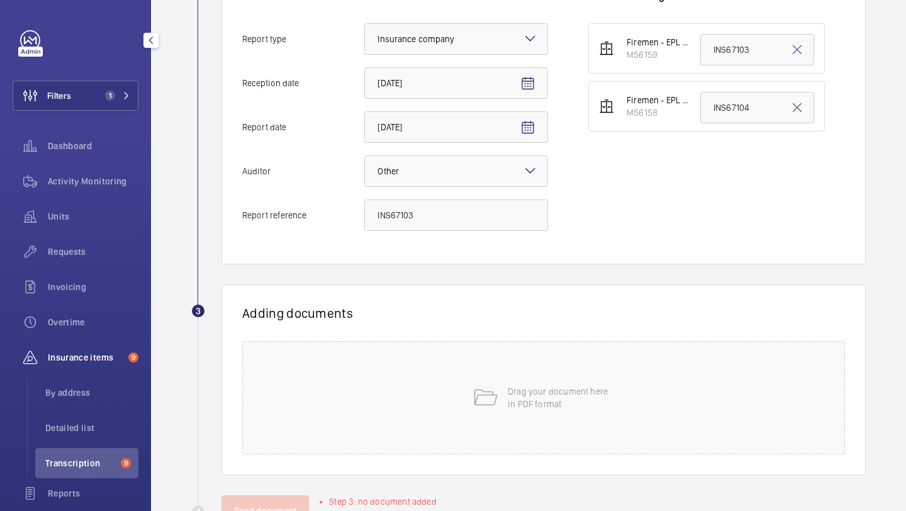
click at [478, 379] on div "Drag your document here in PDF format" at bounding box center [543, 397] width 603 height 113
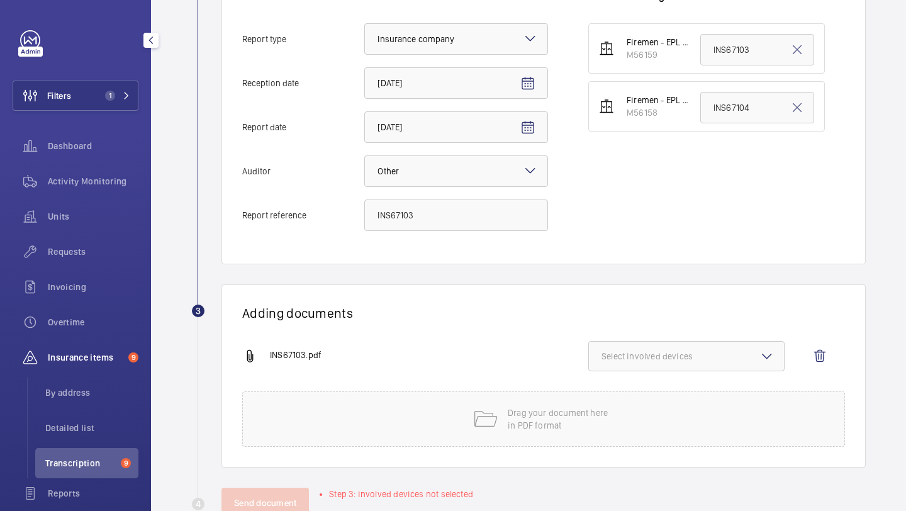
click at [679, 359] on span "Select involved devices" at bounding box center [687, 356] width 170 height 13
click at [668, 383] on label "M56159" at bounding box center [677, 396] width 176 height 30
click at [620, 383] on input "M56159" at bounding box center [607, 395] width 25 height 25
checkbox input "true"
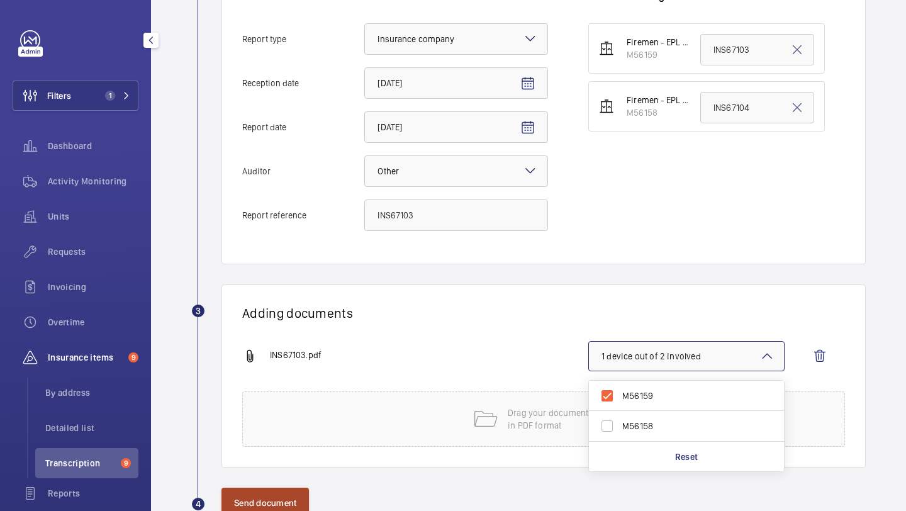
click at [276, 493] on button "Send document" at bounding box center [265, 503] width 87 height 30
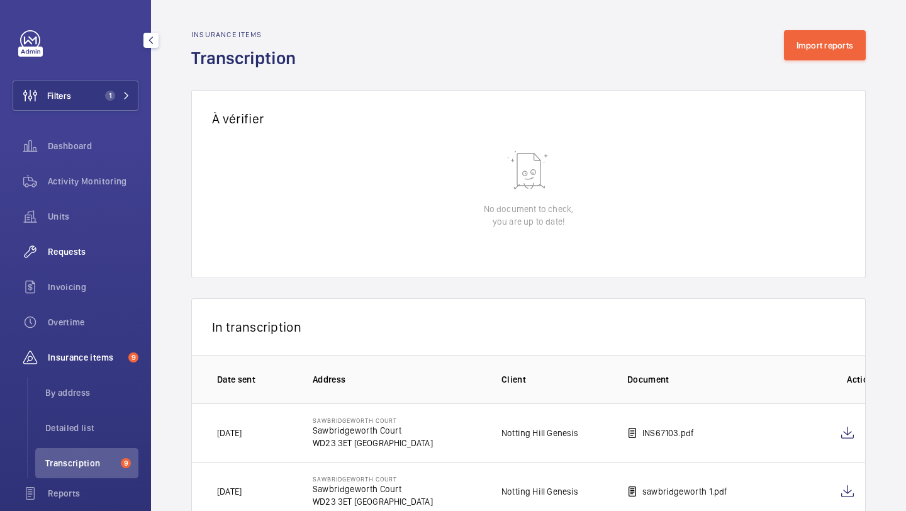
click at [99, 253] on span "Requests" at bounding box center [93, 251] width 91 height 13
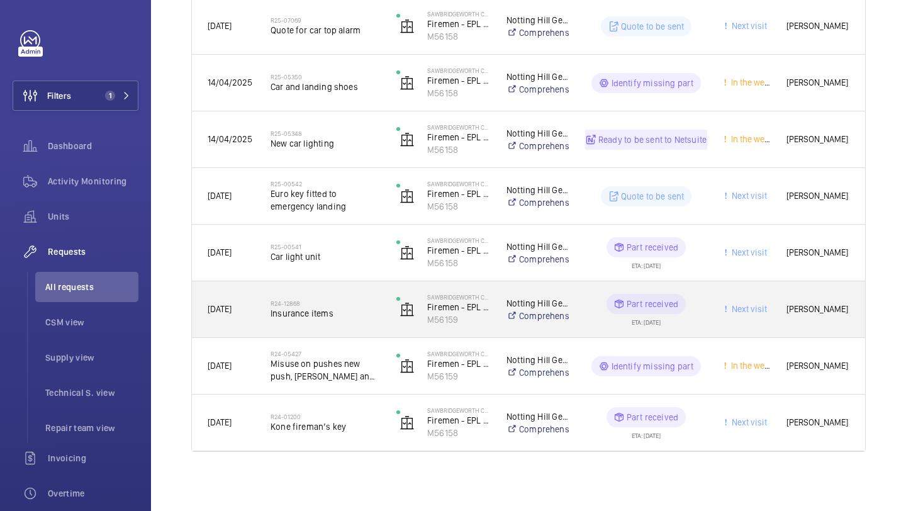
scroll to position [420, 0]
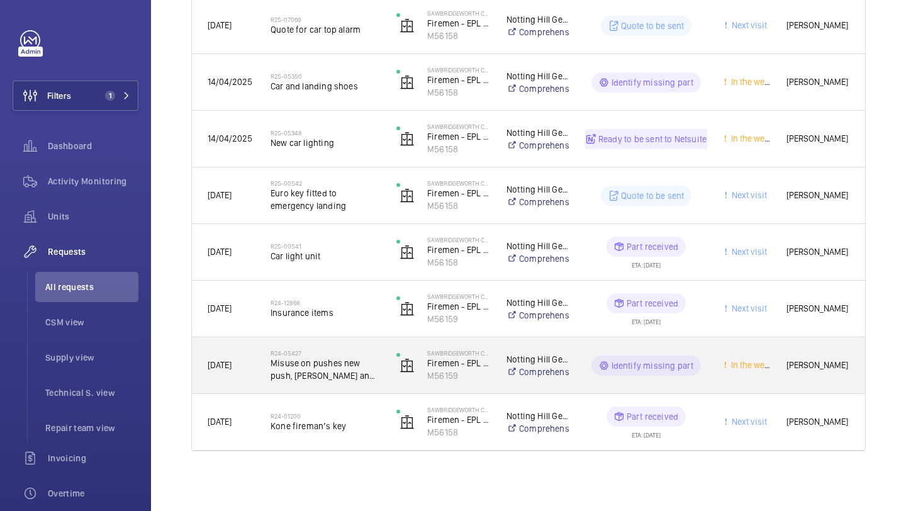
click at [351, 349] on div "R24-05427 Misuse on pushes new push, pressel and plate required as removed" at bounding box center [325, 365] width 109 height 36
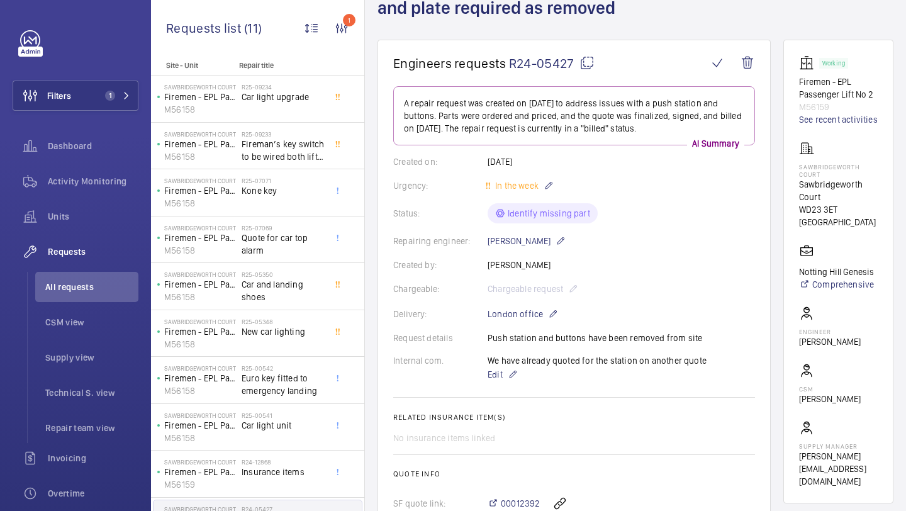
scroll to position [105, 0]
drag, startPoint x: 571, startPoint y: 70, endPoint x: 508, endPoint y: 69, distance: 63.6
click at [509, 69] on span "R24-05427" at bounding box center [552, 65] width 86 height 16
copy span "R24-05427"
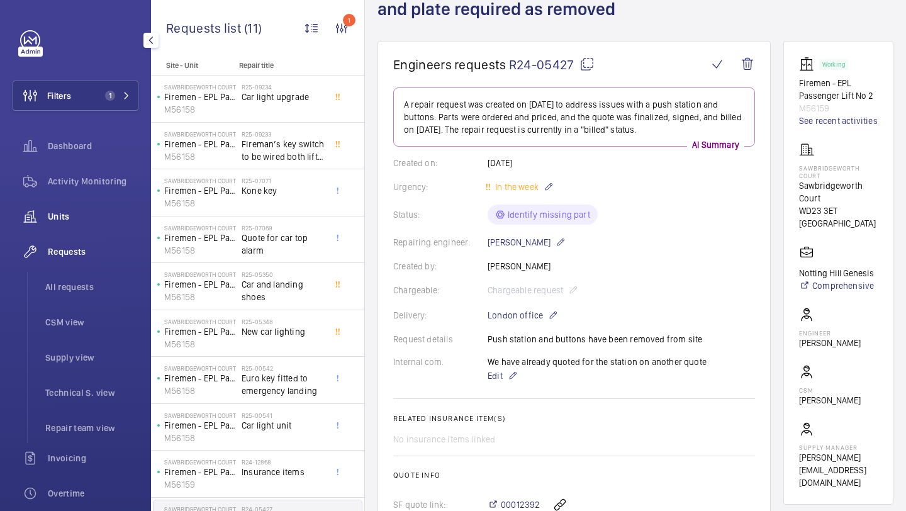
click at [75, 216] on span "Units" at bounding box center [93, 216] width 91 height 13
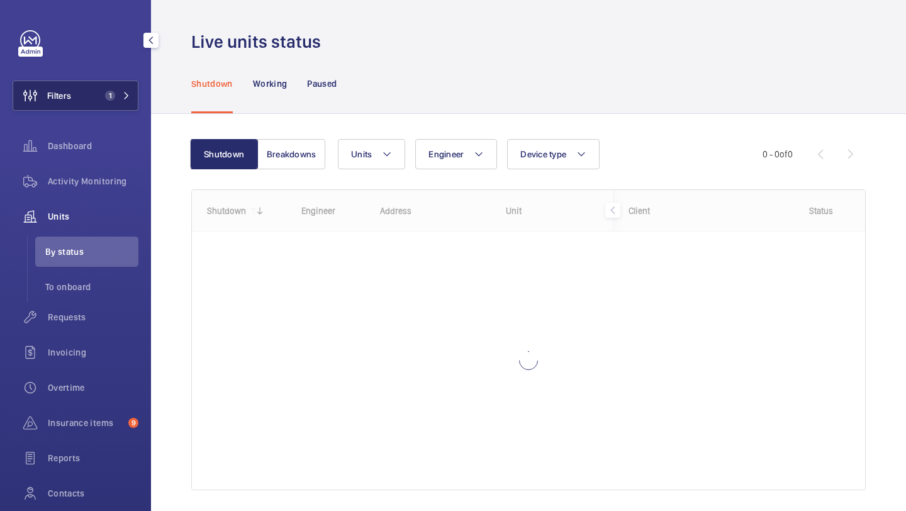
click at [105, 87] on button "Filters 1" at bounding box center [76, 96] width 126 height 30
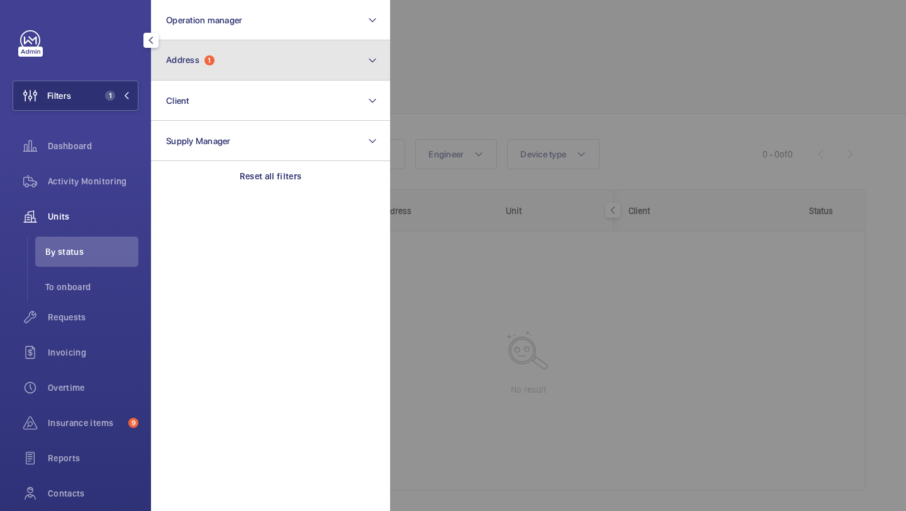
click at [215, 49] on button "Address 1" at bounding box center [270, 60] width 239 height 40
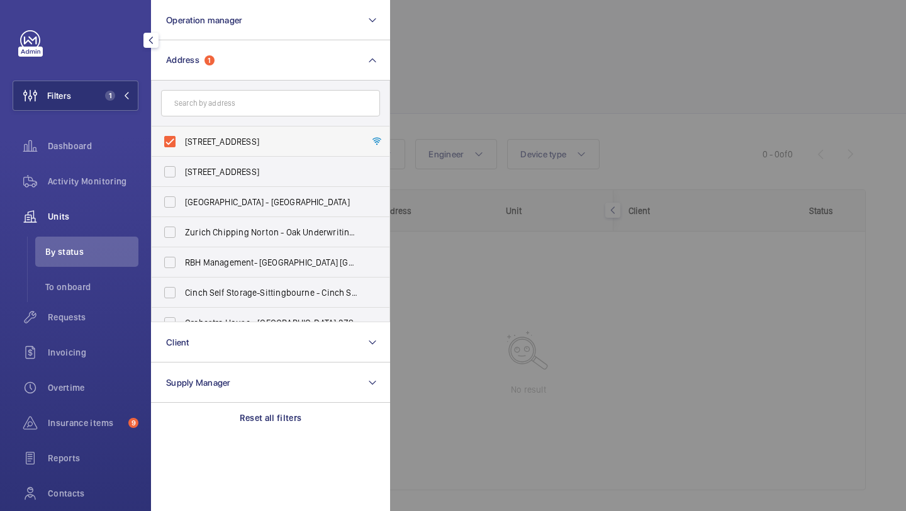
click at [183, 136] on label "Sawbridgeworth Court - Sawbridgeworth Court, LONDON WD23 3ET" at bounding box center [261, 141] width 219 height 30
click at [182, 136] on input "Sawbridgeworth Court - Sawbridgeworth Court, LONDON WD23 3ET" at bounding box center [169, 141] width 25 height 25
checkbox input "false"
click at [414, 81] on div at bounding box center [843, 255] width 906 height 511
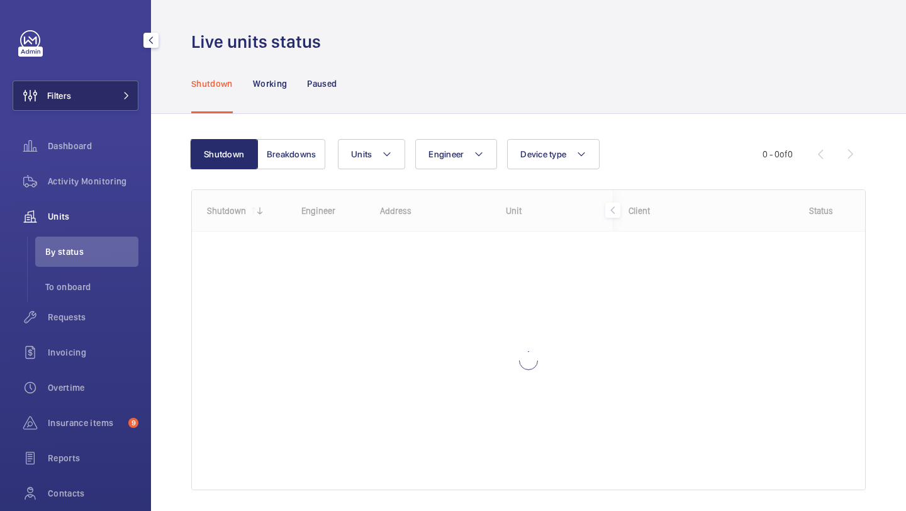
click at [125, 97] on mat-icon at bounding box center [127, 96] width 8 height 8
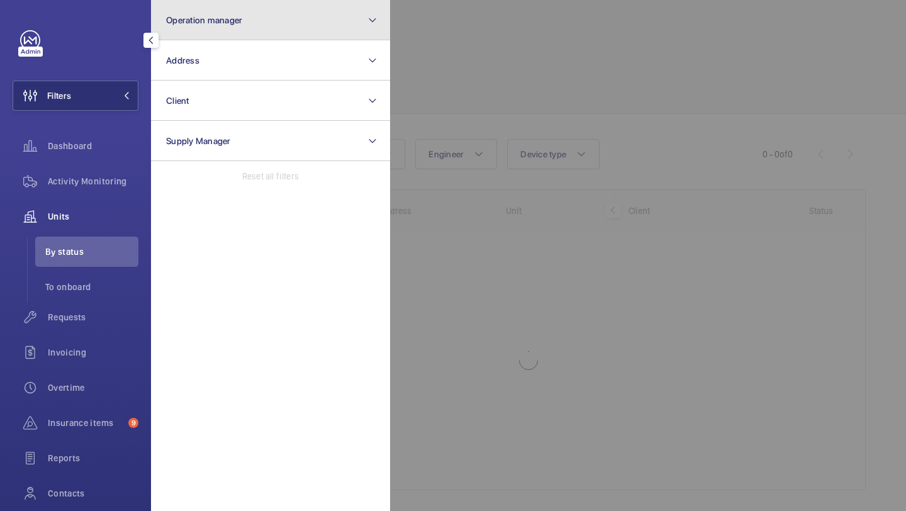
click at [225, 8] on button "Operation manager" at bounding box center [270, 20] width 239 height 40
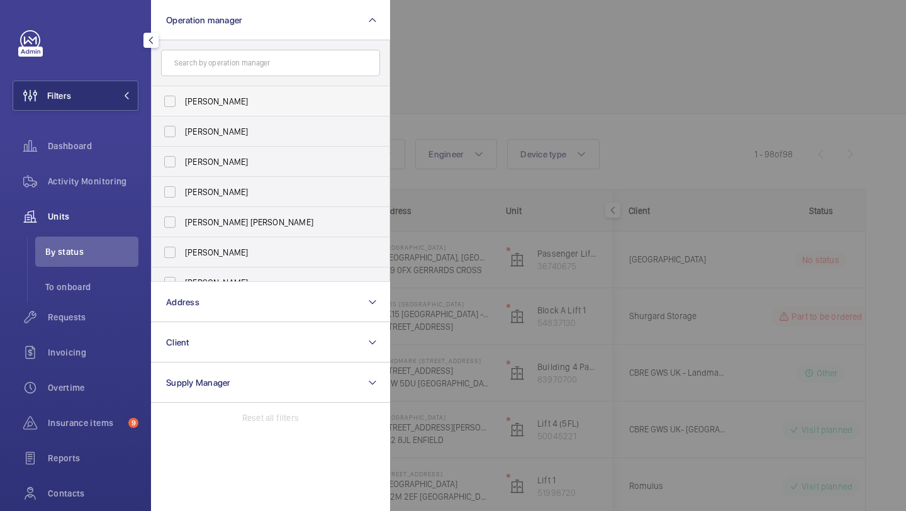
click at [205, 87] on label "Abby Archer" at bounding box center [261, 101] width 219 height 30
click at [182, 89] on input "Abby Archer" at bounding box center [169, 101] width 25 height 25
checkbox input "true"
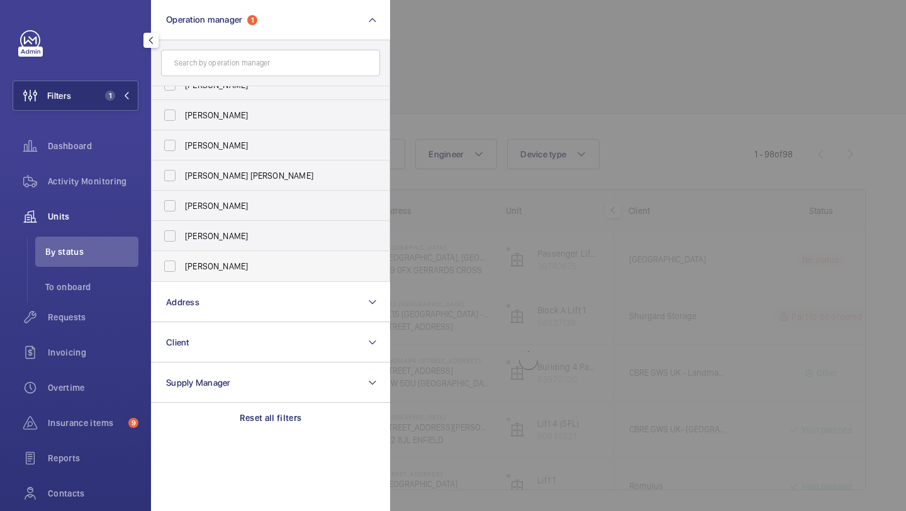
click at [202, 269] on span "Alex Waterman" at bounding box center [271, 266] width 173 height 13
click at [182, 269] on input "Alex Waterman" at bounding box center [169, 266] width 25 height 25
checkbox input "true"
click at [485, 147] on div at bounding box center [843, 255] width 906 height 511
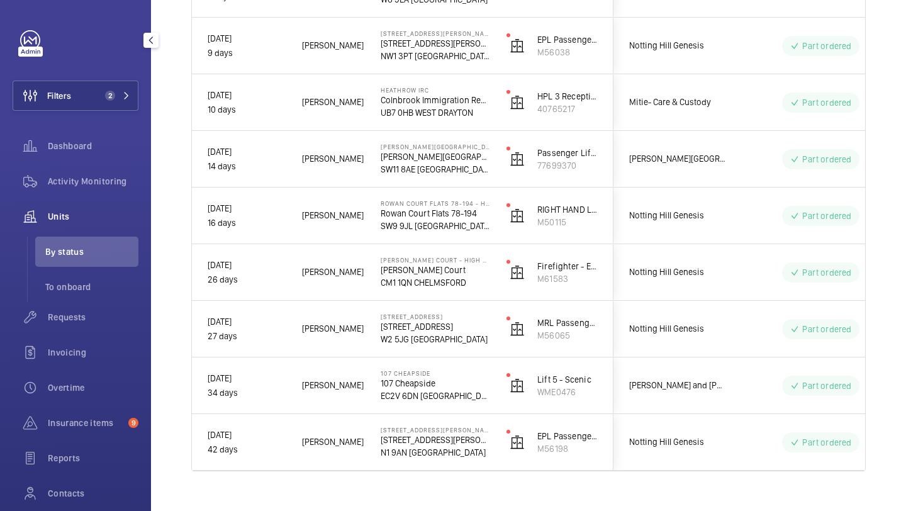
scroll to position [914, 0]
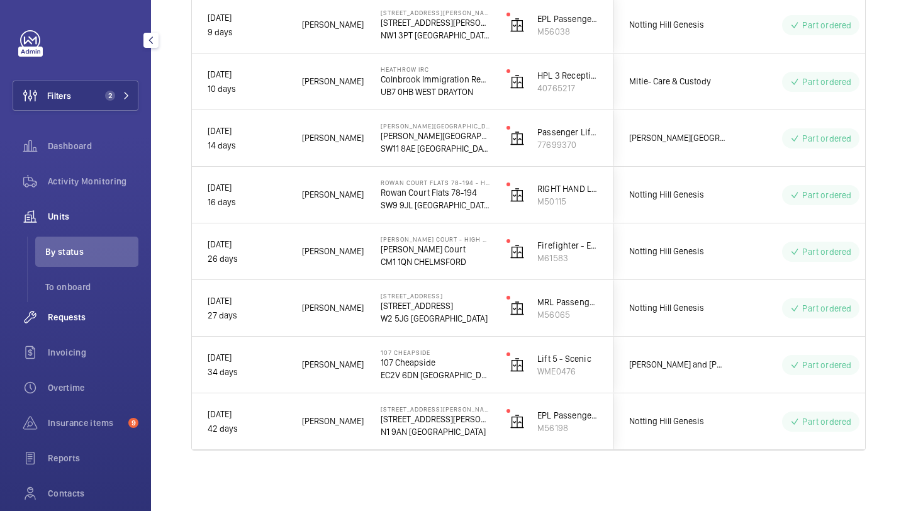
click at [90, 323] on span "Requests" at bounding box center [93, 317] width 91 height 13
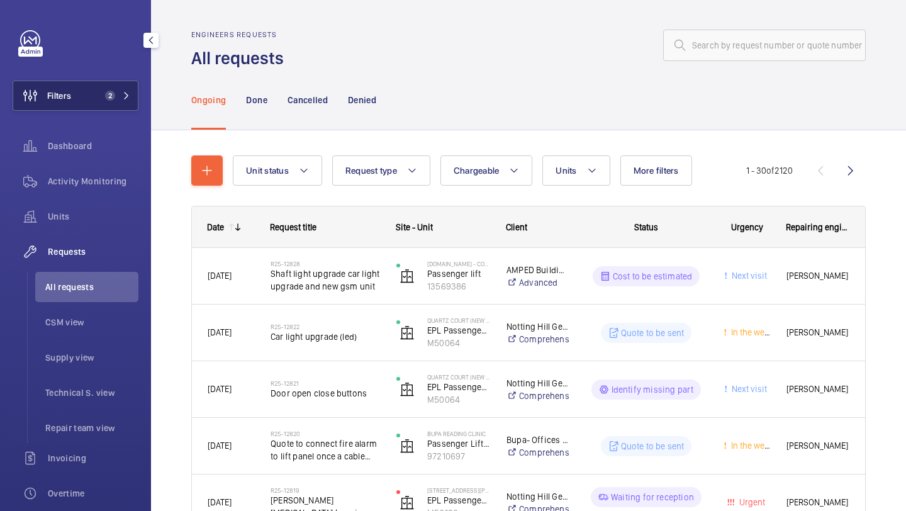
click at [116, 90] on button "Filters 2" at bounding box center [76, 96] width 126 height 30
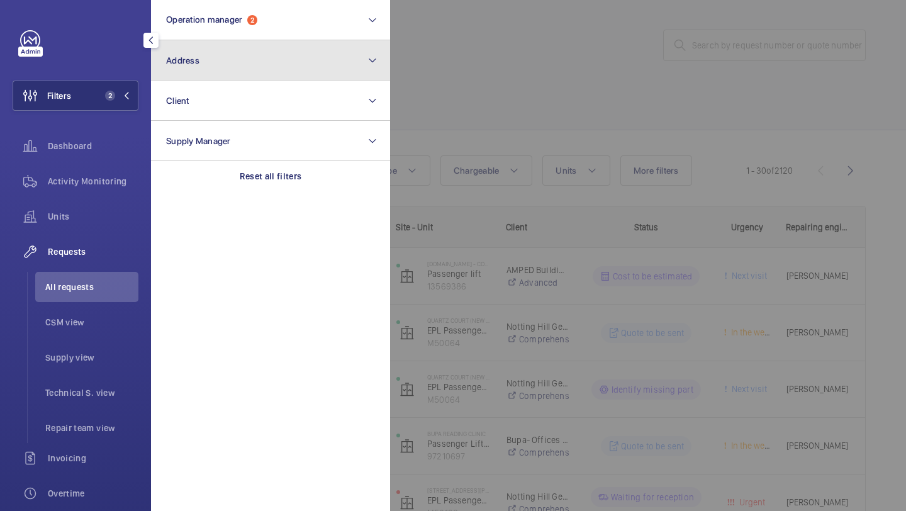
click at [167, 66] on button "Address" at bounding box center [270, 60] width 239 height 40
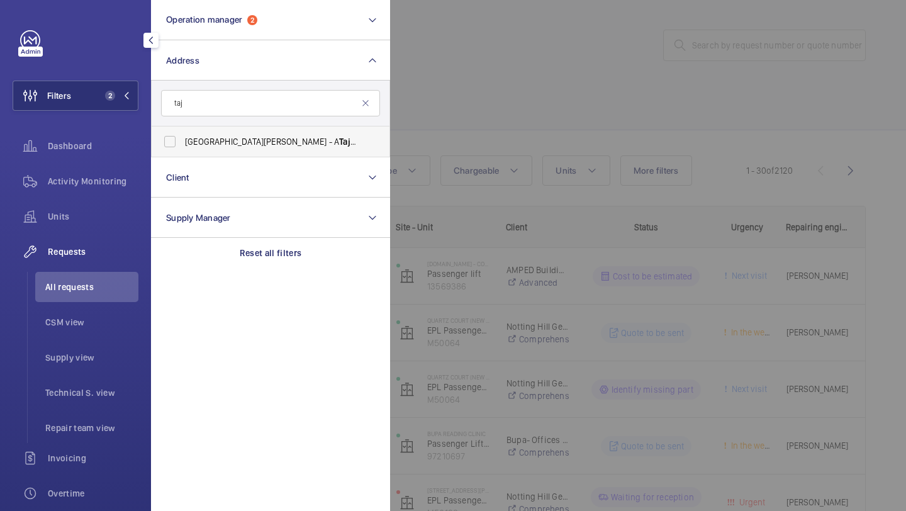
type input "taj"
click at [212, 149] on label "ST JAMES COURT HOTEL - A Taj Hotel, LONDON SW1E 6AF" at bounding box center [261, 141] width 219 height 30
click at [182, 149] on input "ST JAMES COURT HOTEL - A Taj Hotel, LONDON SW1E 6AF" at bounding box center [169, 141] width 25 height 25
checkbox input "true"
click at [425, 116] on div at bounding box center [843, 255] width 906 height 511
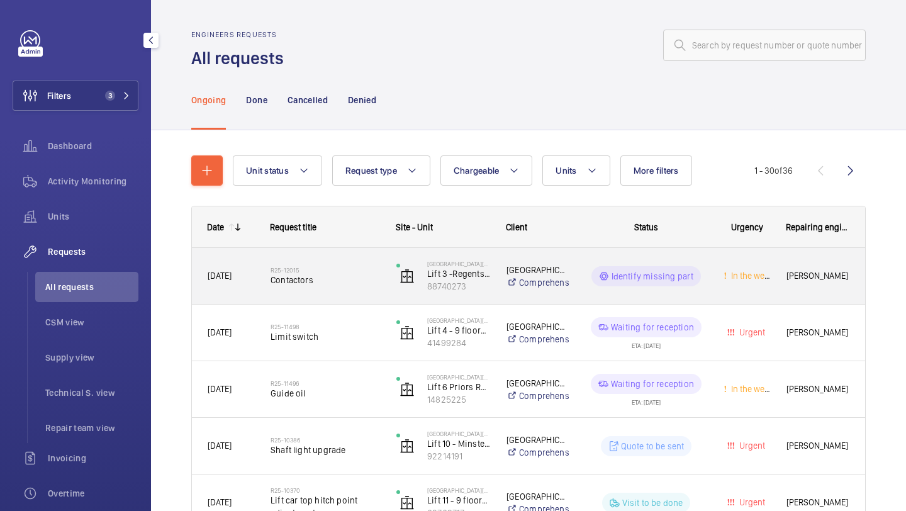
click at [322, 269] on h2 "R25-12015" at bounding box center [325, 270] width 109 height 8
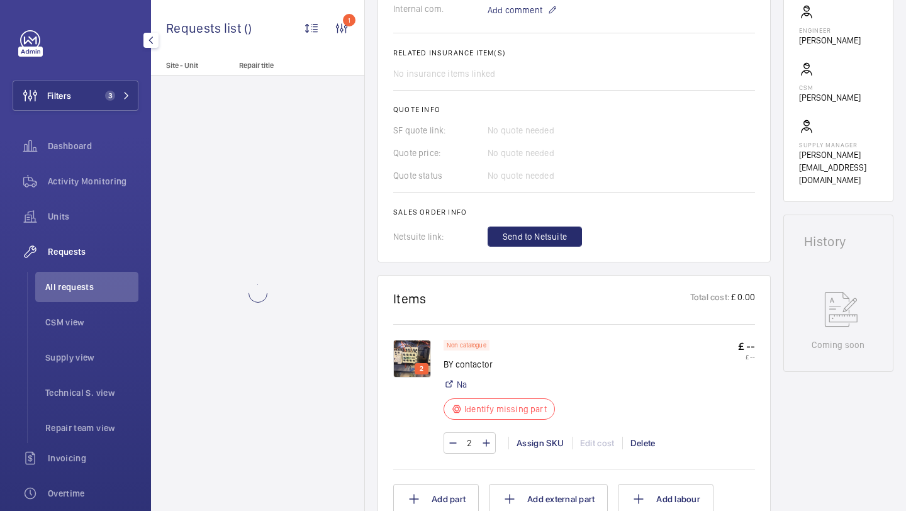
scroll to position [410, 0]
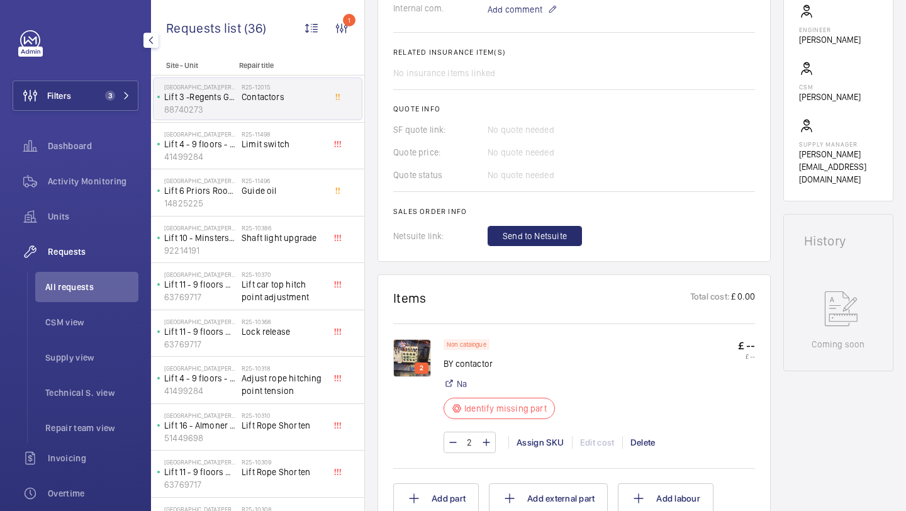
click at [414, 358] on img at bounding box center [412, 358] width 38 height 38
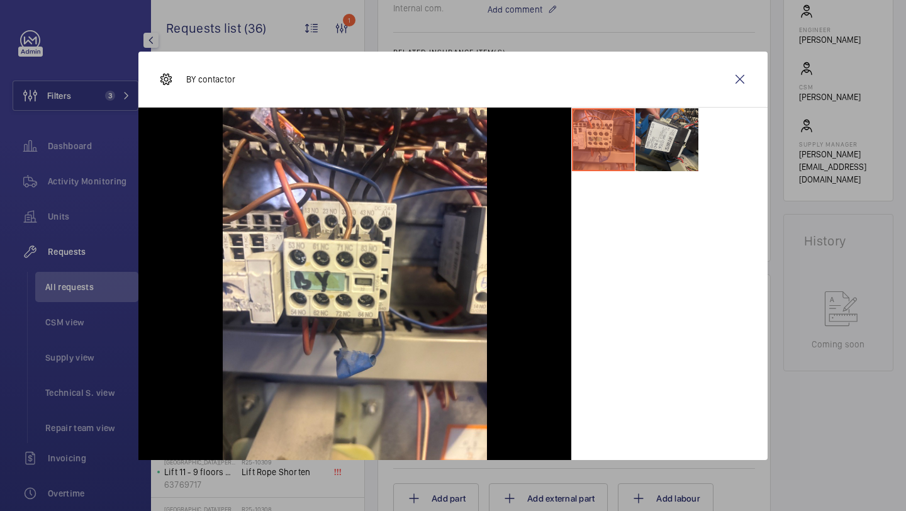
click at [670, 154] on li at bounding box center [667, 139] width 63 height 63
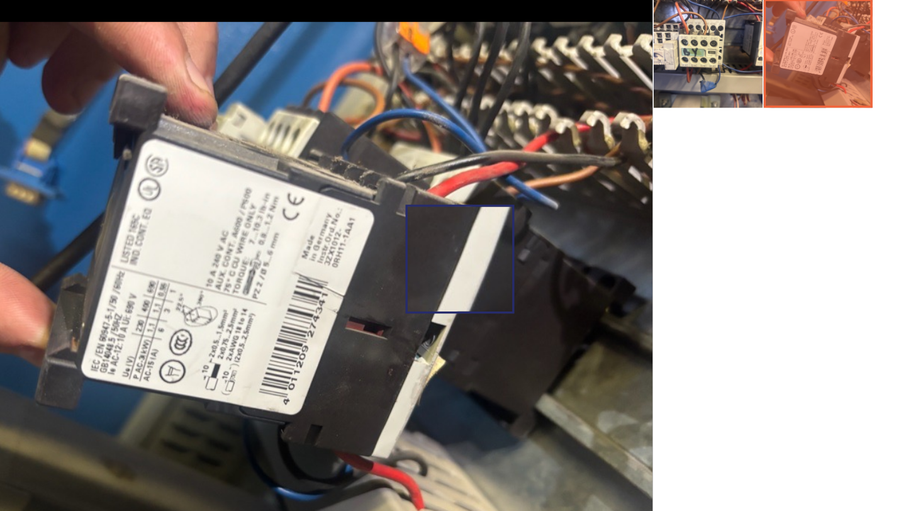
scroll to position [435, 0]
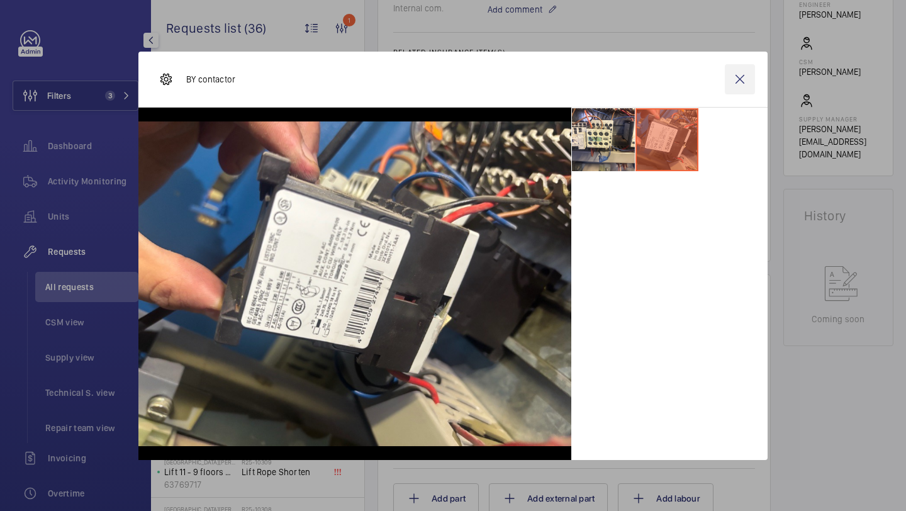
click at [742, 77] on wm-front-icon-button at bounding box center [740, 79] width 30 height 30
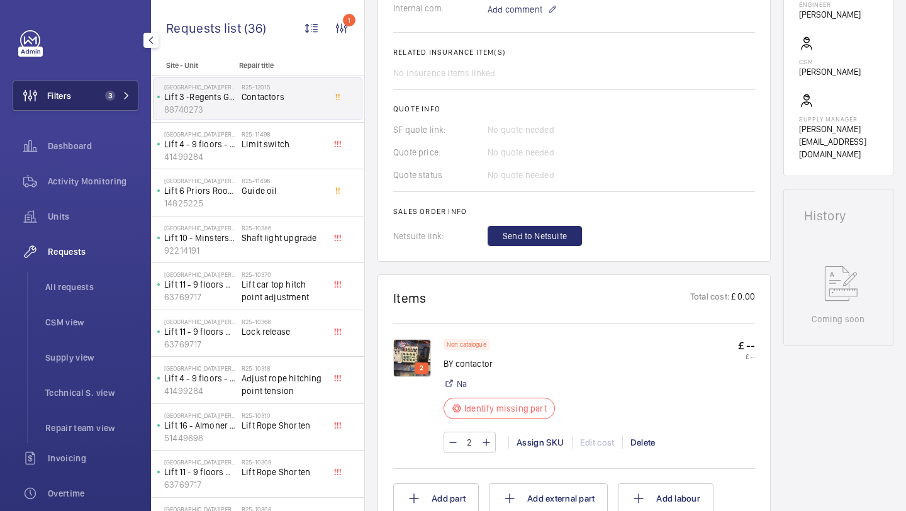
click at [106, 90] on button "Filters 3" at bounding box center [76, 96] width 126 height 30
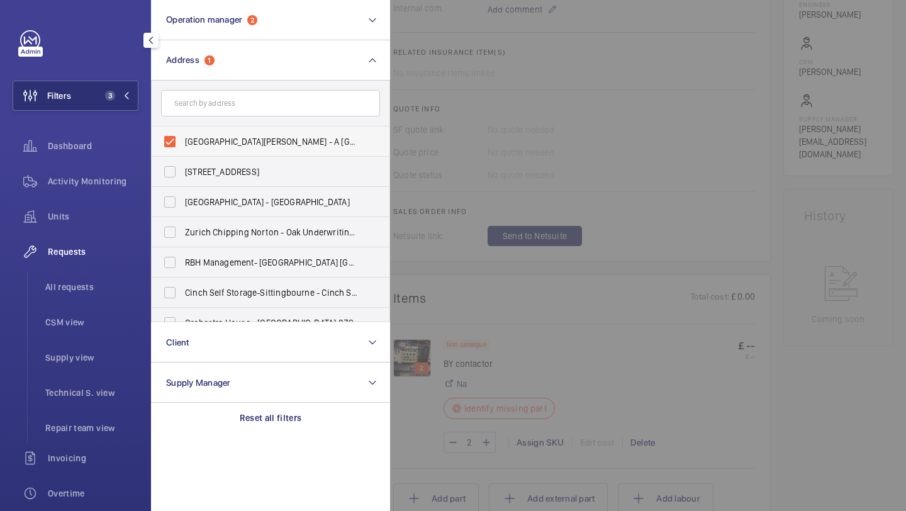
click at [214, 146] on span "ST JAMES COURT HOTEL - A Taj Hotel, LONDON SW1E 6AF" at bounding box center [271, 141] width 173 height 13
click at [182, 146] on input "ST JAMES COURT HOTEL - A Taj Hotel, LONDON SW1E 6AF" at bounding box center [169, 141] width 25 height 25
checkbox input "false"
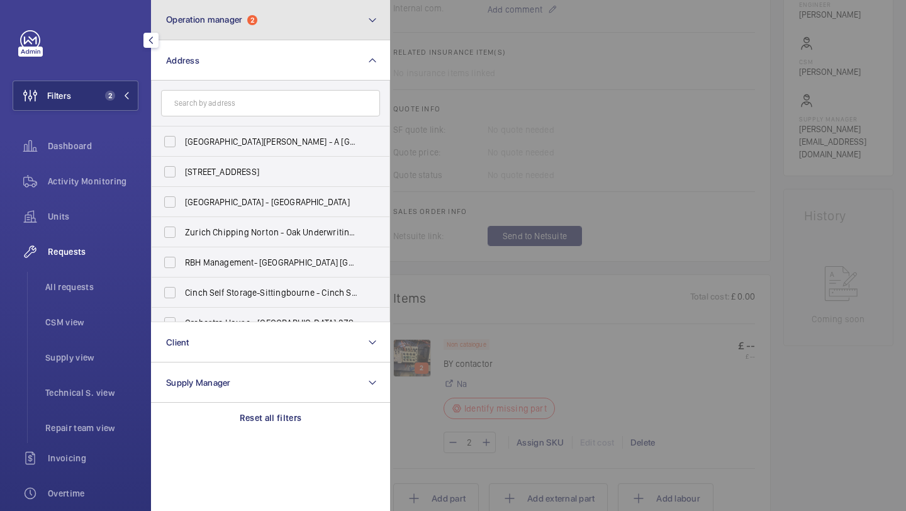
click at [233, 35] on button "Operation manager 2" at bounding box center [270, 20] width 239 height 40
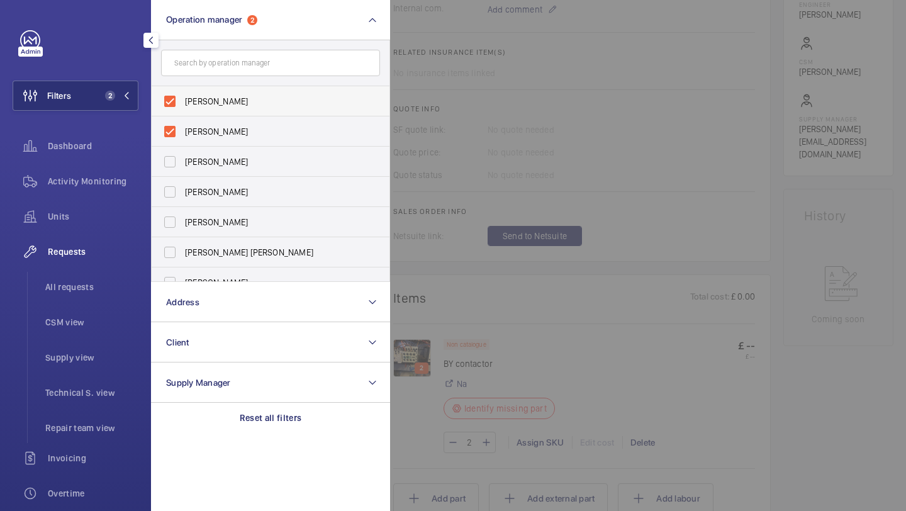
click at [213, 103] on span "Abby Archer" at bounding box center [271, 101] width 173 height 13
click at [182, 103] on input "Abby Archer" at bounding box center [169, 101] width 25 height 25
checkbox input "false"
click at [213, 103] on span "Alex Waterman" at bounding box center [271, 101] width 173 height 13
click at [182, 103] on input "Alex Waterman" at bounding box center [169, 101] width 25 height 25
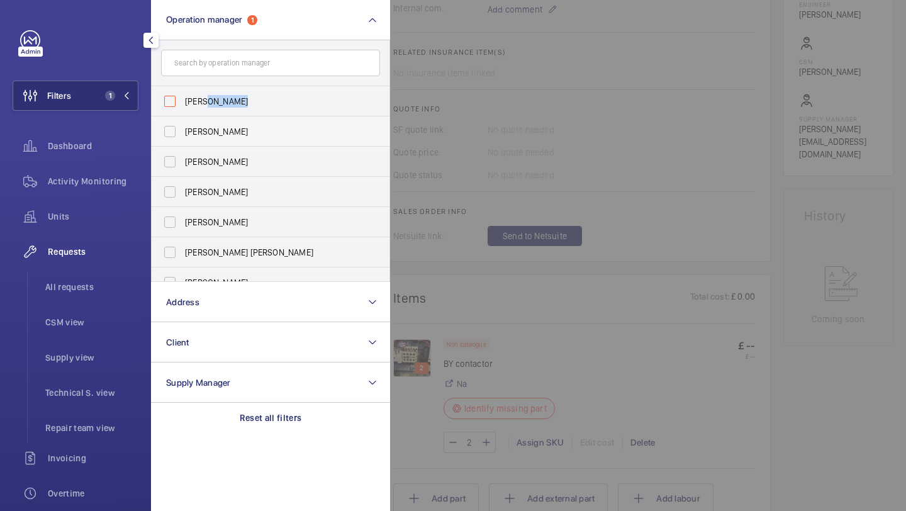
checkbox input "false"
click at [538, 118] on div at bounding box center [843, 255] width 906 height 511
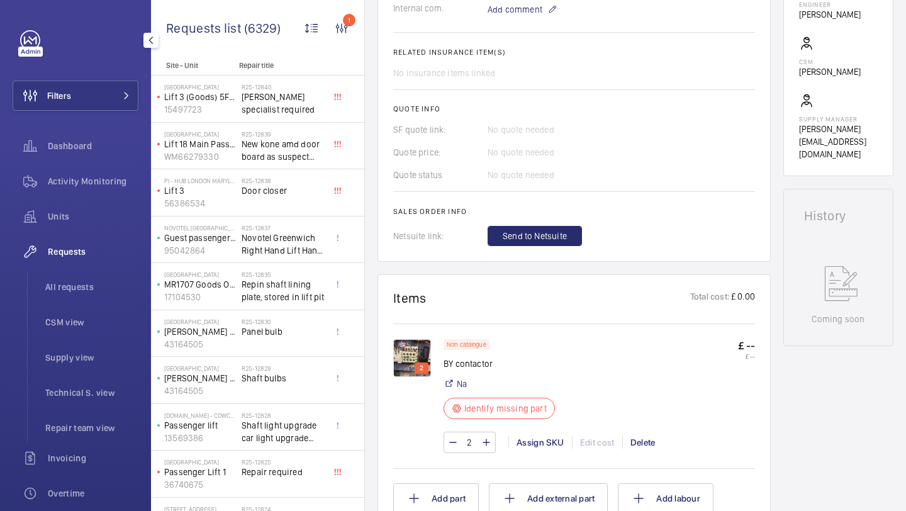
click at [79, 268] on div "Requests All requests CSM view Supply view Technical S. view Repair team view" at bounding box center [76, 340] width 126 height 206
click at [79, 279] on li "All requests" at bounding box center [86, 287] width 103 height 30
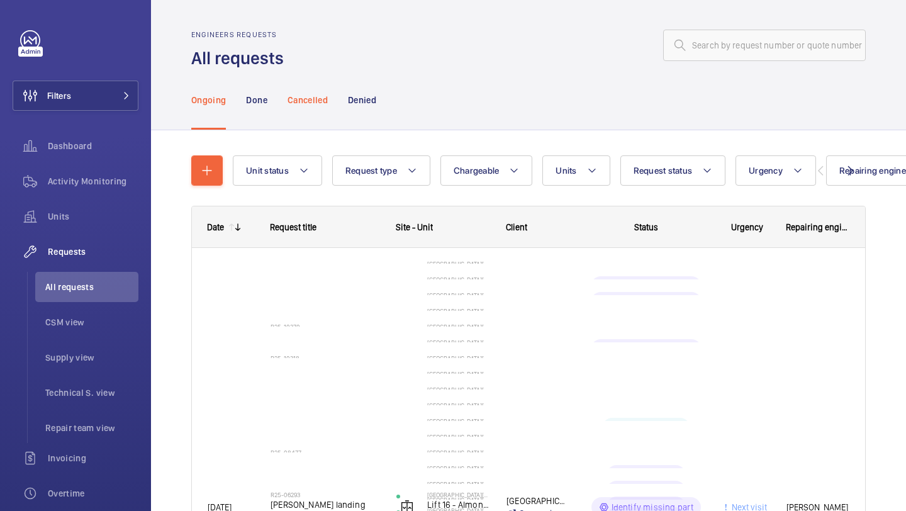
click at [306, 105] on p "Cancelled" at bounding box center [308, 100] width 40 height 13
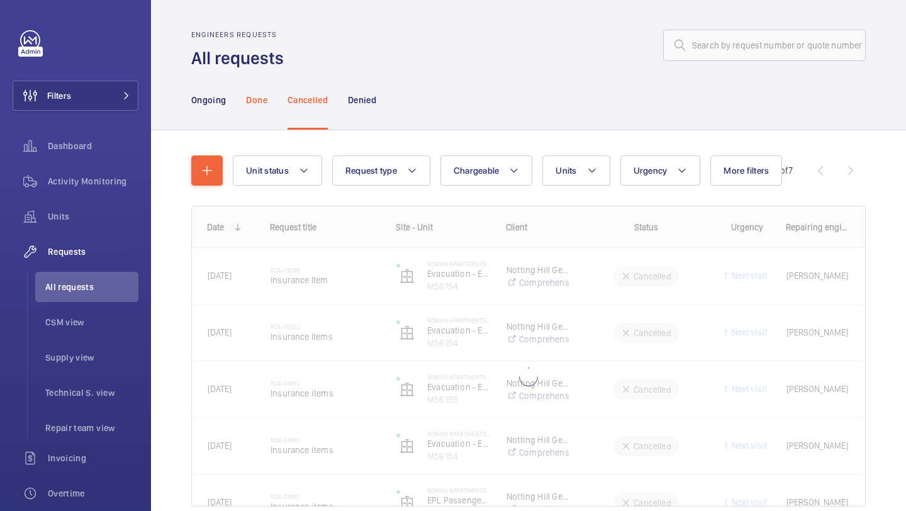
click at [254, 115] on div "Done" at bounding box center [256, 100] width 21 height 60
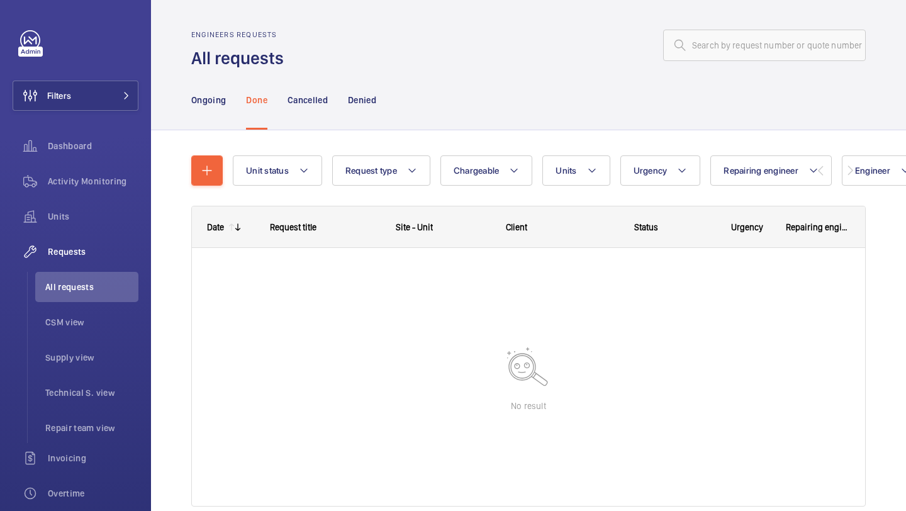
click at [228, 106] on nav "Ongoing Done Cancelled Denied" at bounding box center [283, 100] width 185 height 60
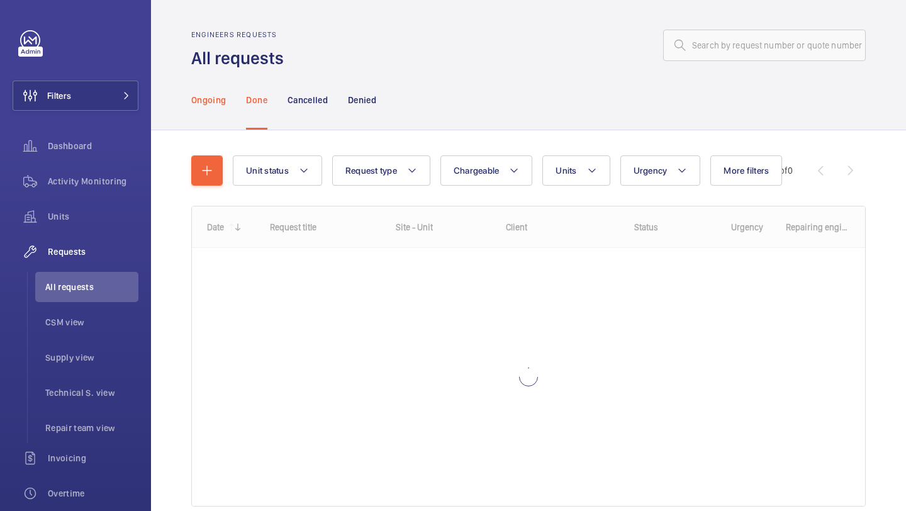
click at [222, 106] on p "Ongoing" at bounding box center [208, 100] width 35 height 13
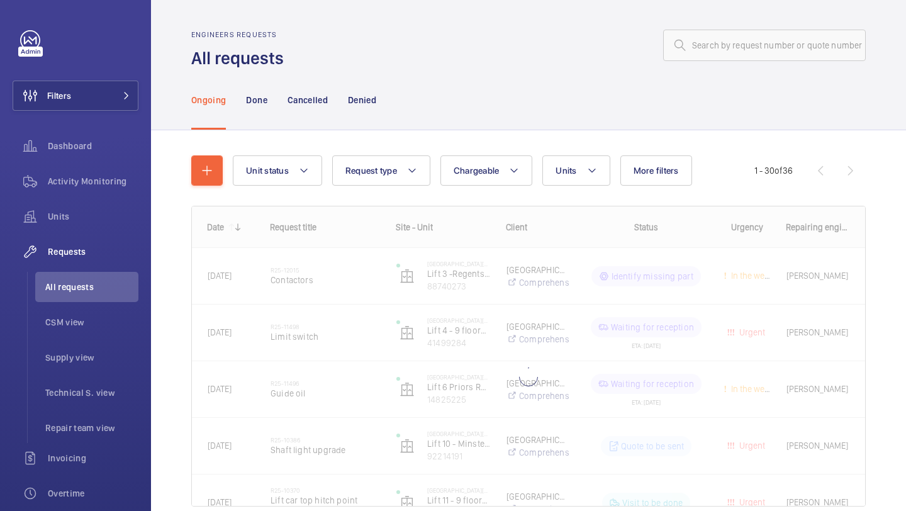
click at [326, 65] on div "Engineers requests All requests" at bounding box center [528, 50] width 675 height 40
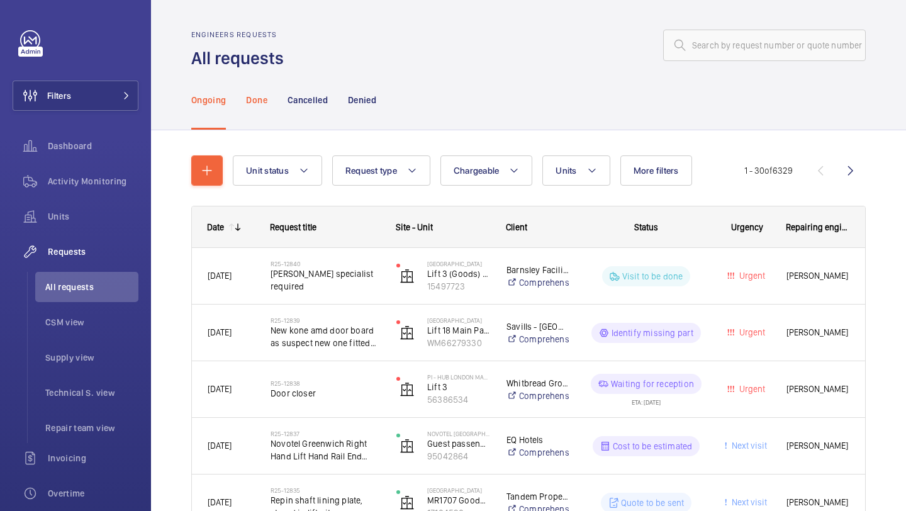
click at [251, 109] on div "Done" at bounding box center [256, 100] width 21 height 60
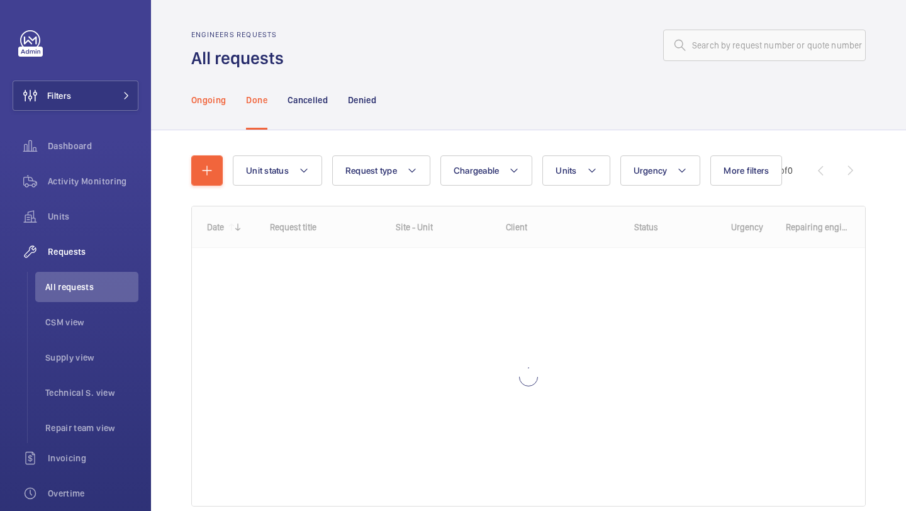
click at [214, 107] on div "Ongoing" at bounding box center [208, 100] width 35 height 60
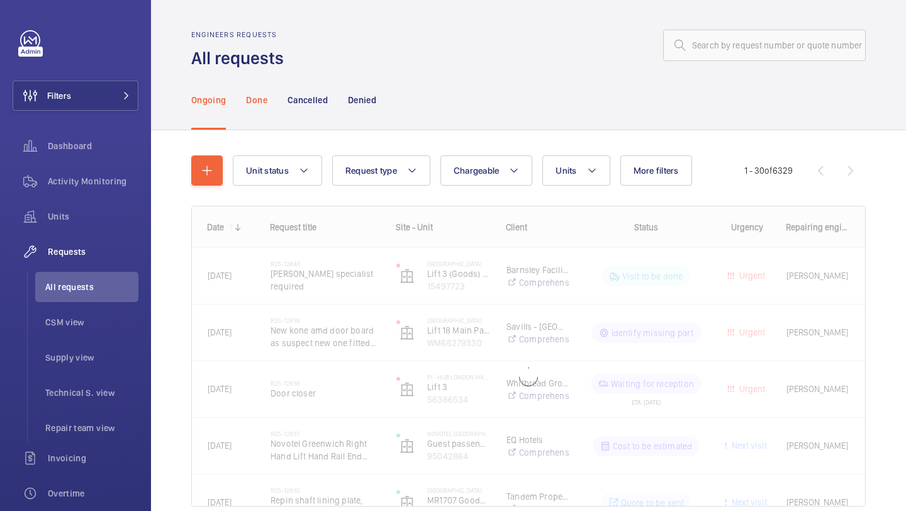
click at [261, 106] on p "Done" at bounding box center [256, 100] width 21 height 13
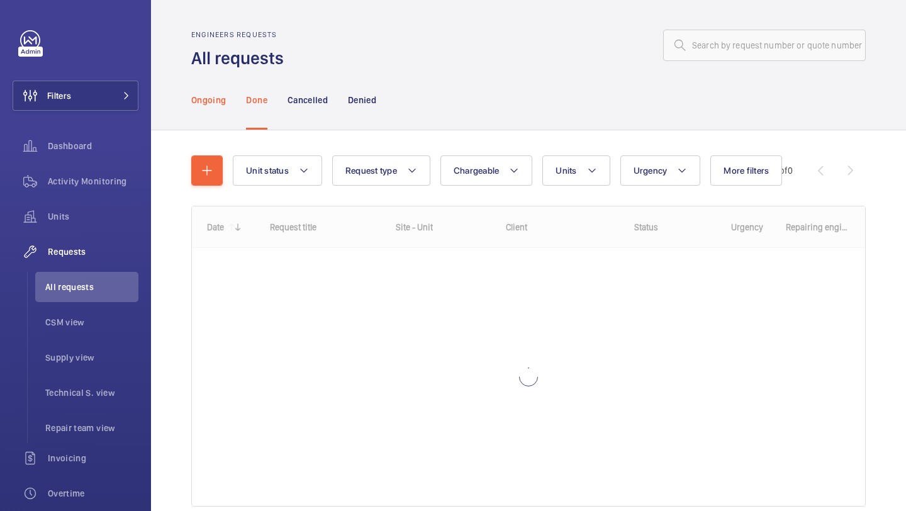
click at [214, 109] on div "Ongoing" at bounding box center [208, 100] width 35 height 60
click at [245, 109] on nav "Ongoing Done Cancelled Denied" at bounding box center [283, 100] width 185 height 60
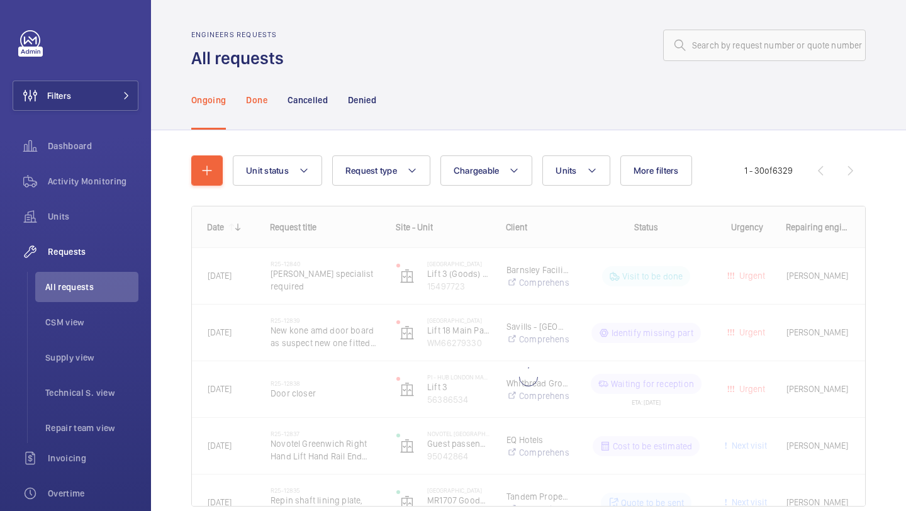
click at [249, 105] on p "Done" at bounding box center [256, 100] width 21 height 13
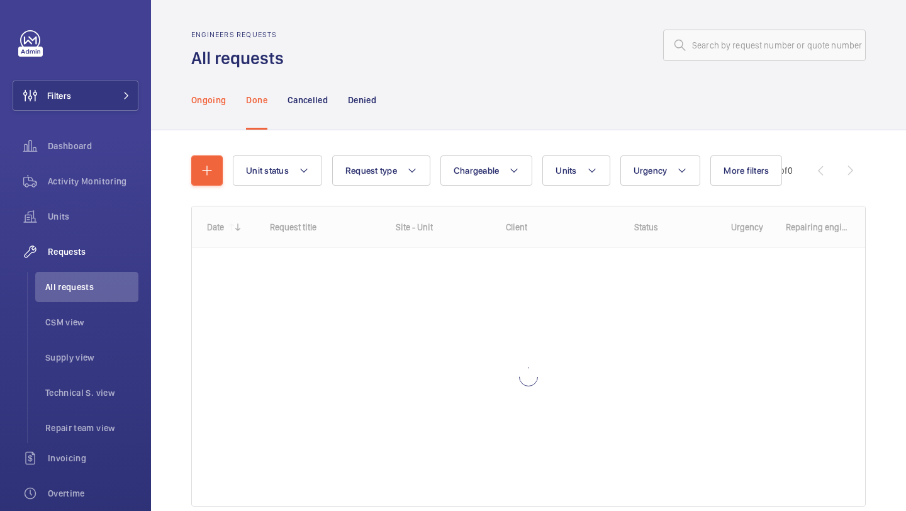
click at [213, 103] on p "Ongoing" at bounding box center [208, 100] width 35 height 13
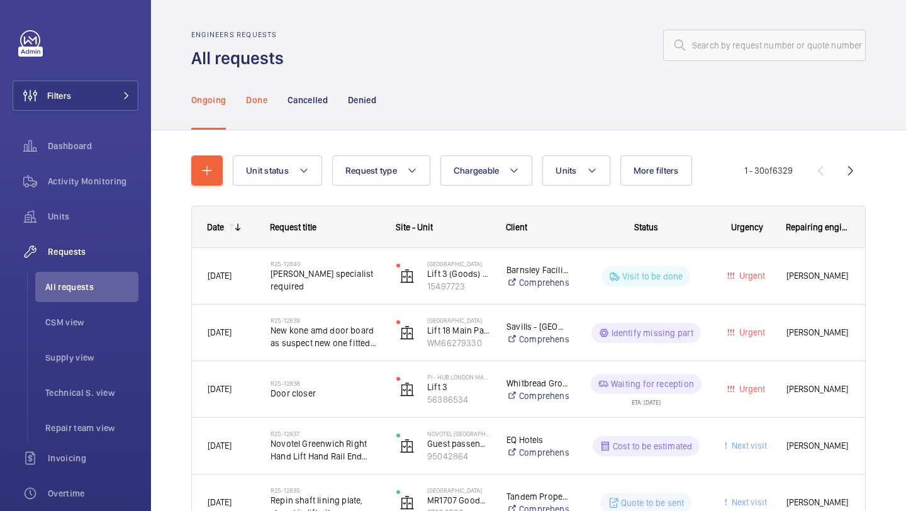
click at [257, 89] on div "Done" at bounding box center [256, 100] width 21 height 60
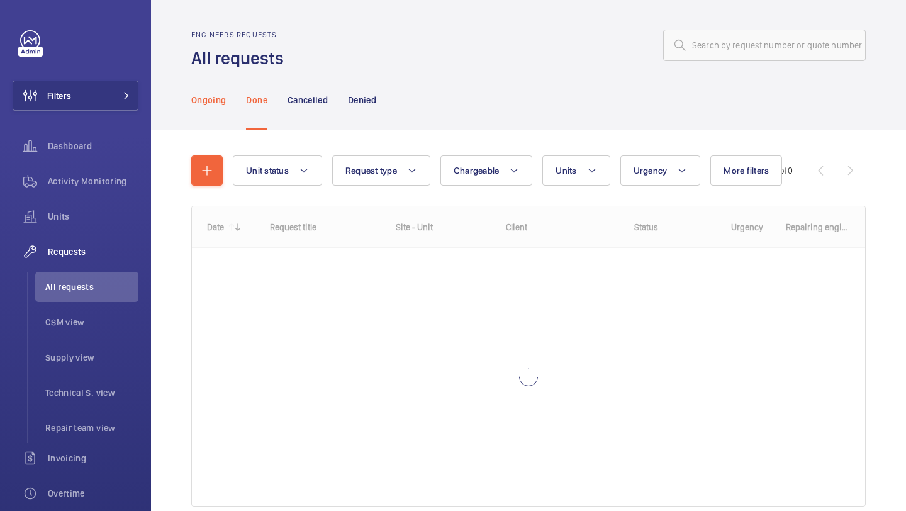
click at [222, 107] on div "Ongoing" at bounding box center [208, 100] width 35 height 60
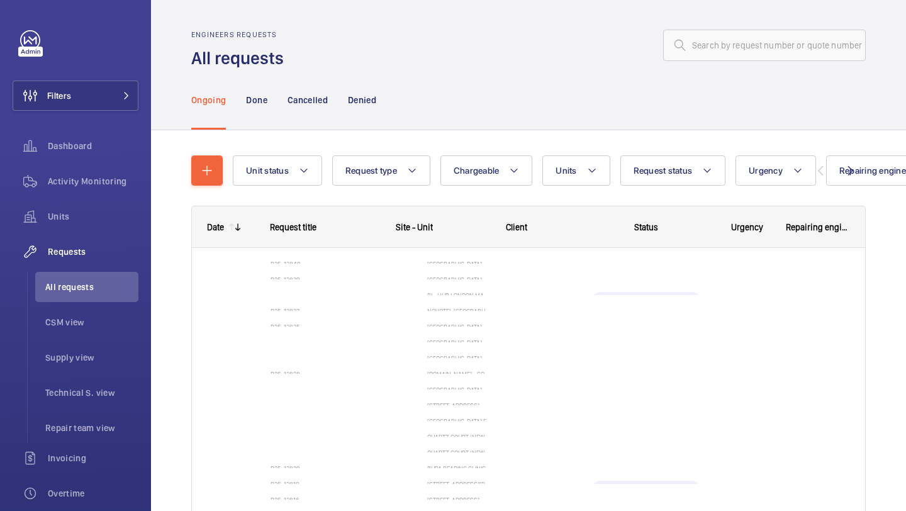
click at [244, 105] on nav "Ongoing Done Cancelled Denied" at bounding box center [283, 100] width 185 height 60
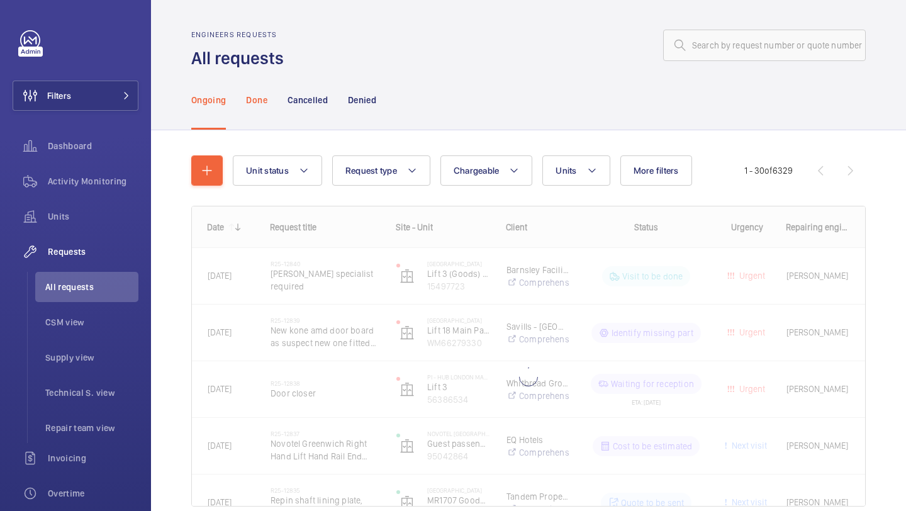
click at [264, 103] on p "Done" at bounding box center [256, 100] width 21 height 13
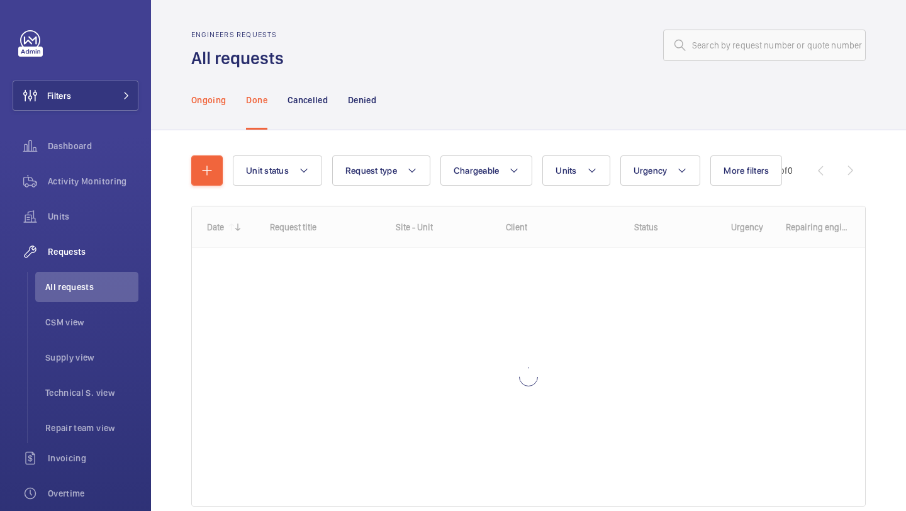
click at [213, 103] on p "Ongoing" at bounding box center [208, 100] width 35 height 13
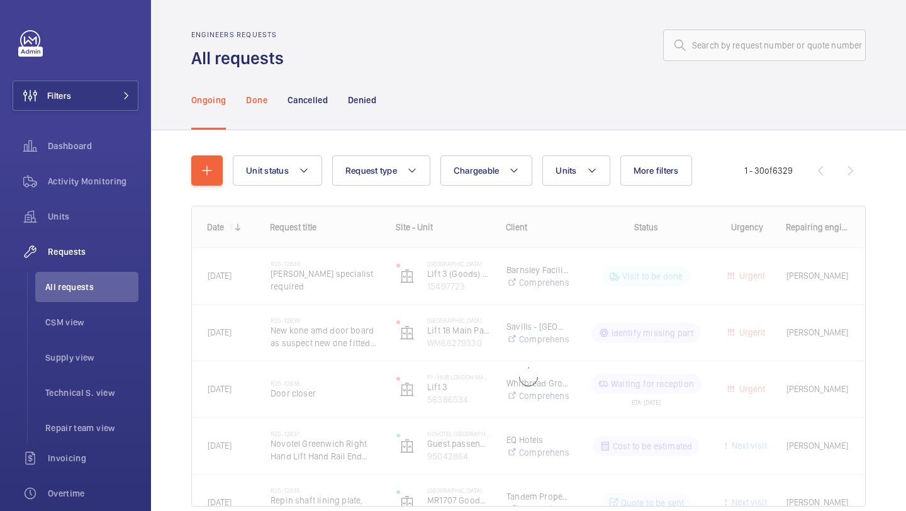
click at [254, 105] on p "Done" at bounding box center [256, 100] width 21 height 13
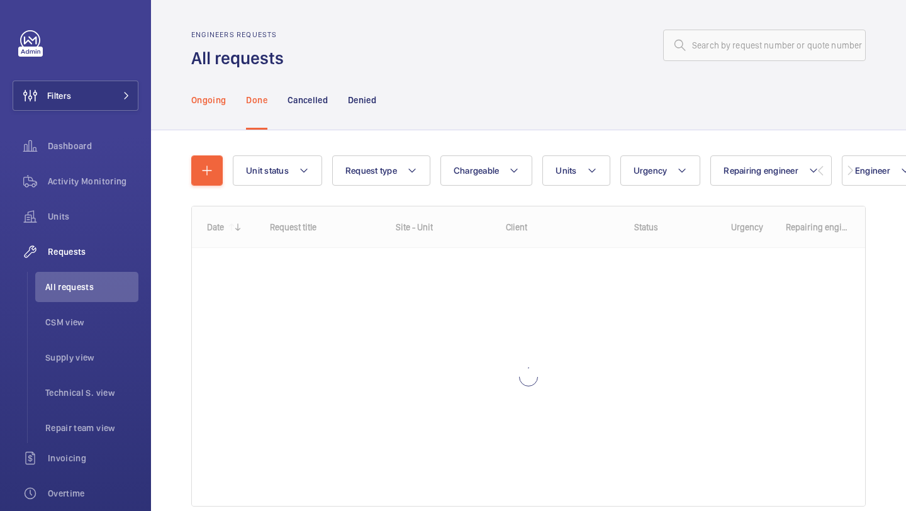
click at [210, 103] on p "Ongoing" at bounding box center [208, 100] width 35 height 13
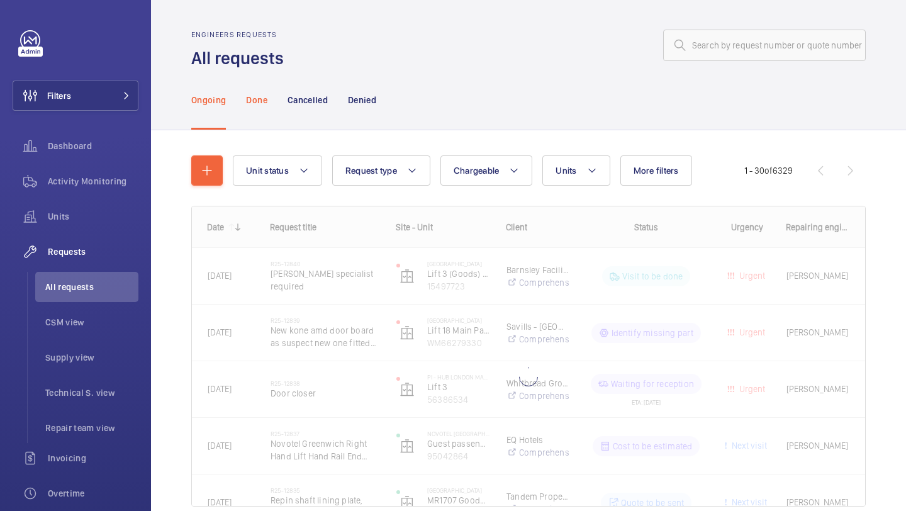
click at [257, 105] on p "Done" at bounding box center [256, 100] width 21 height 13
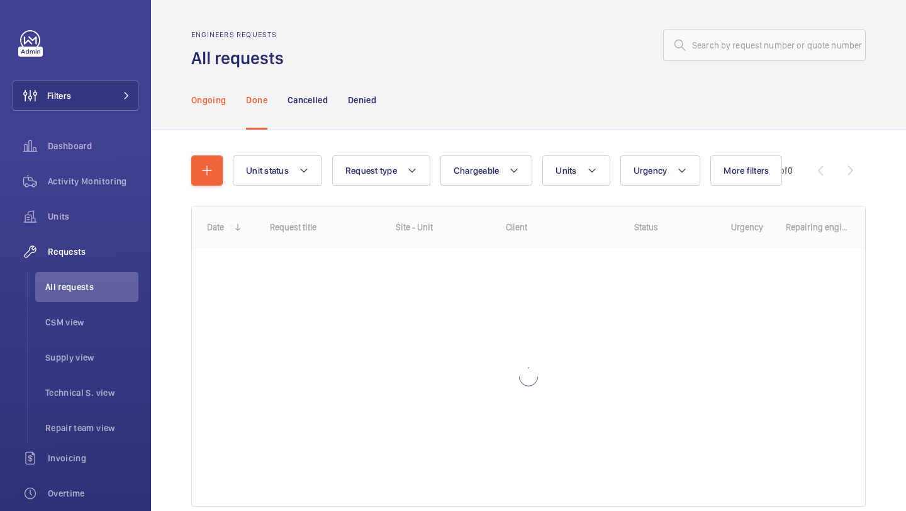
click at [219, 101] on p "Ongoing" at bounding box center [208, 100] width 35 height 13
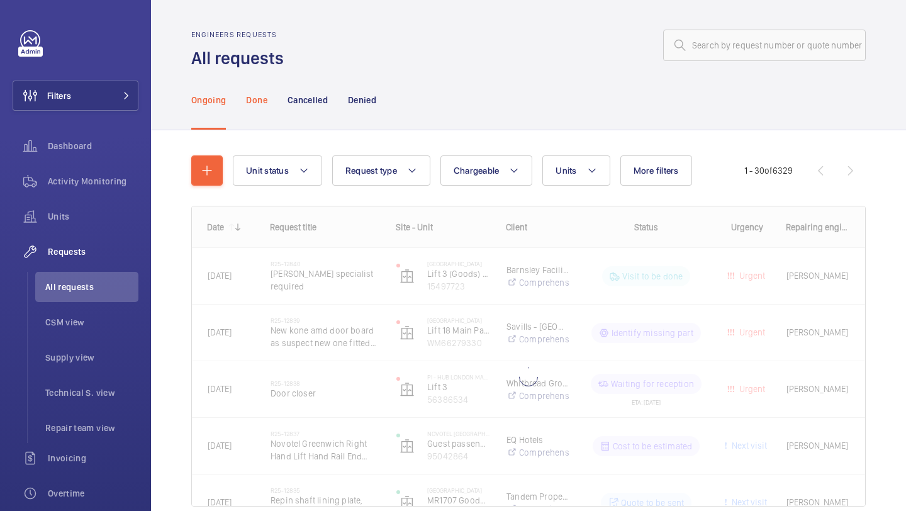
click at [257, 100] on p "Done" at bounding box center [256, 100] width 21 height 13
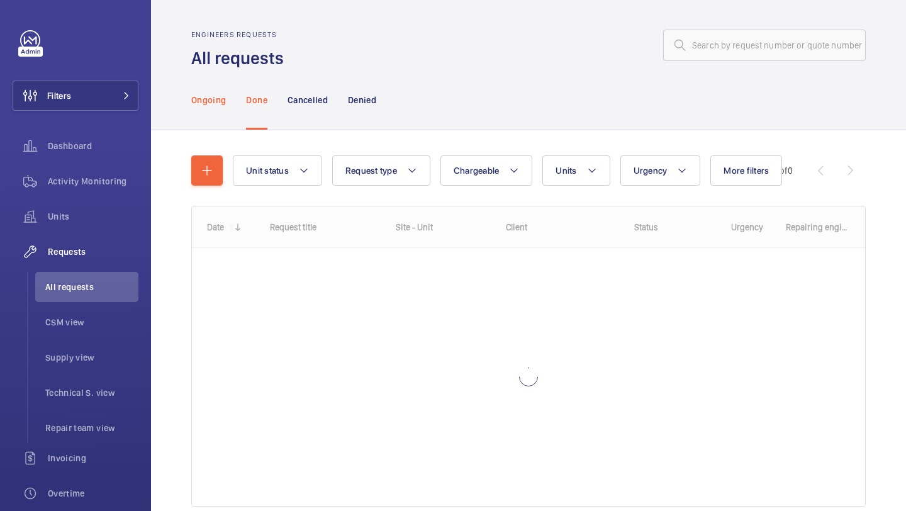
click at [201, 99] on p "Ongoing" at bounding box center [208, 100] width 35 height 13
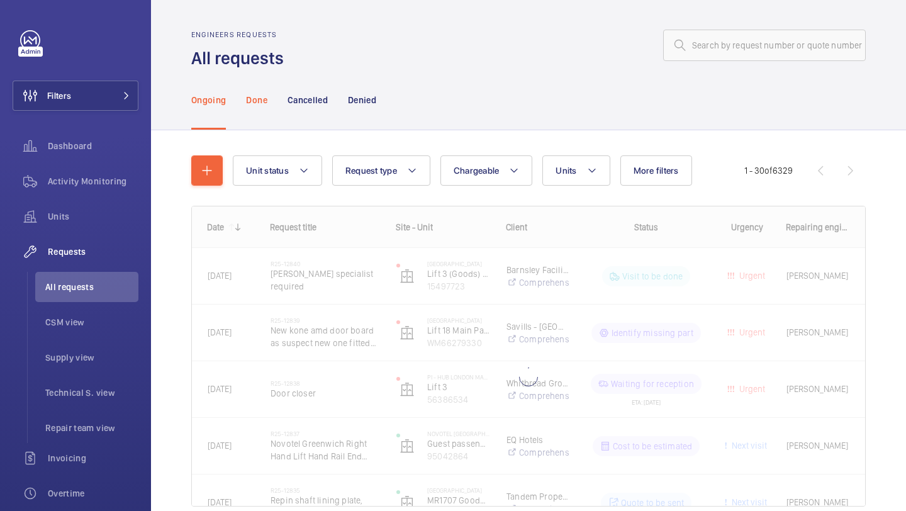
click at [256, 102] on p "Done" at bounding box center [256, 100] width 21 height 13
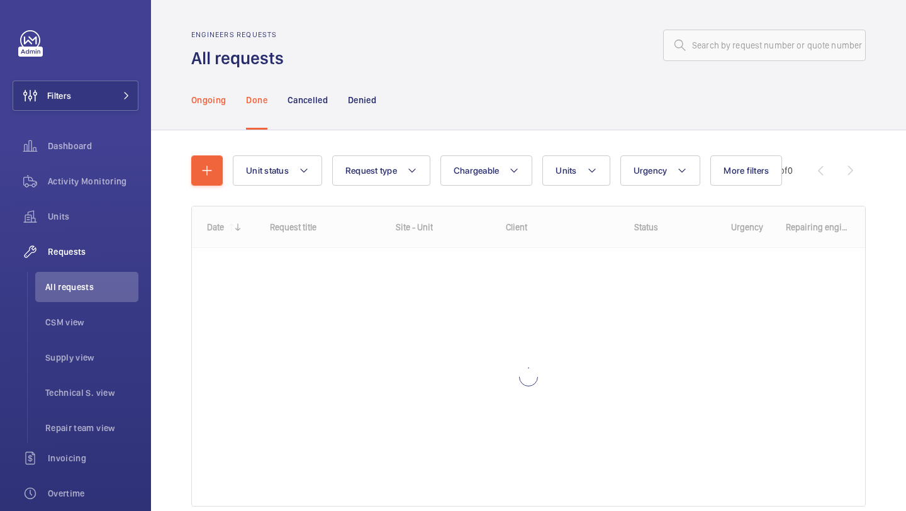
click at [215, 99] on p "Ongoing" at bounding box center [208, 100] width 35 height 13
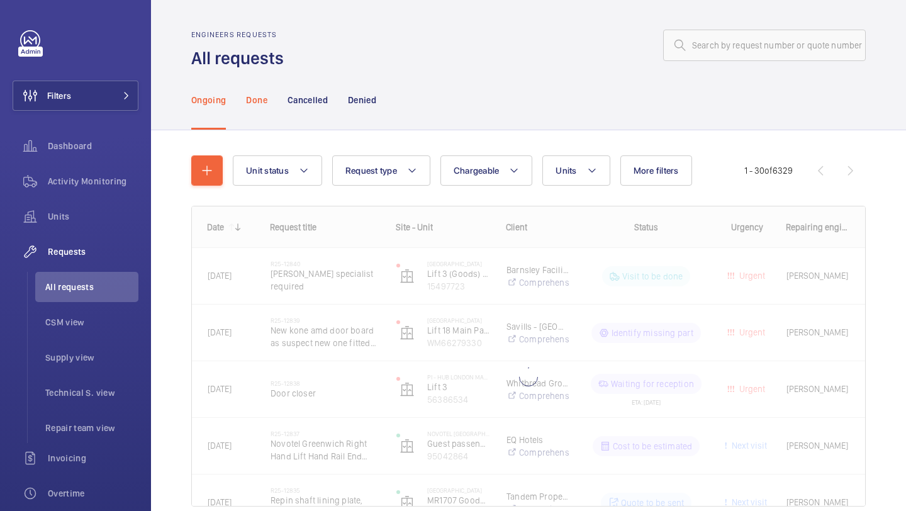
click at [259, 101] on p "Done" at bounding box center [256, 100] width 21 height 13
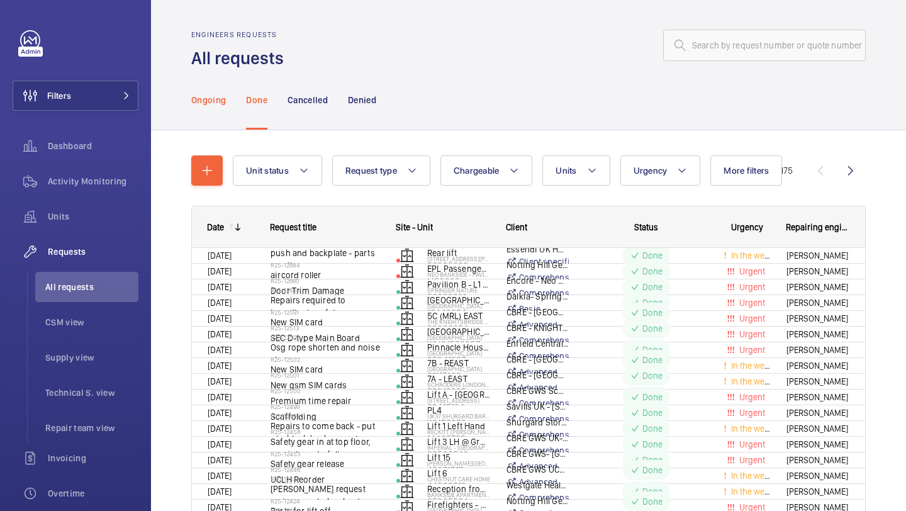
click at [214, 98] on p "Ongoing" at bounding box center [208, 100] width 35 height 13
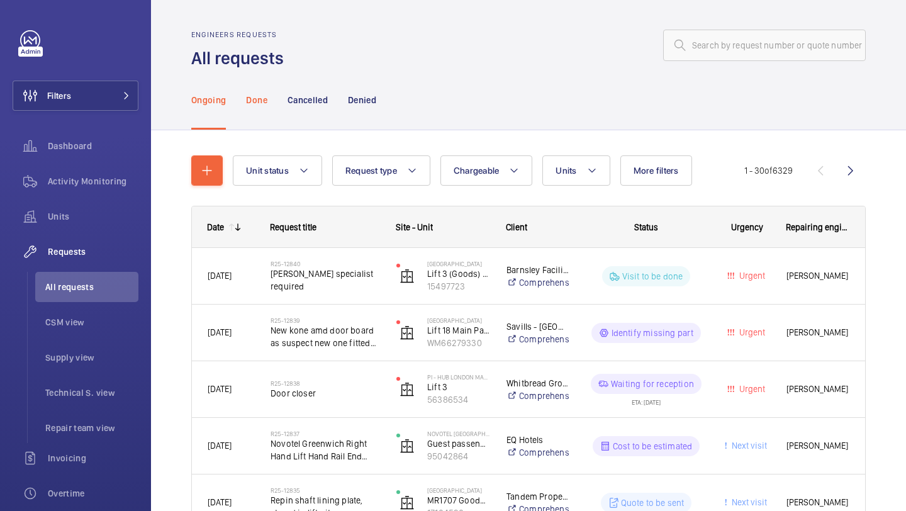
click at [266, 110] on div "Done" at bounding box center [256, 100] width 21 height 60
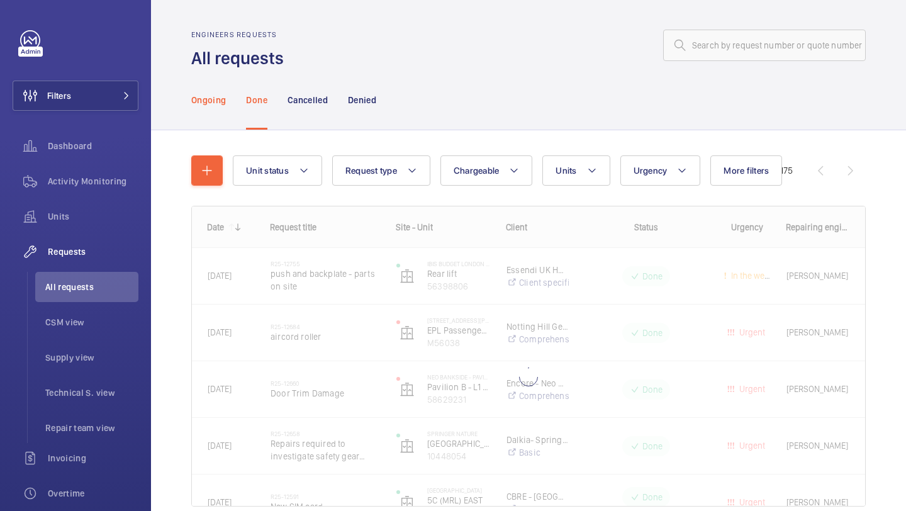
click at [207, 98] on p "Ongoing" at bounding box center [208, 100] width 35 height 13
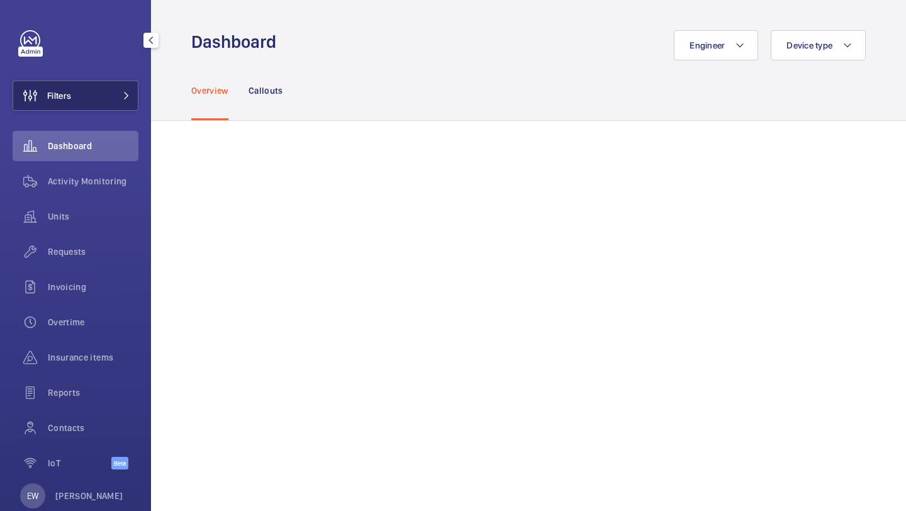
click at [118, 109] on button "Filters" at bounding box center [76, 96] width 126 height 30
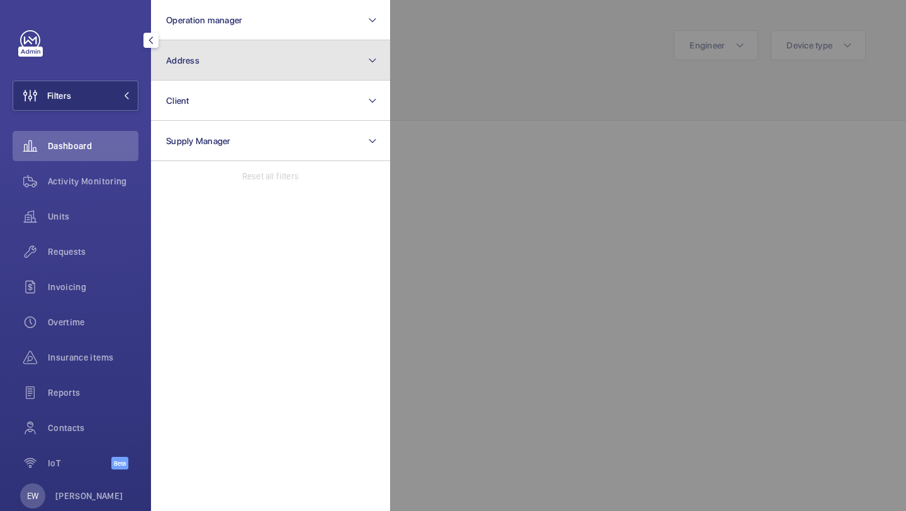
click at [192, 71] on button "Address" at bounding box center [270, 60] width 239 height 40
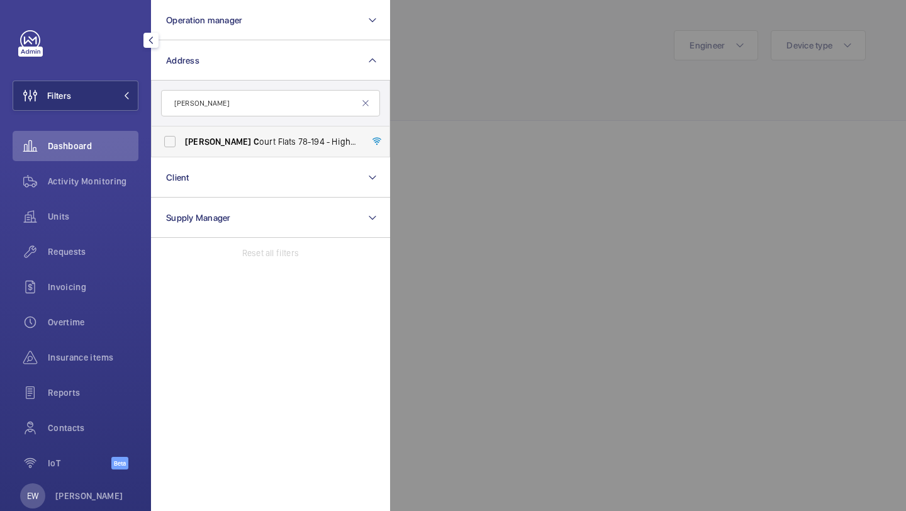
type input "rowan c"
click at [212, 140] on span "Rowan C ourt Flats 78-194 - High Risk Building - Rowan C ourt Flats 78-194, LON…" at bounding box center [271, 141] width 173 height 13
click at [182, 140] on input "Rowan C ourt Flats 78-194 - High Risk Building - Rowan C ourt Flats 78-194, LON…" at bounding box center [169, 141] width 25 height 25
checkbox input "true"
click at [38, 262] on wm-front-icon-button at bounding box center [30, 252] width 35 height 30
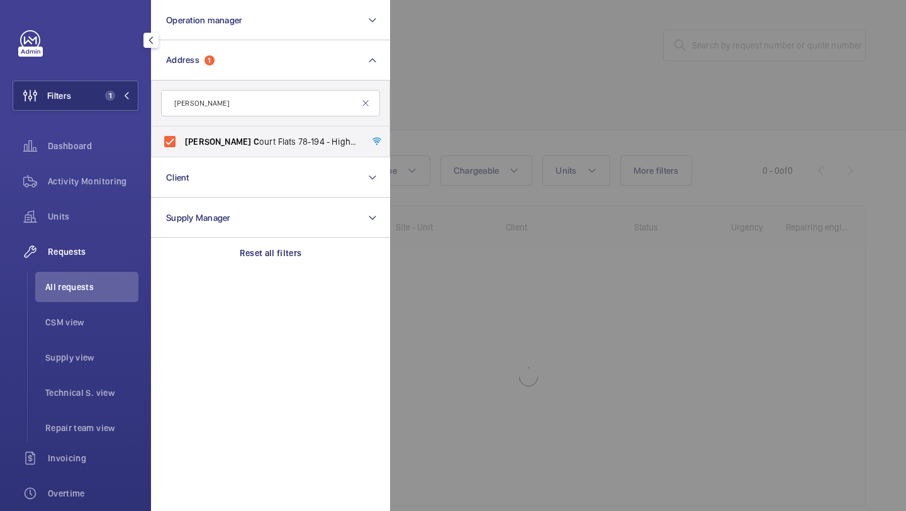
click at [423, 118] on div at bounding box center [843, 255] width 906 height 511
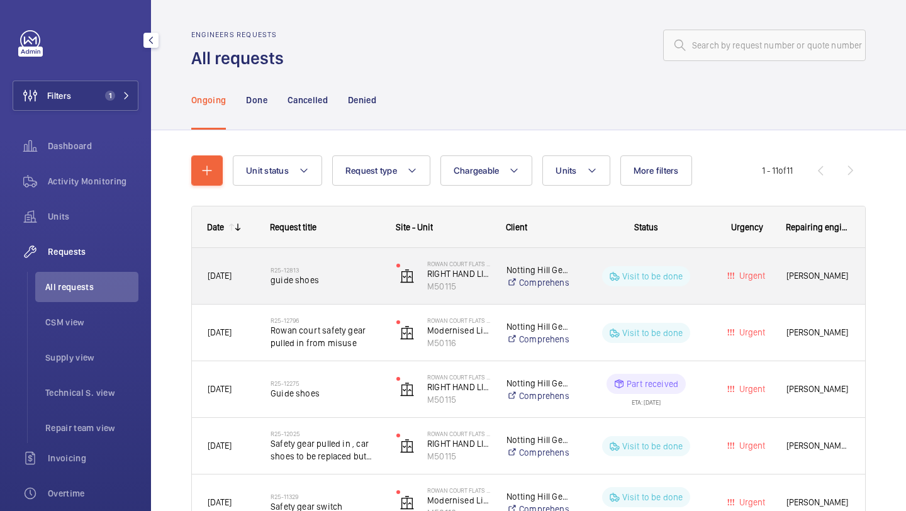
click at [363, 277] on span "guide shoes" at bounding box center [325, 280] width 109 height 13
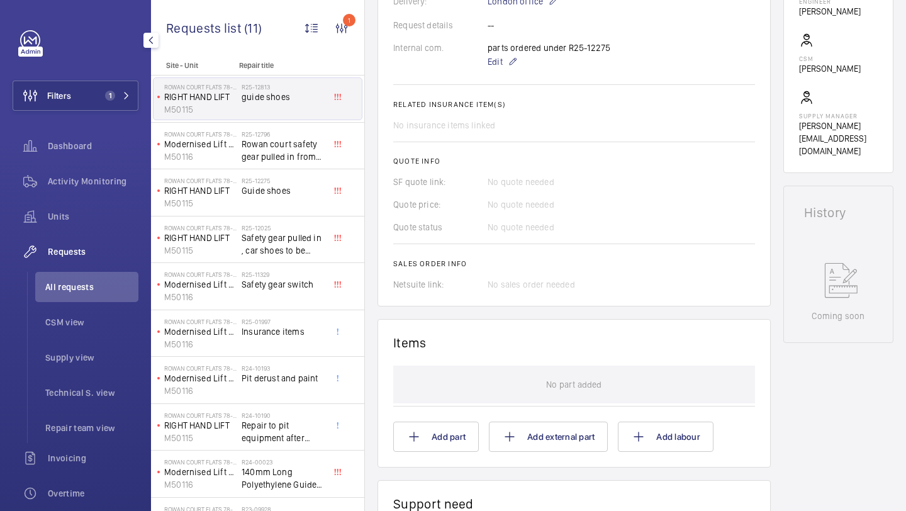
scroll to position [646, 0]
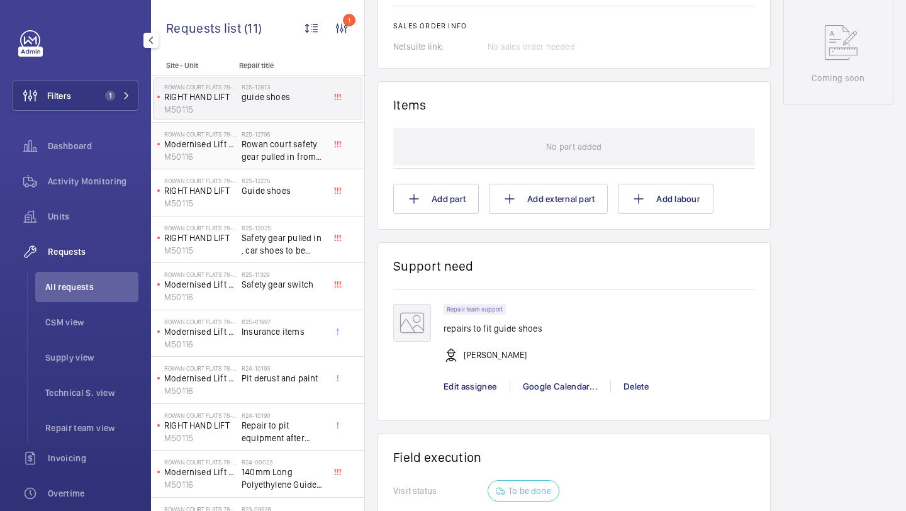
click at [320, 147] on span "Rowan court safety gear pulled in from misuse" at bounding box center [283, 150] width 83 height 25
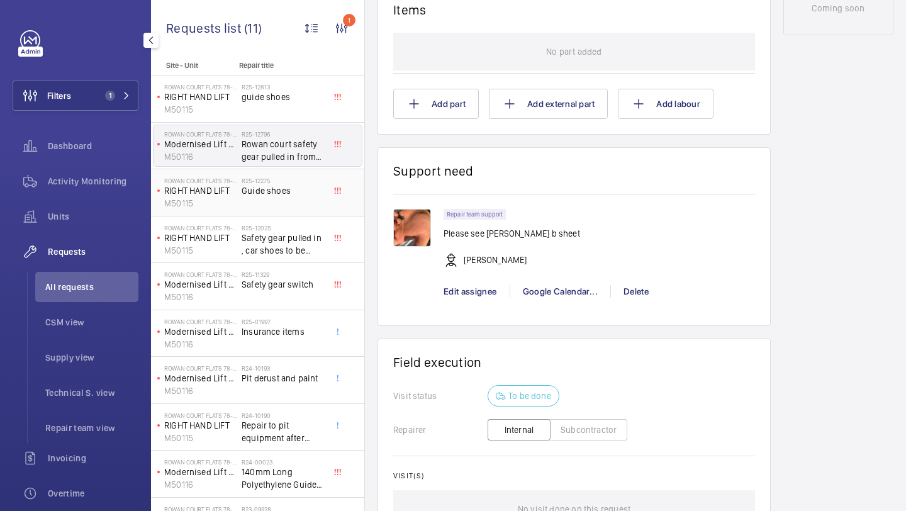
scroll to position [738, 0]
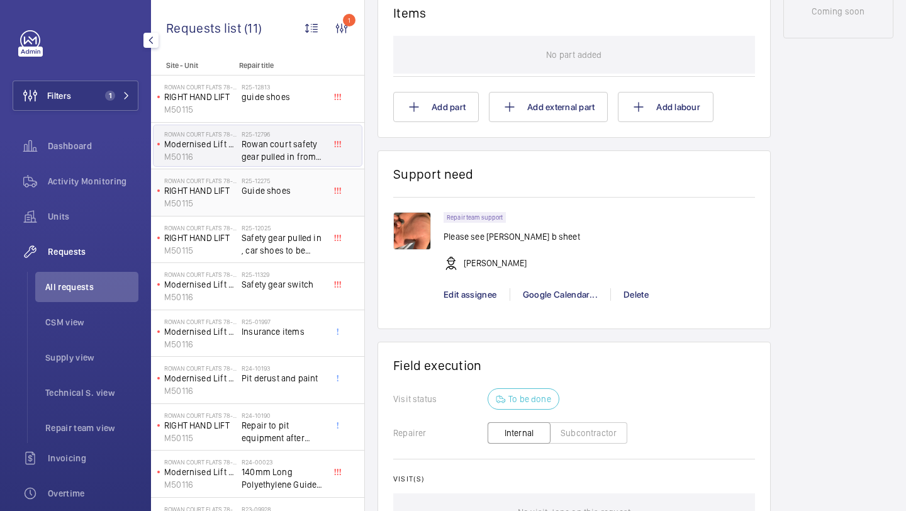
click at [281, 201] on div "R25-12275 Guide shoes" at bounding box center [283, 195] width 83 height 36
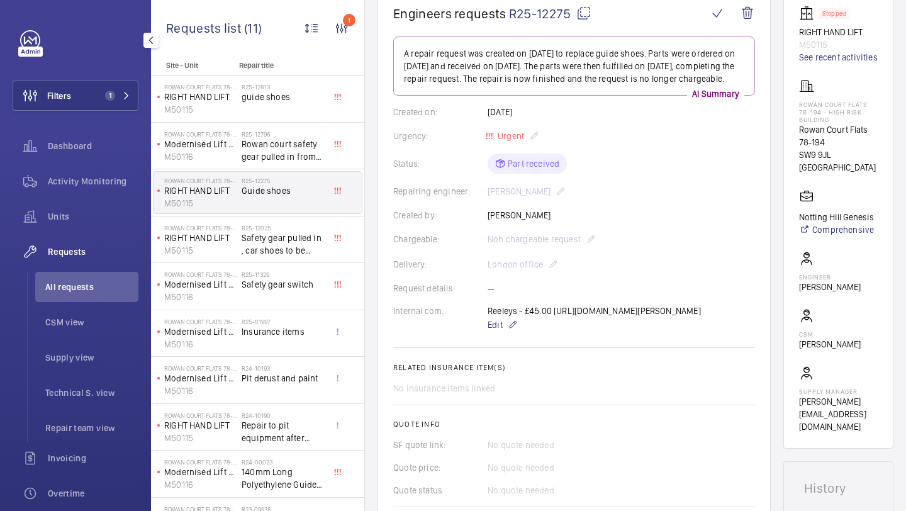
scroll to position [134, 0]
click at [471, 271] on div "Delivery: London office" at bounding box center [574, 262] width 362 height 15
click at [469, 285] on wm-front-card-body "A repair request was created on 2025-09-16 to replace guide shoes. Parts were o…" at bounding box center [574, 293] width 362 height 517
